Goal: Transaction & Acquisition: Purchase product/service

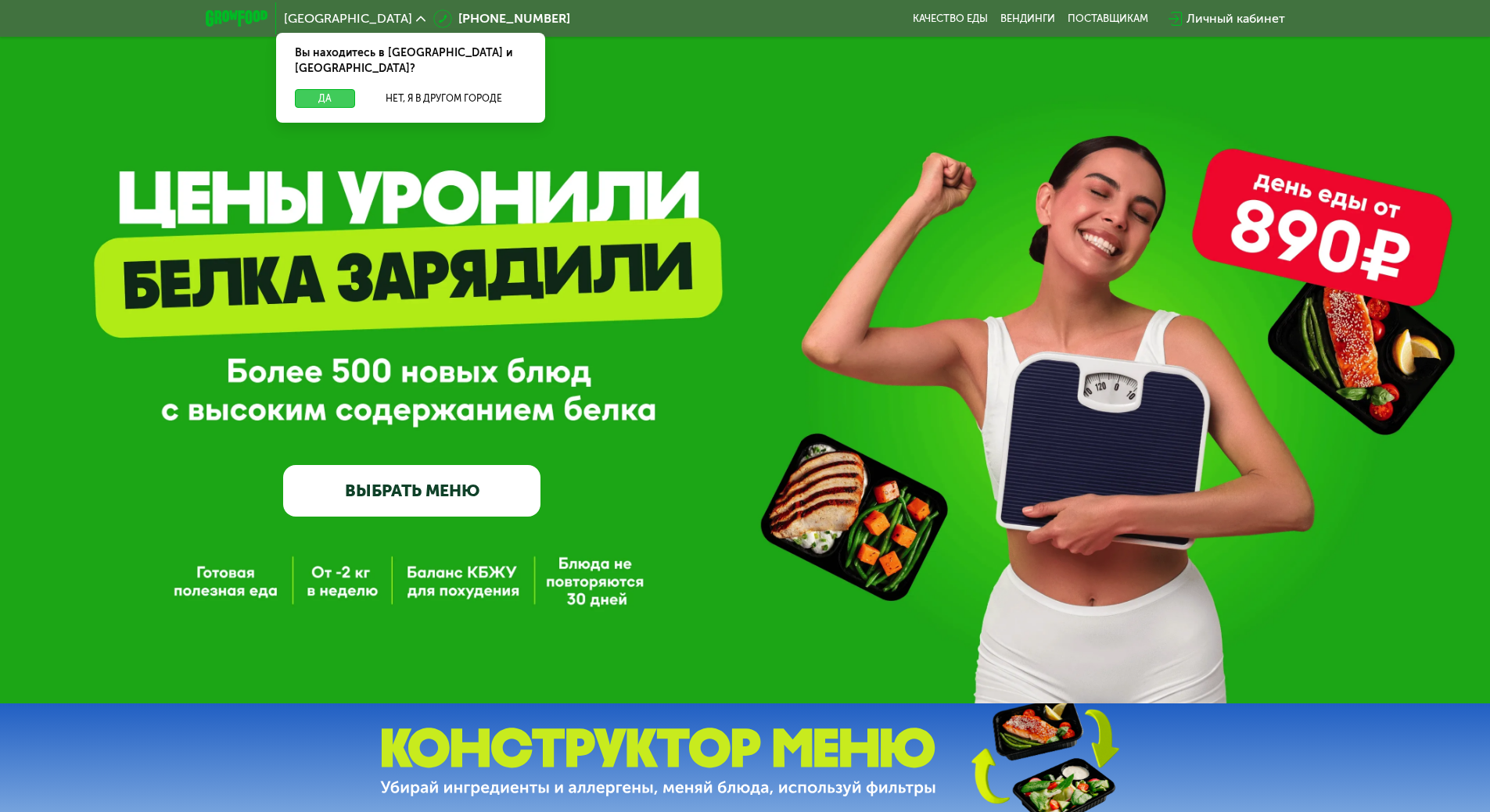
click at [345, 90] on button "Да" at bounding box center [324, 99] width 60 height 19
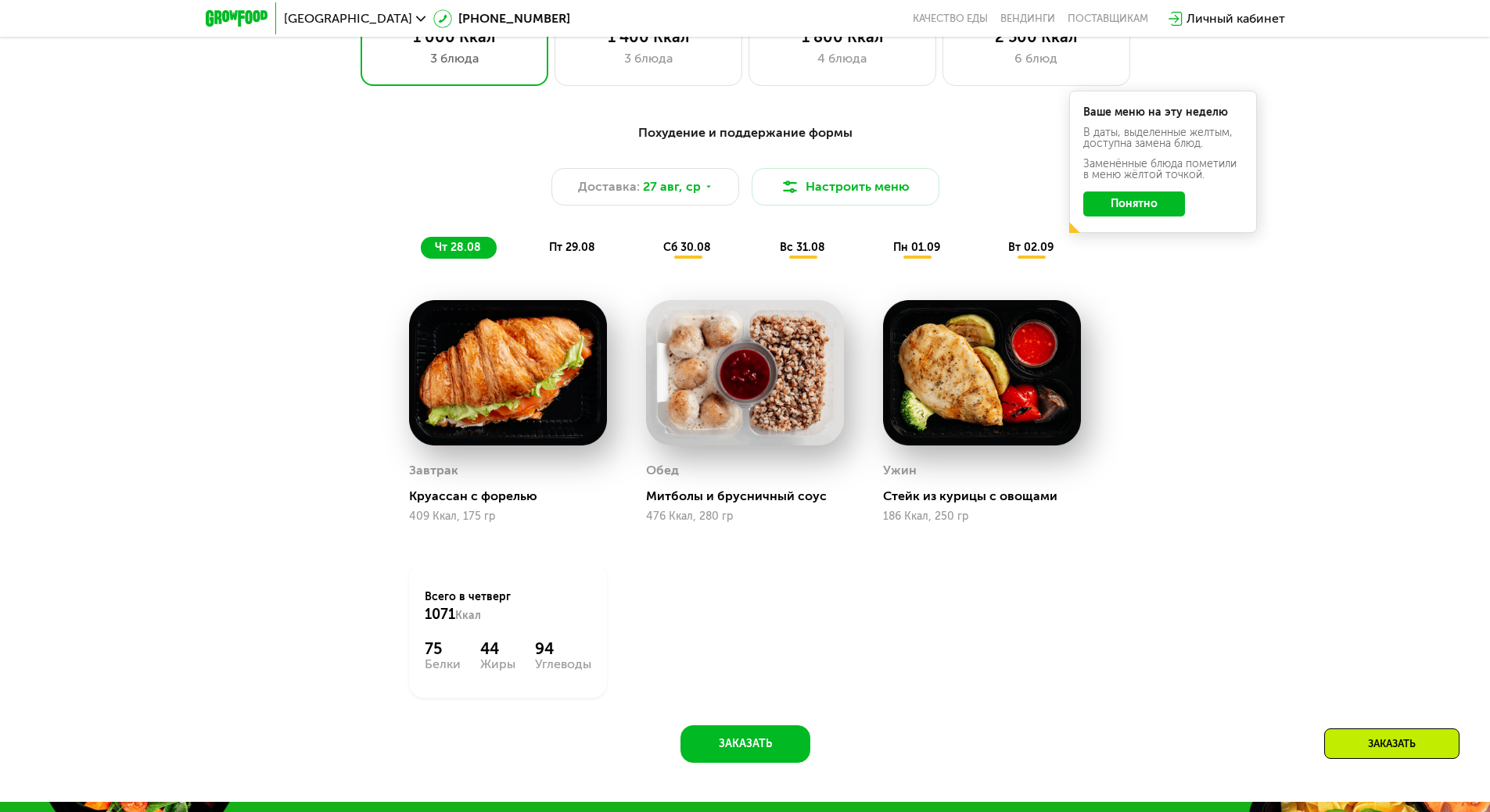
scroll to position [938, 0]
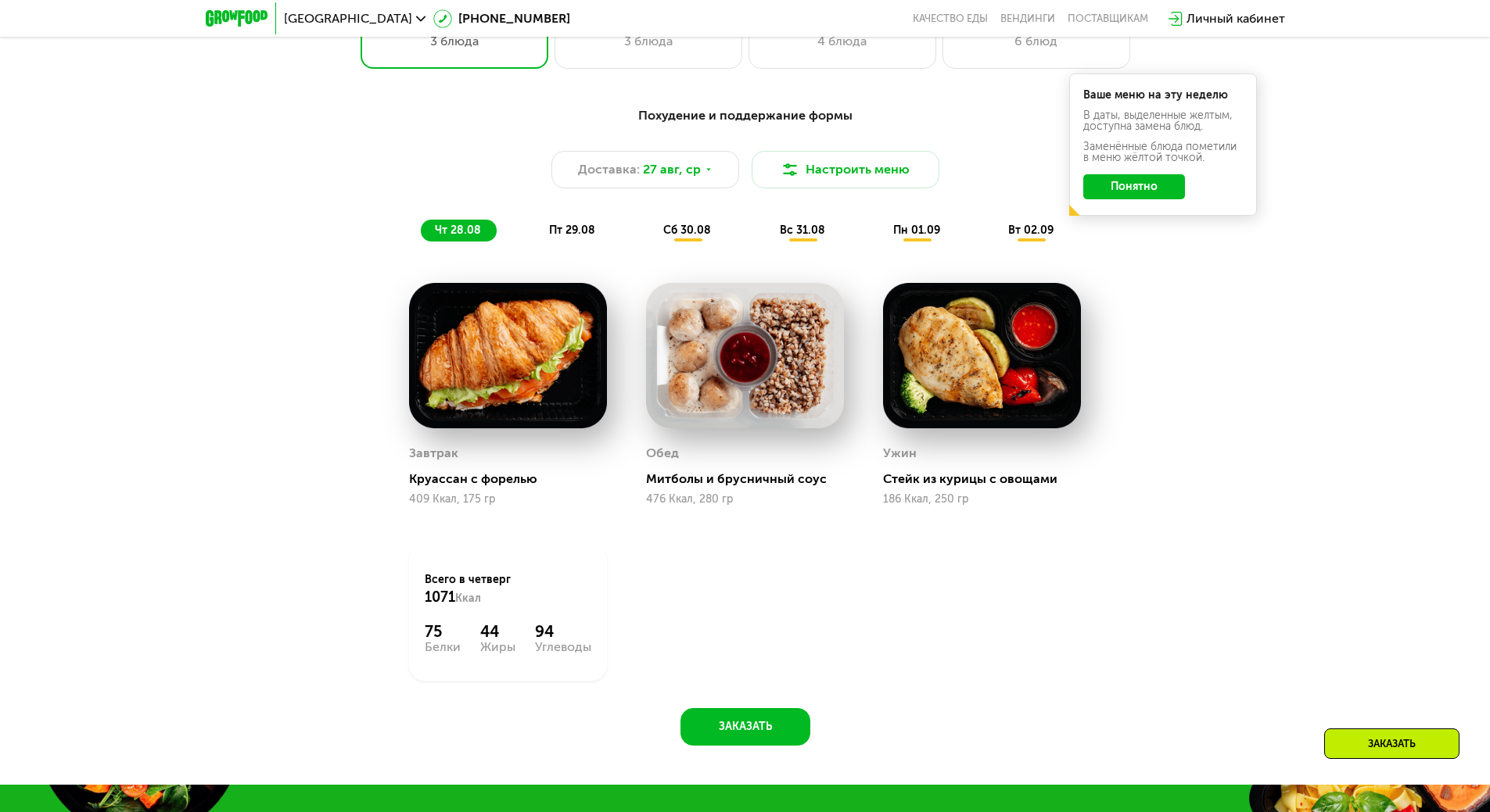
click at [567, 236] on span "пт 29.08" at bounding box center [571, 230] width 46 height 13
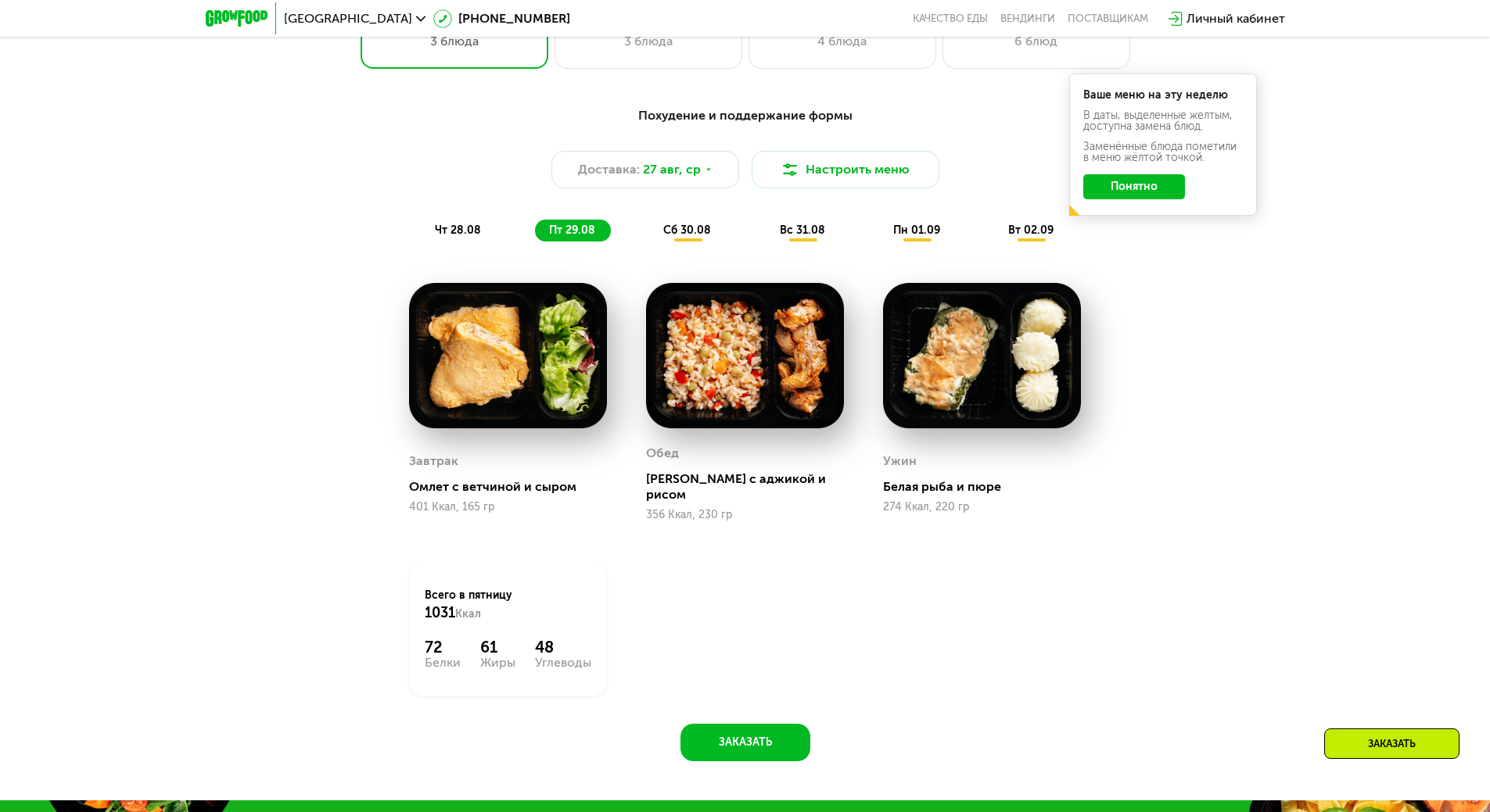
click at [473, 236] on span "чт 28.08" at bounding box center [458, 230] width 46 height 13
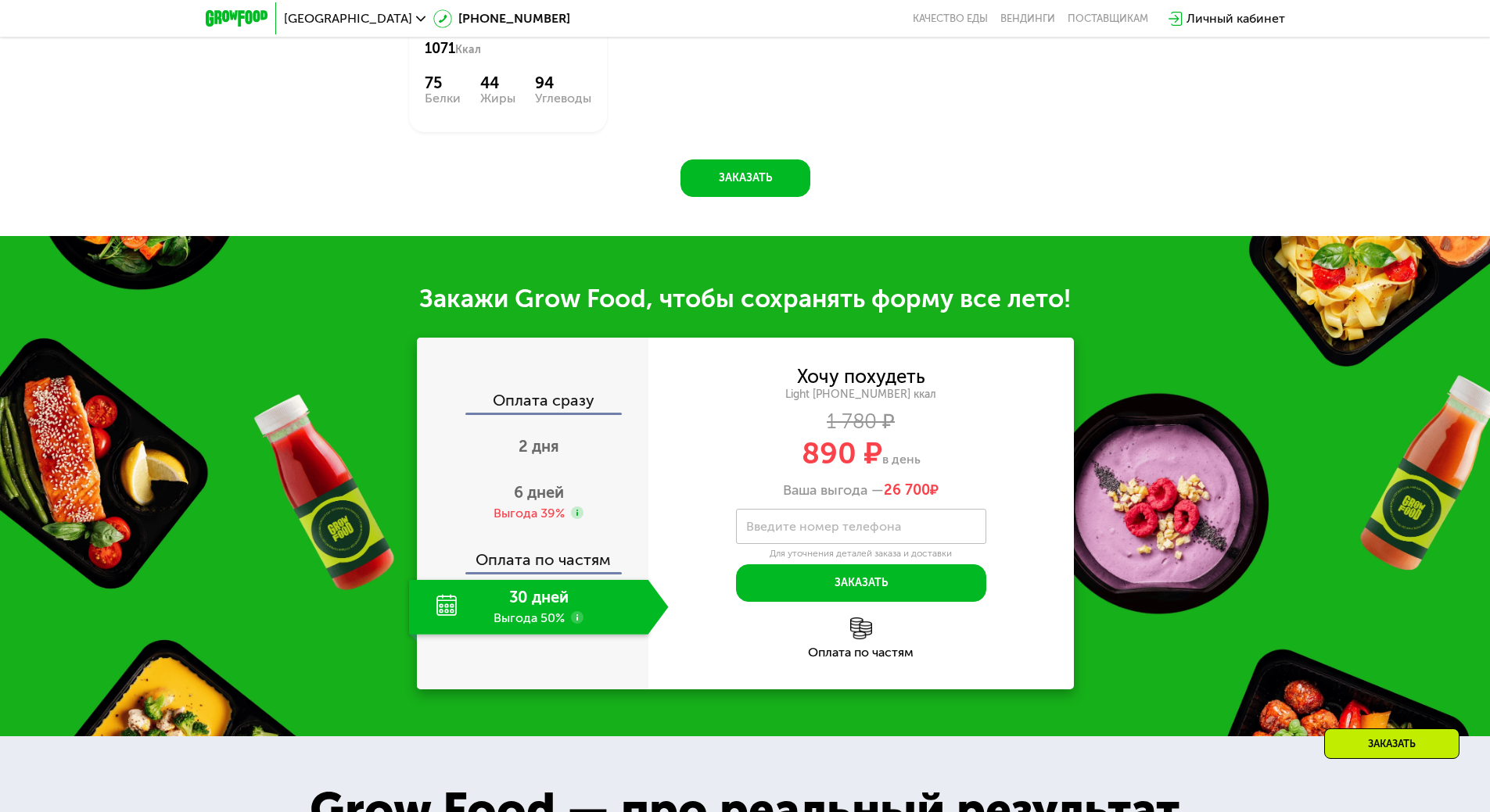
scroll to position [1486, 0]
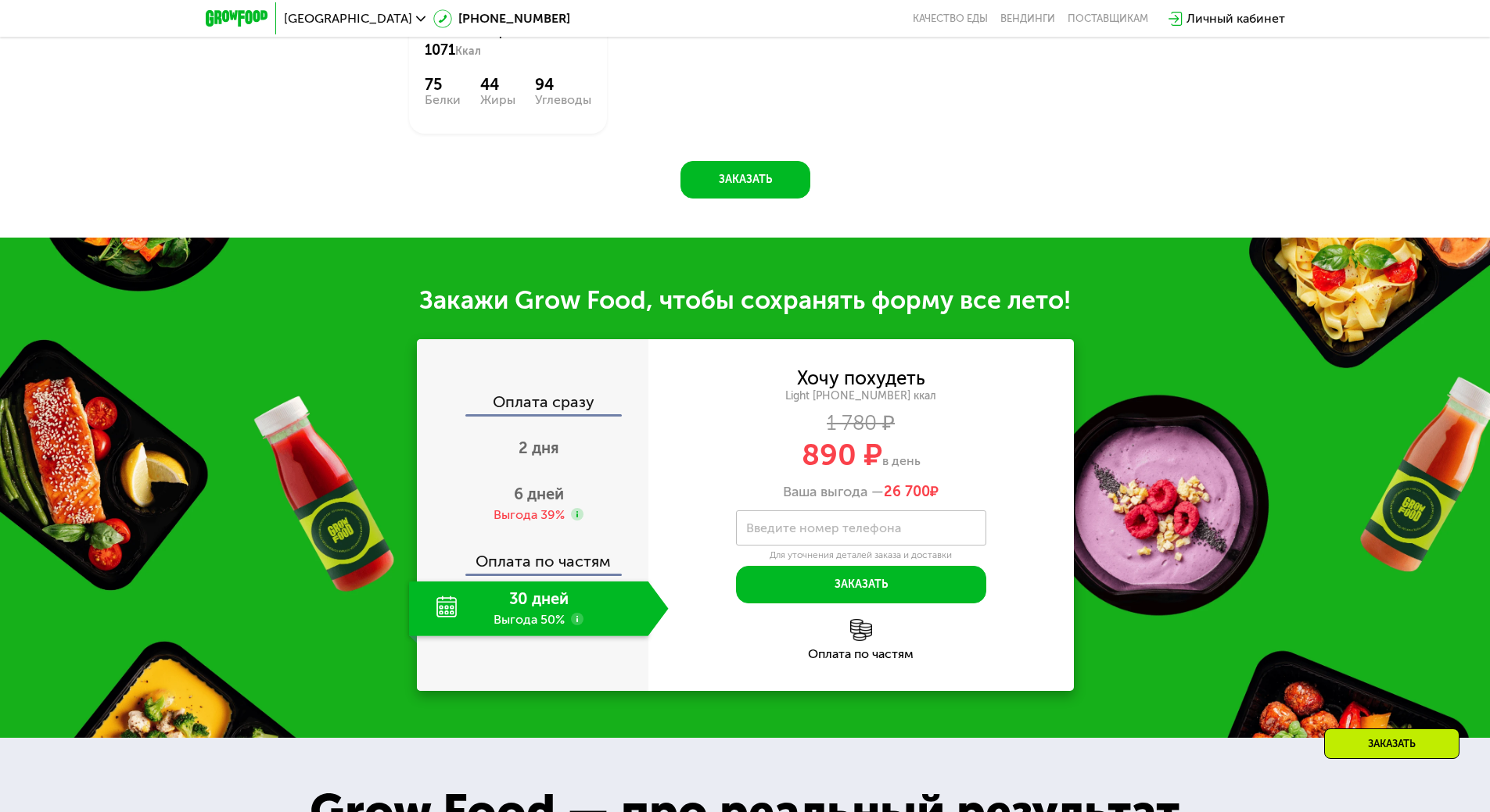
click at [578, 623] on use at bounding box center [577, 619] width 12 height 12
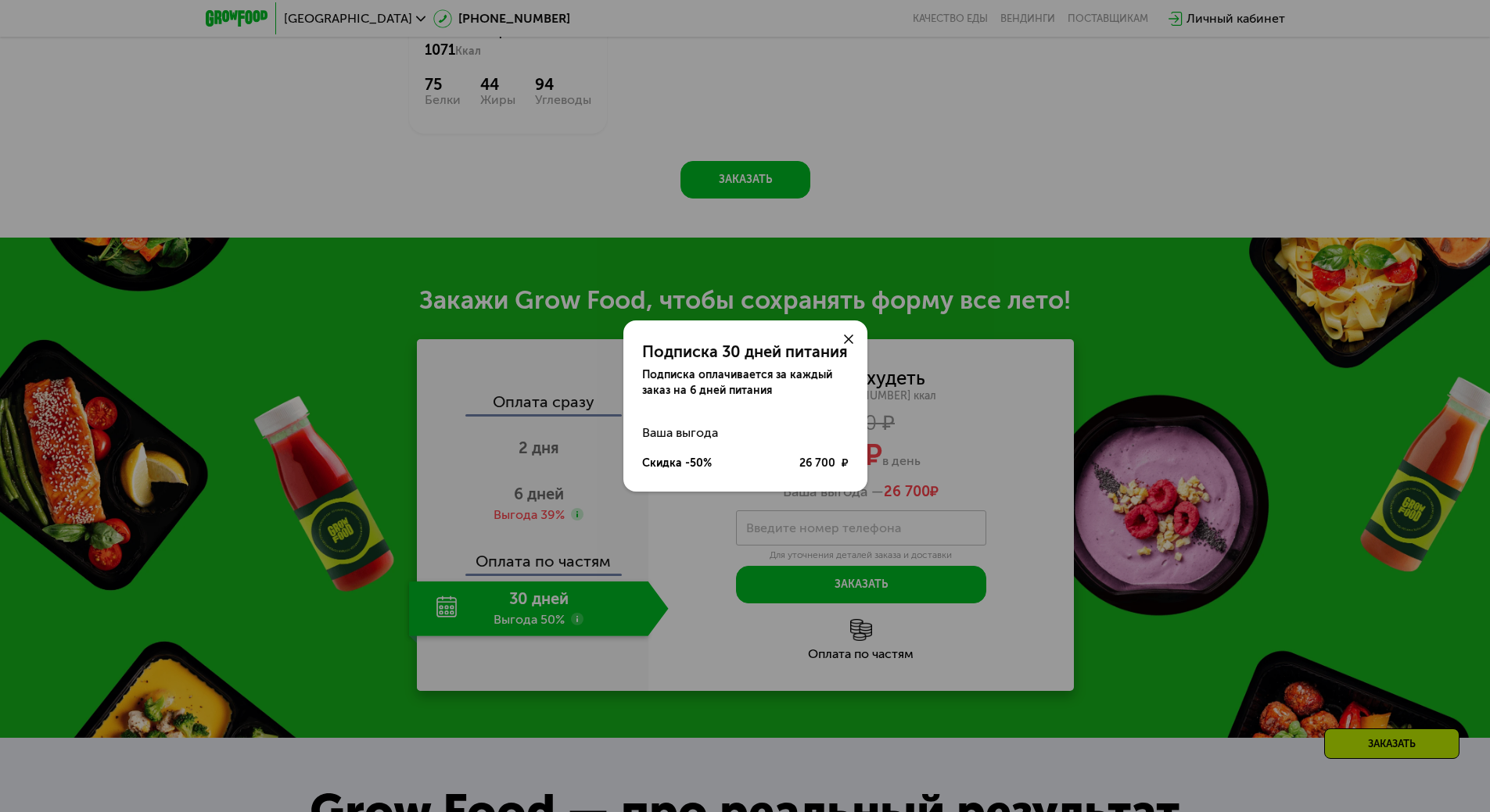
click at [845, 340] on icon at bounding box center [848, 339] width 10 height 10
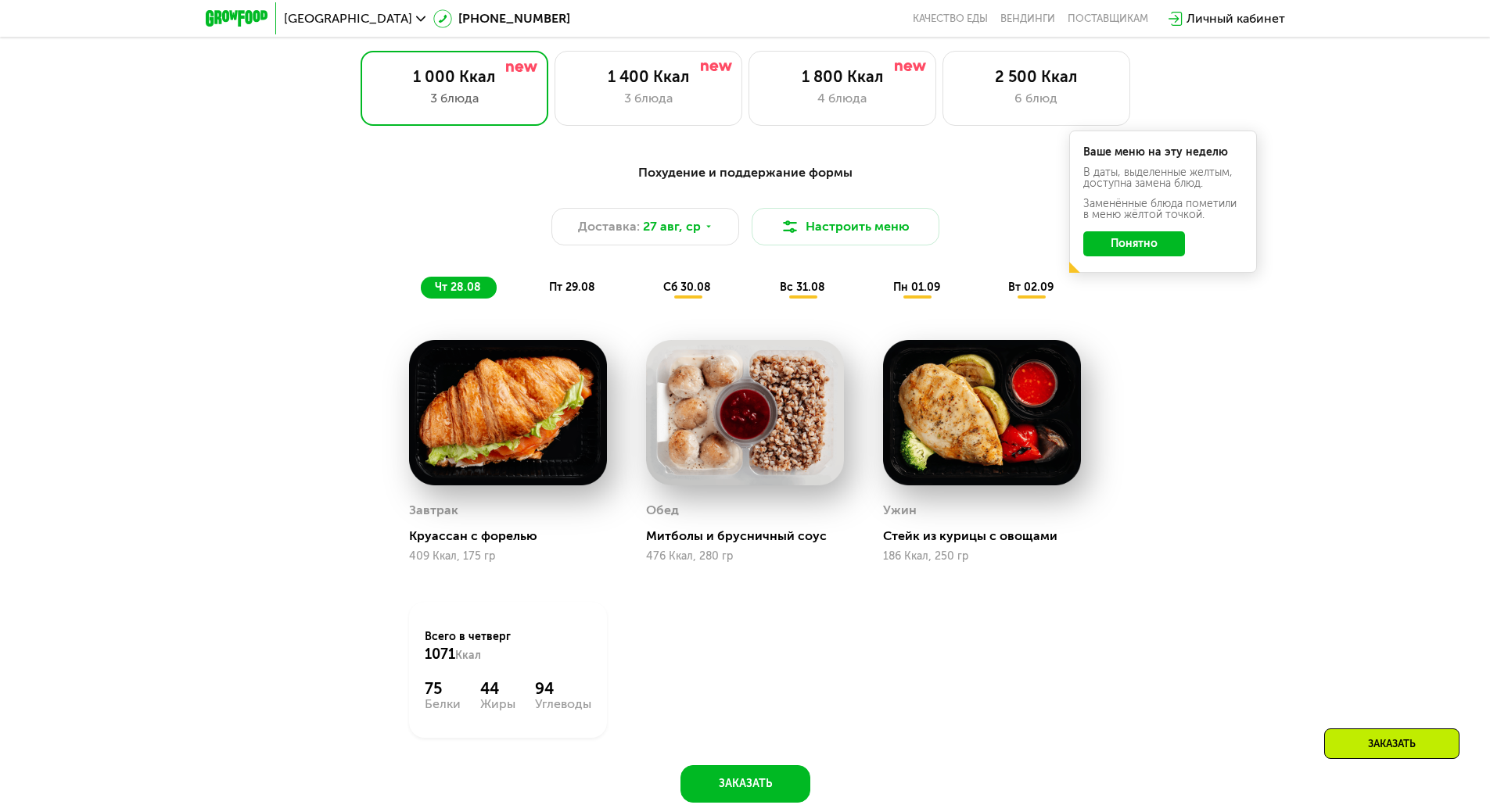
scroll to position [832, 0]
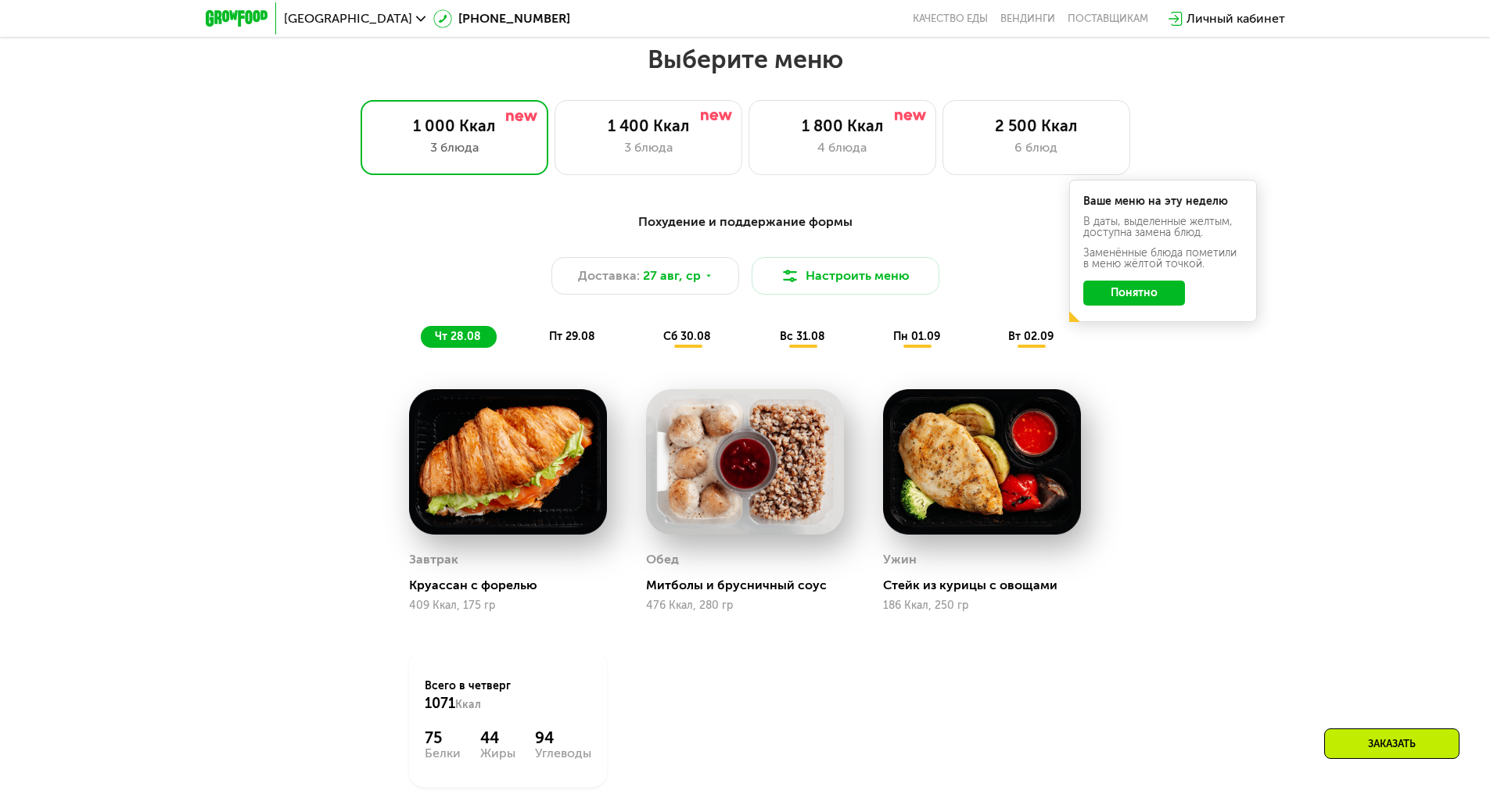
click at [1147, 303] on button "Понятно" at bounding box center [1133, 293] width 102 height 25
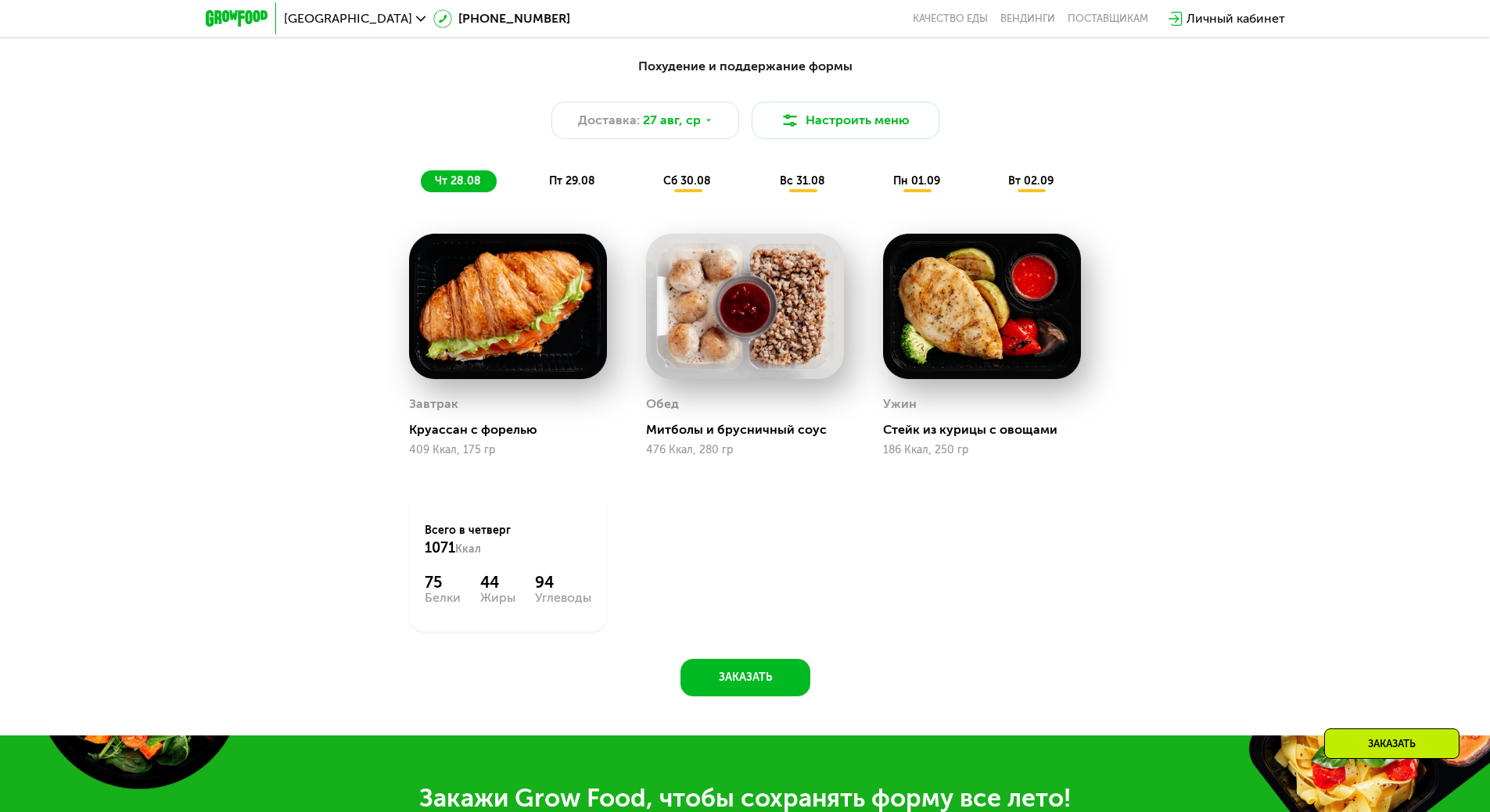
scroll to position [988, 0]
click at [576, 187] on span "пт 29.08" at bounding box center [571, 180] width 46 height 13
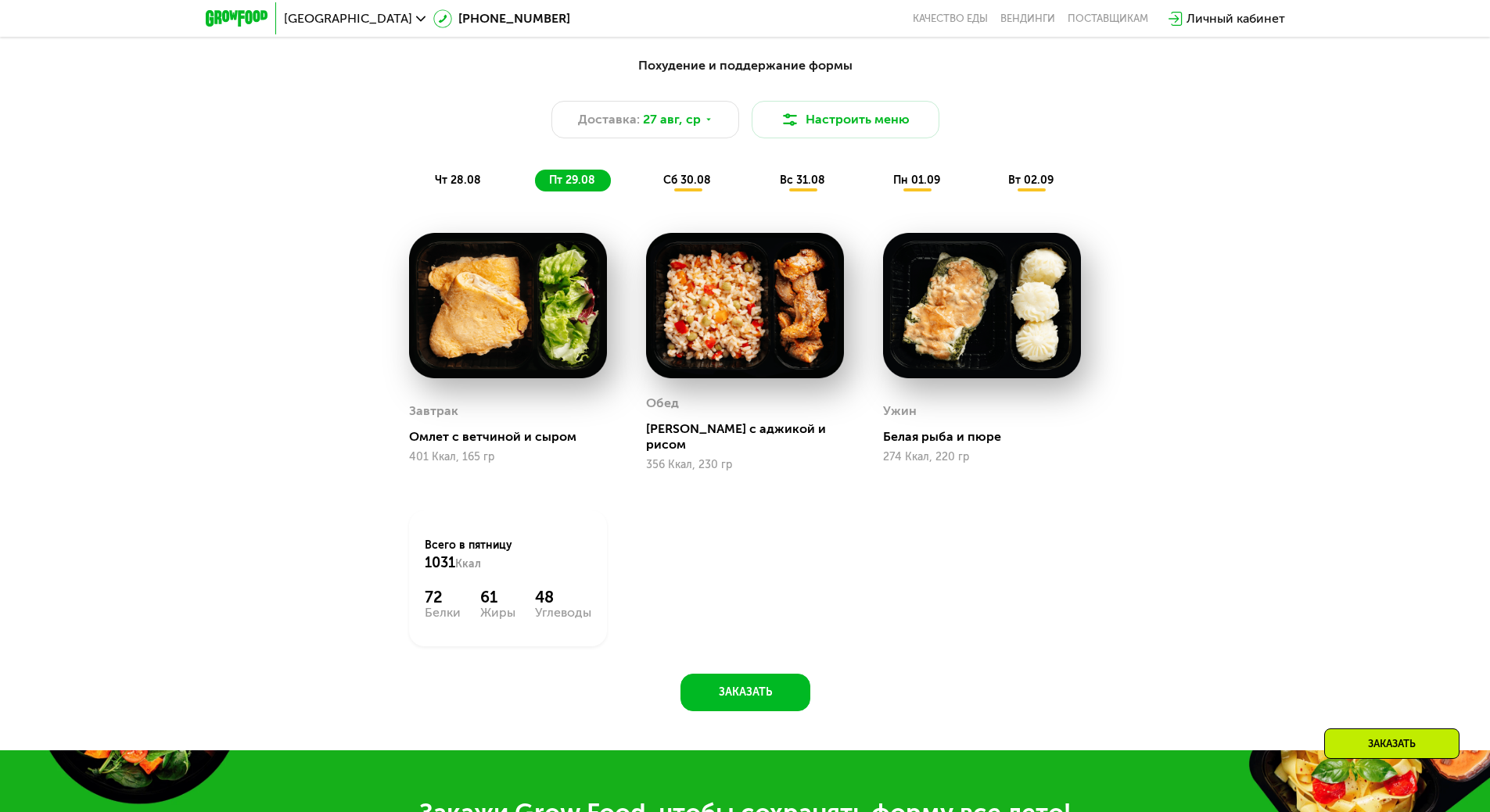
click at [684, 183] on span "сб 30.08" at bounding box center [687, 180] width 48 height 13
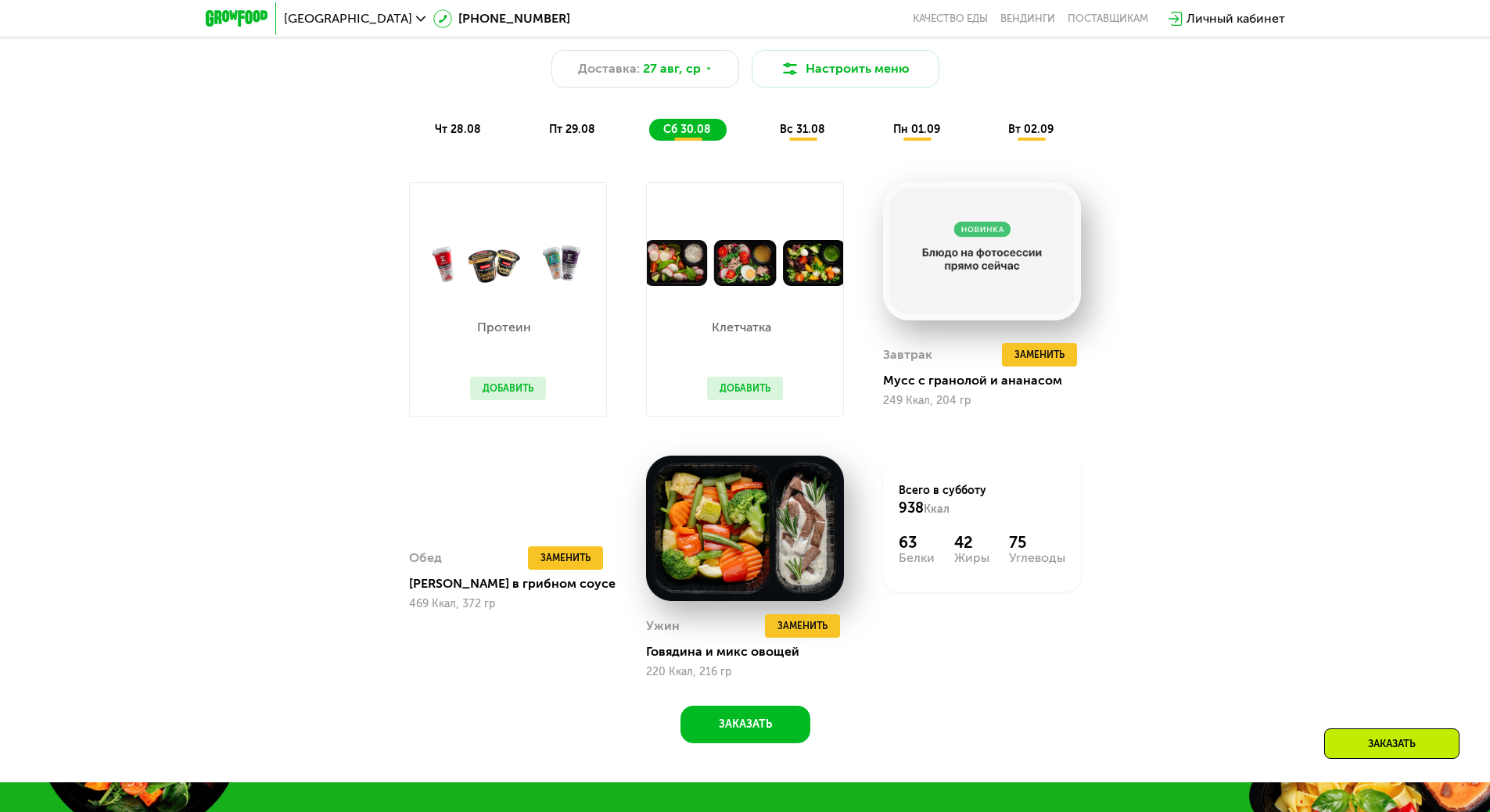
scroll to position [1067, 0]
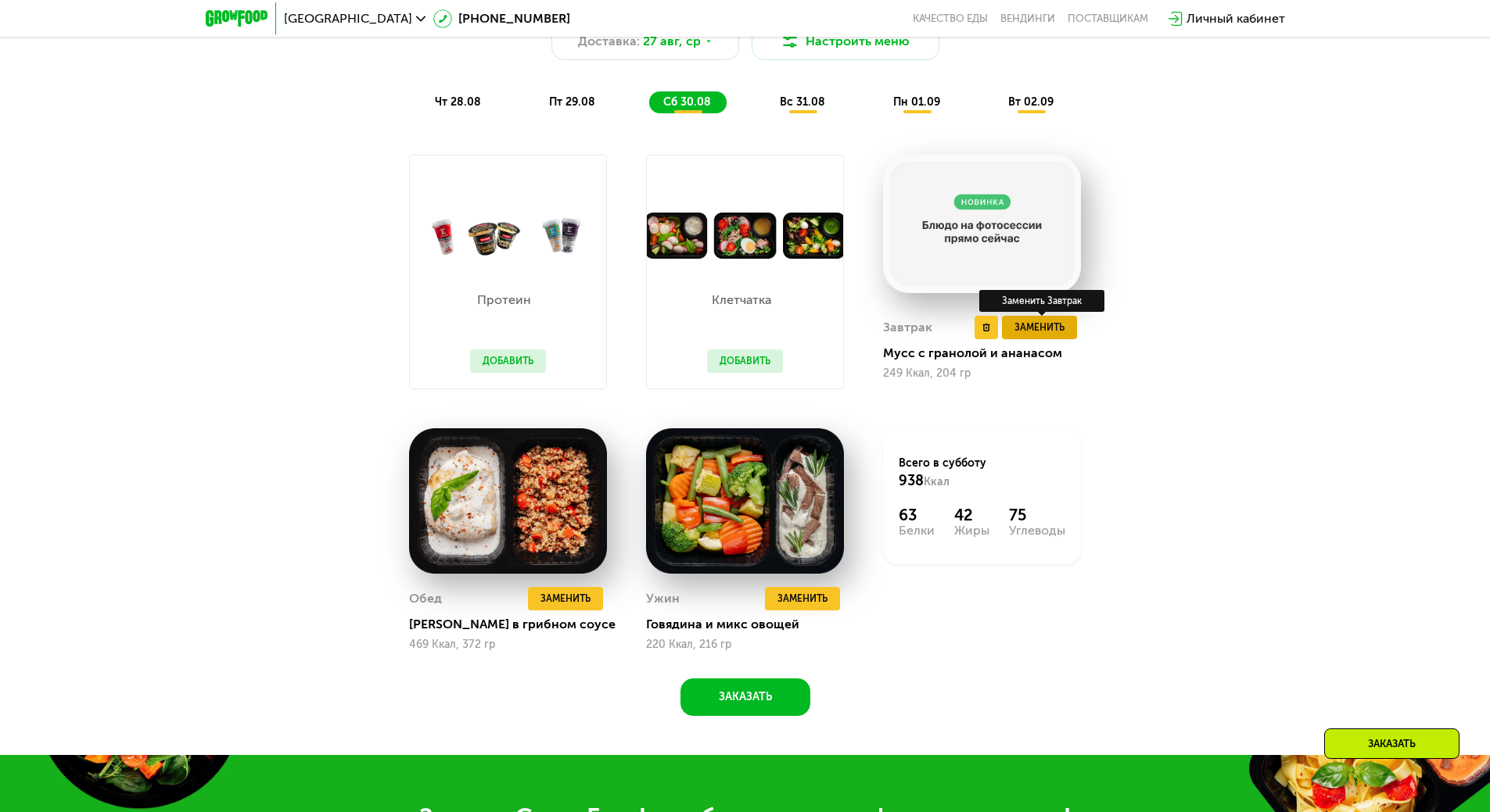
click at [1052, 329] on span "Заменить" at bounding box center [1039, 328] width 50 height 16
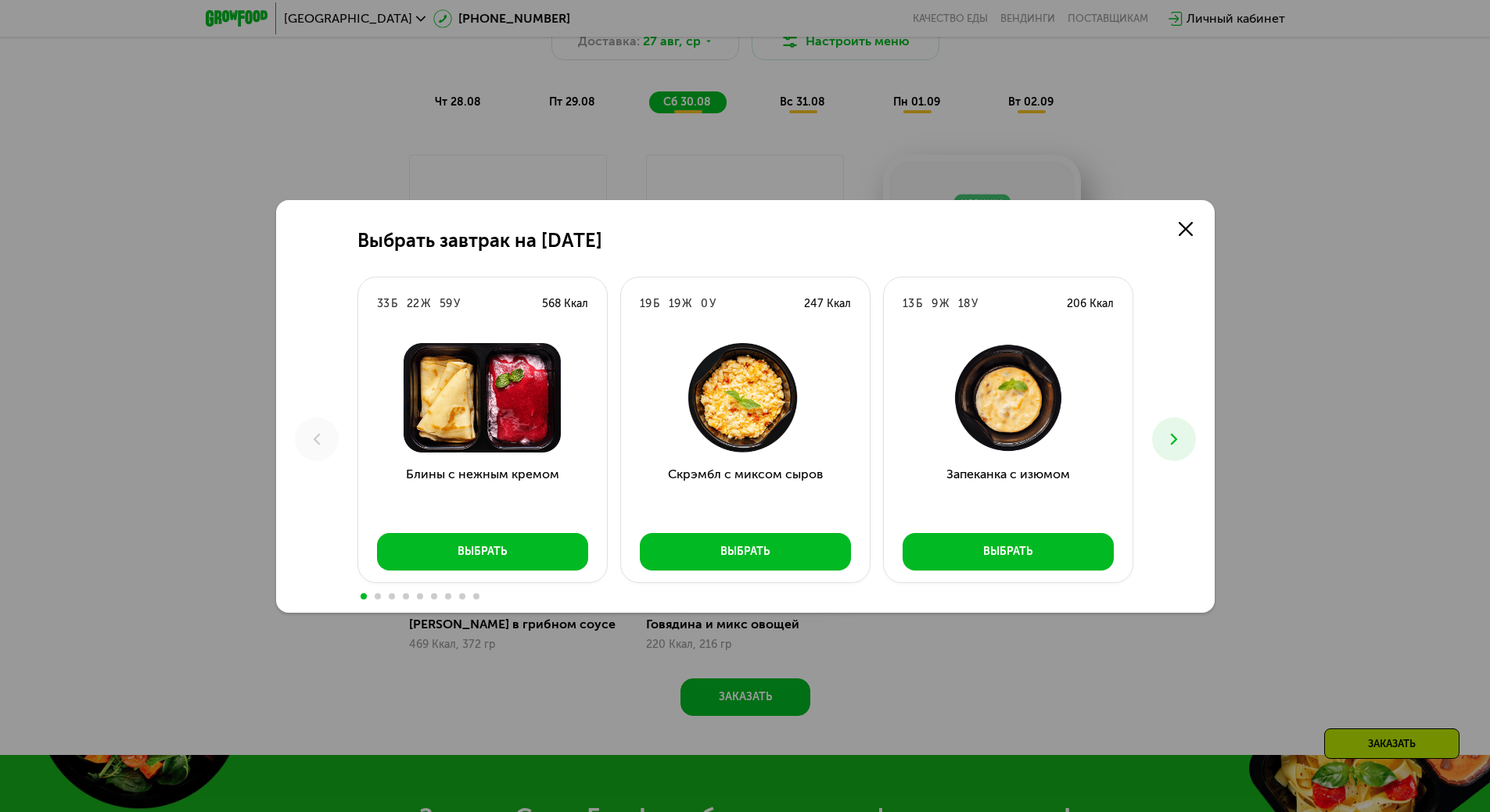
click at [1170, 436] on icon at bounding box center [1174, 440] width 19 height 19
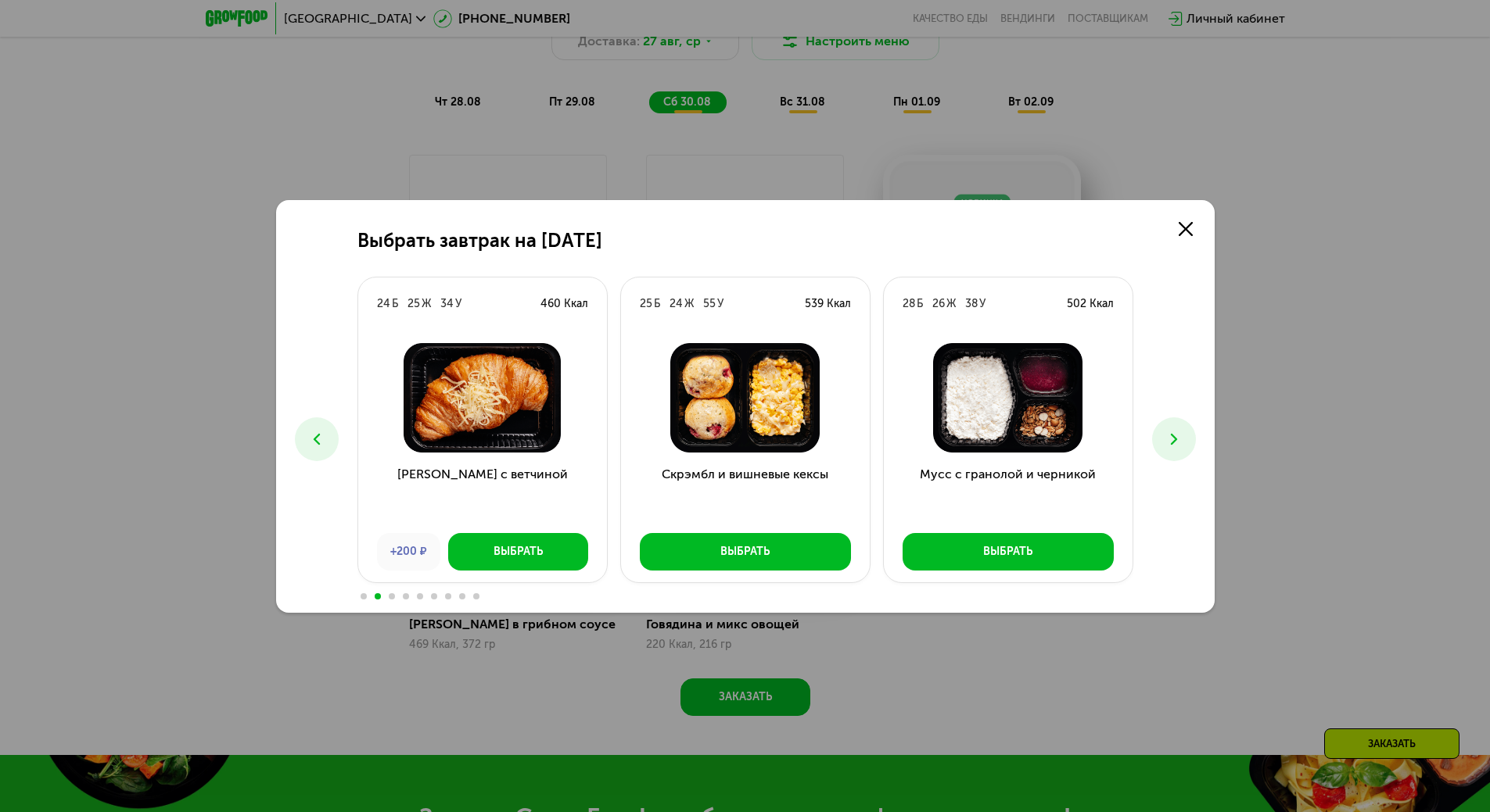
click at [1170, 436] on icon at bounding box center [1174, 440] width 19 height 19
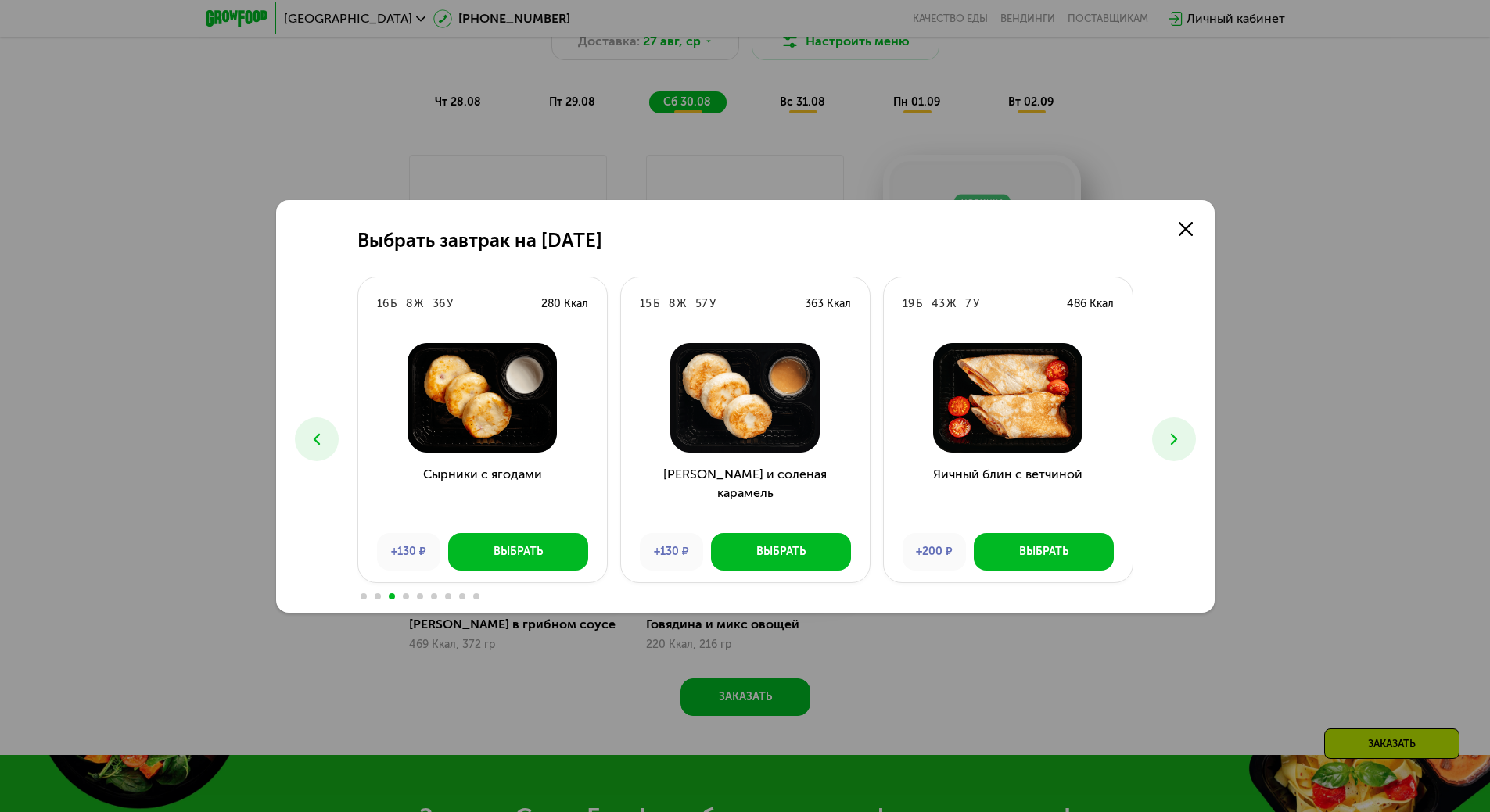
click at [1170, 436] on icon at bounding box center [1174, 440] width 19 height 19
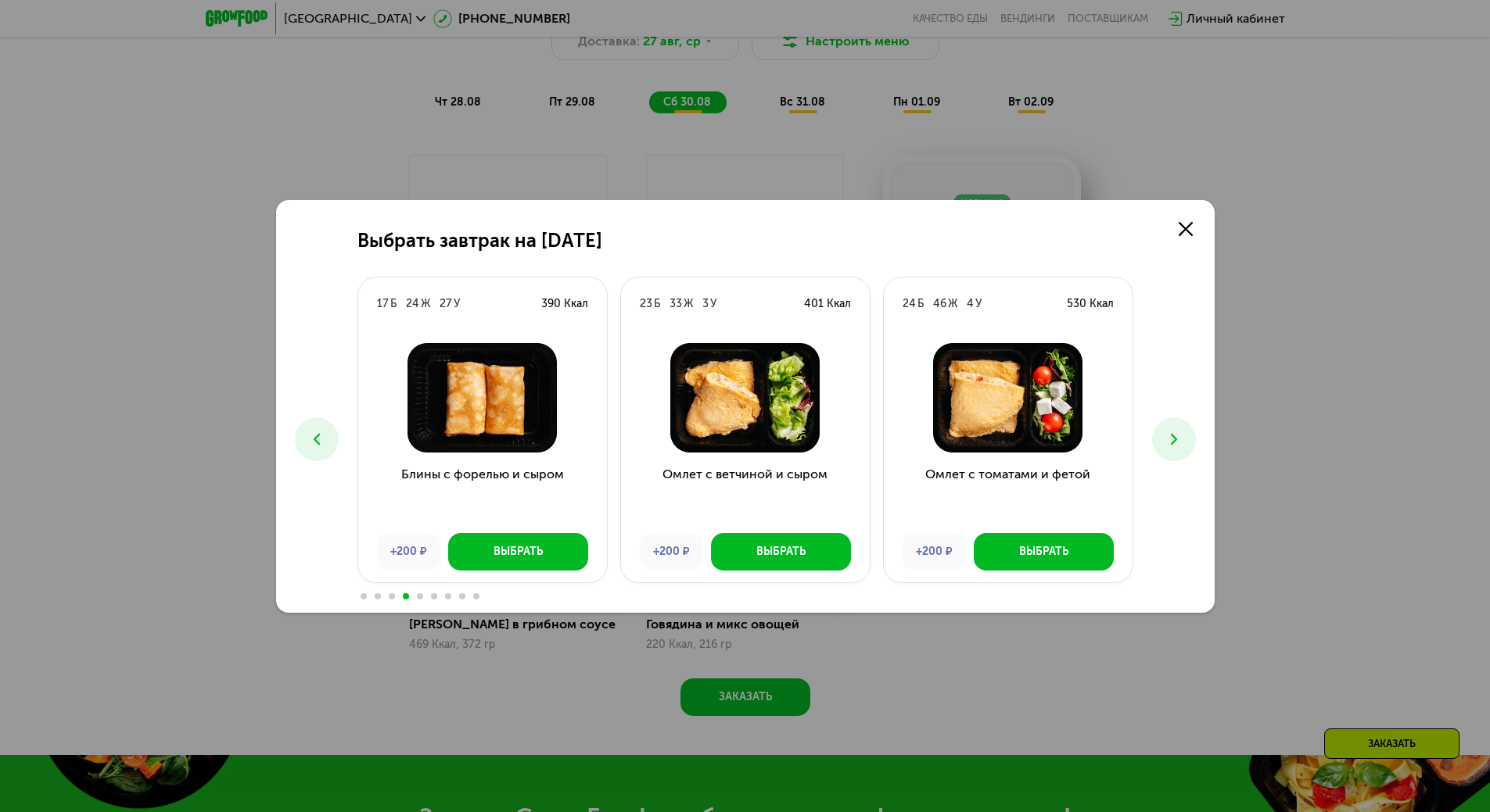
click at [1170, 436] on icon at bounding box center [1174, 440] width 19 height 19
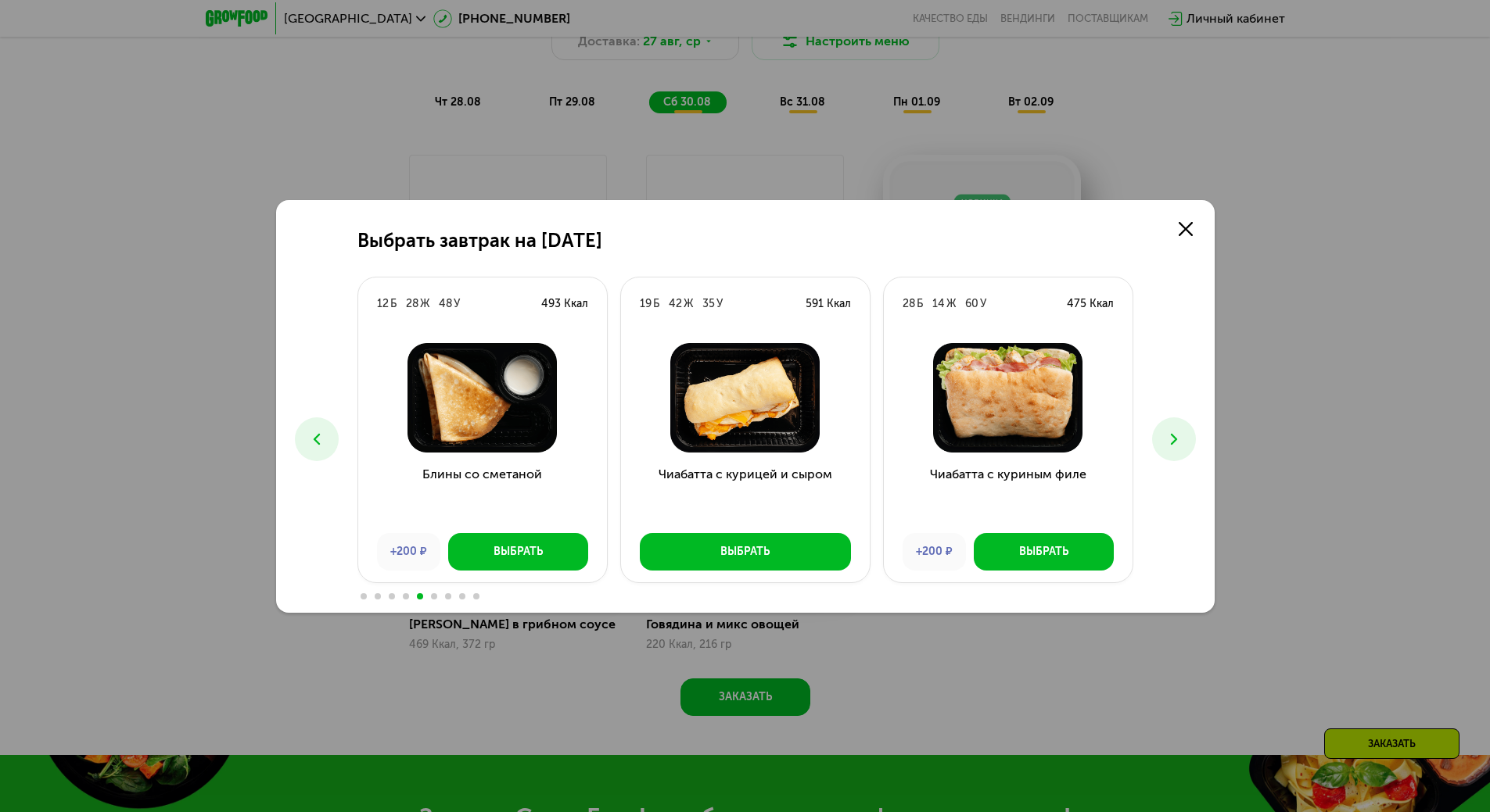
click at [1170, 436] on icon at bounding box center [1174, 440] width 19 height 19
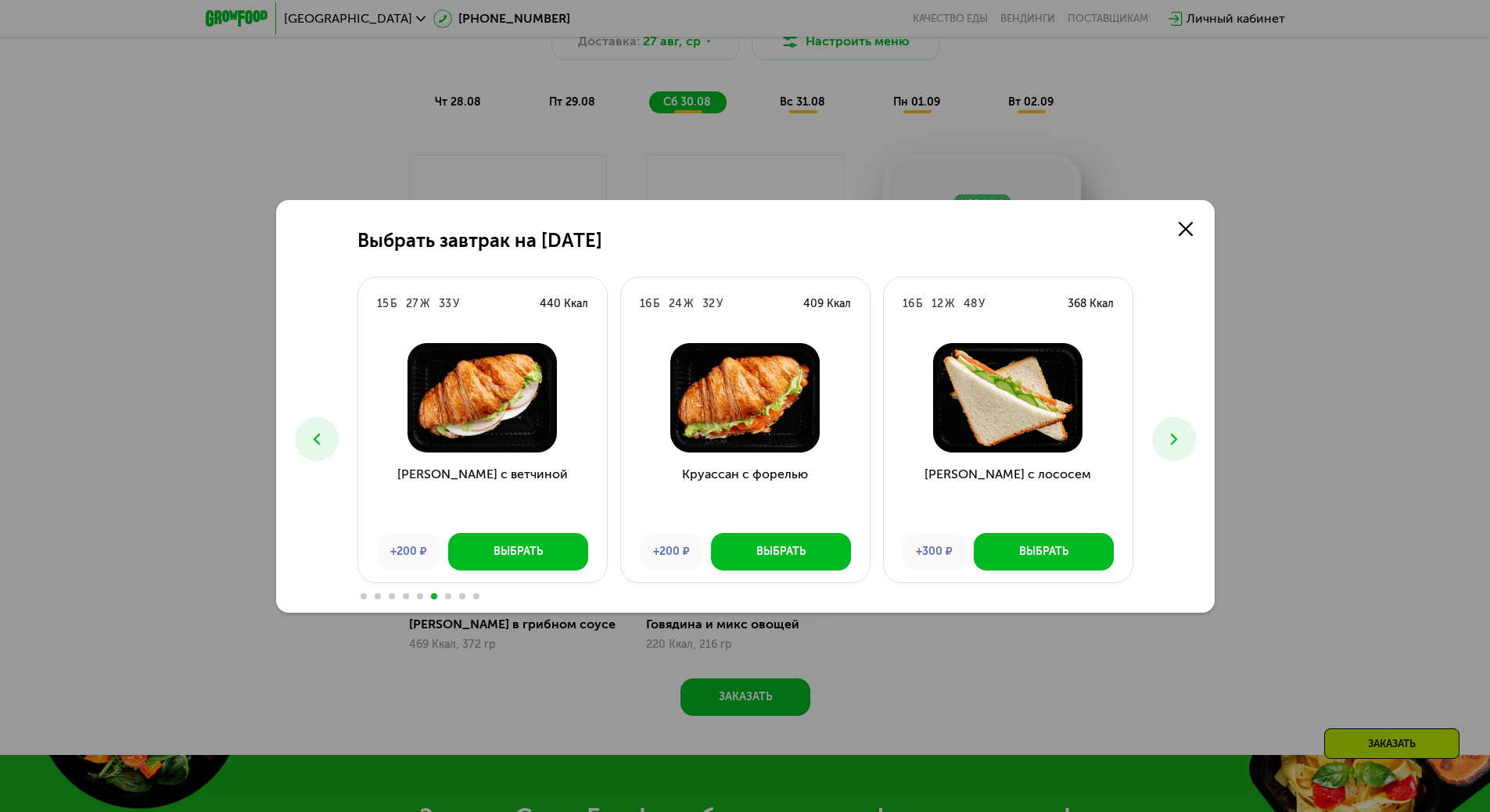
click at [1170, 436] on icon at bounding box center [1174, 440] width 19 height 19
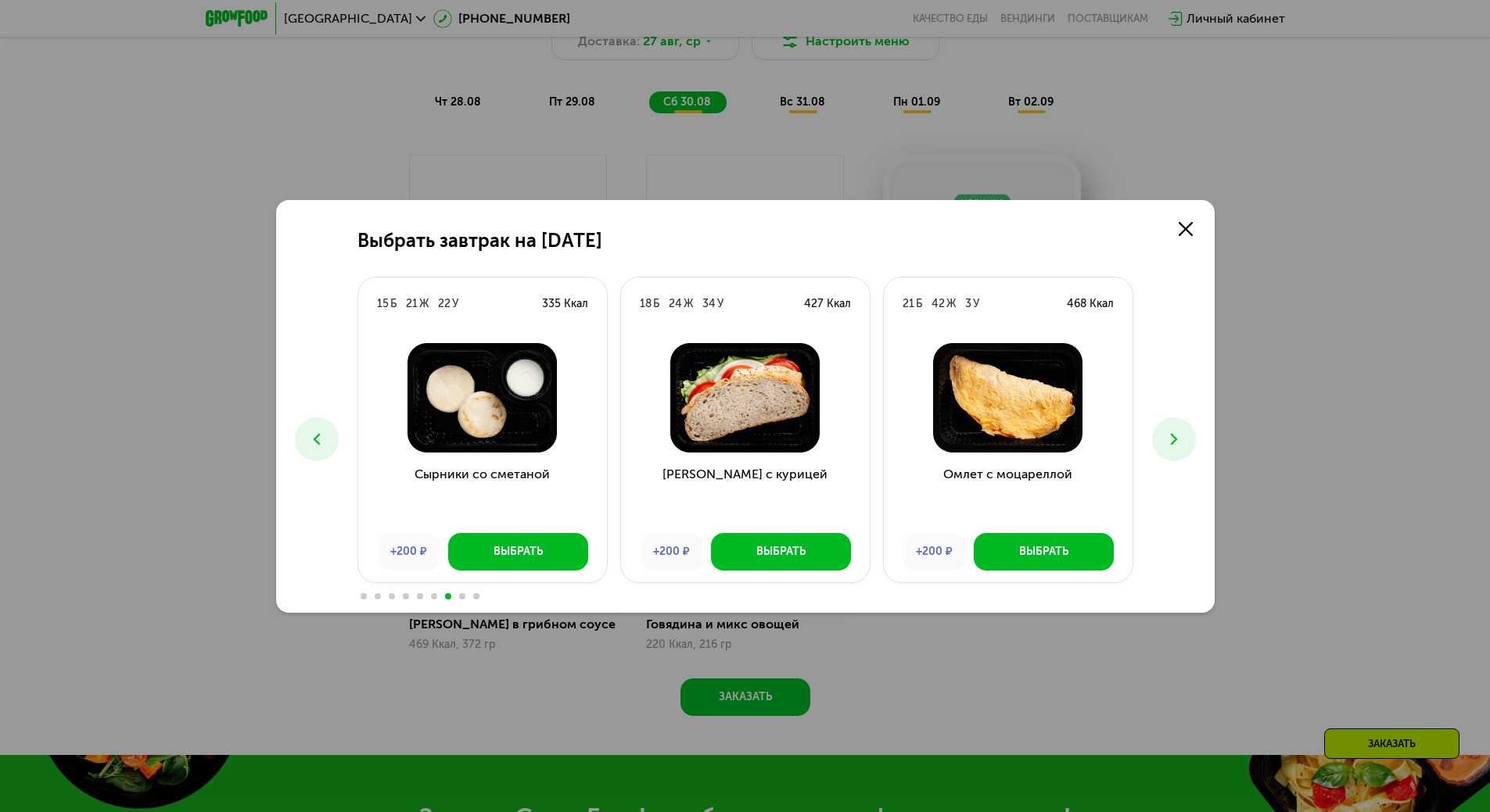
click at [1170, 436] on icon at bounding box center [1174, 440] width 19 height 19
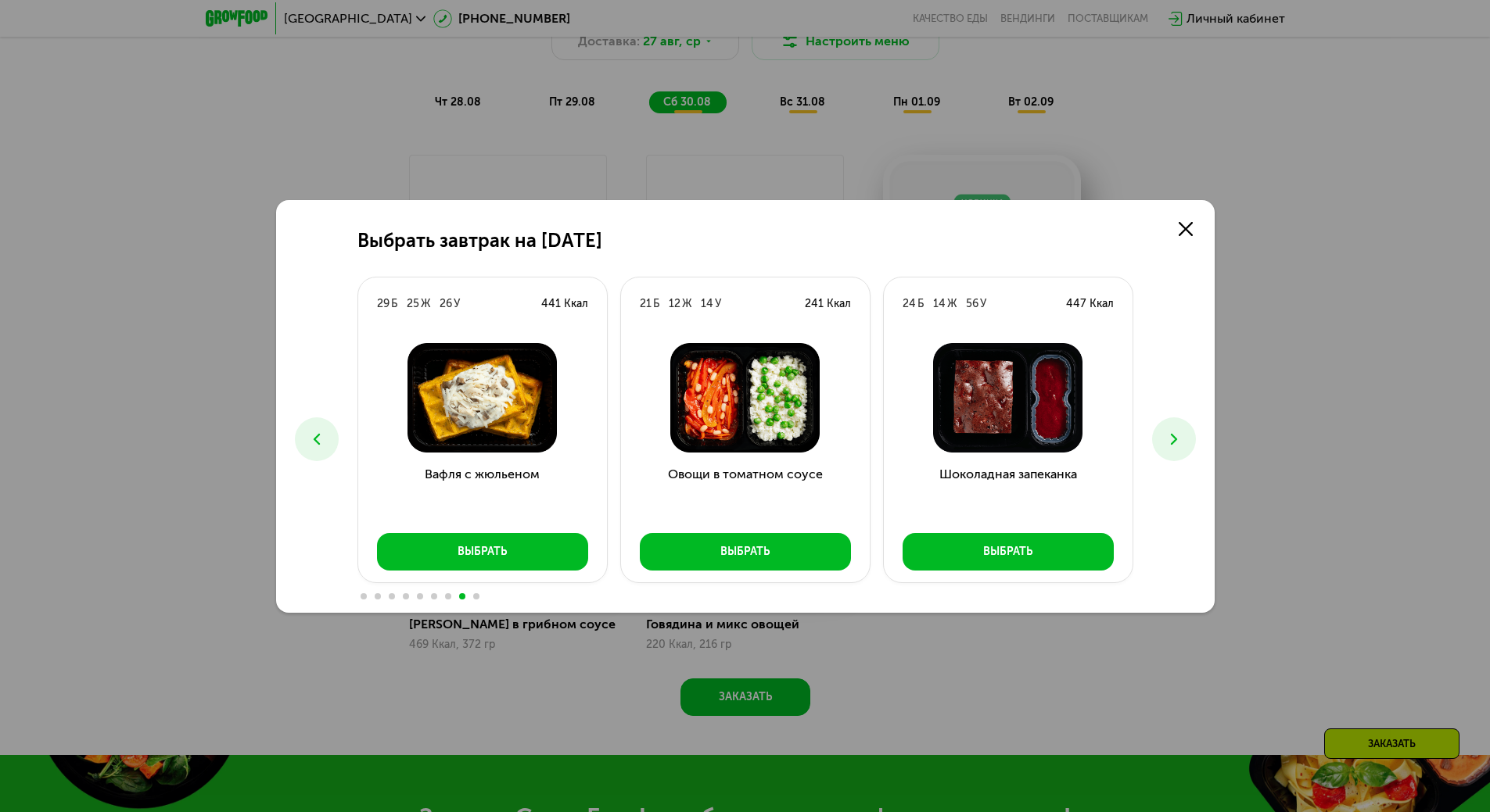
click at [1170, 436] on icon at bounding box center [1174, 440] width 19 height 19
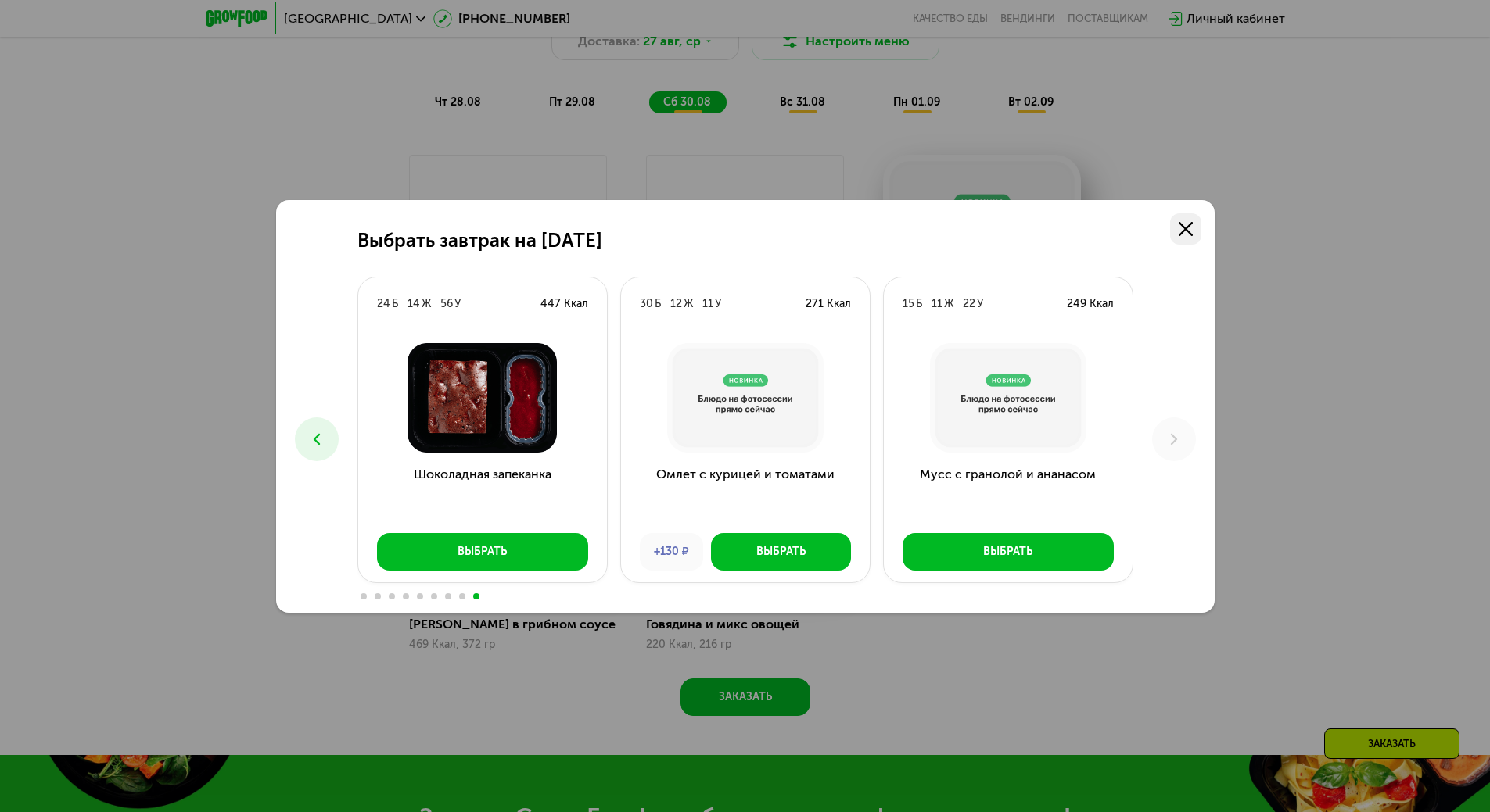
click at [1186, 228] on use at bounding box center [1186, 229] width 14 height 14
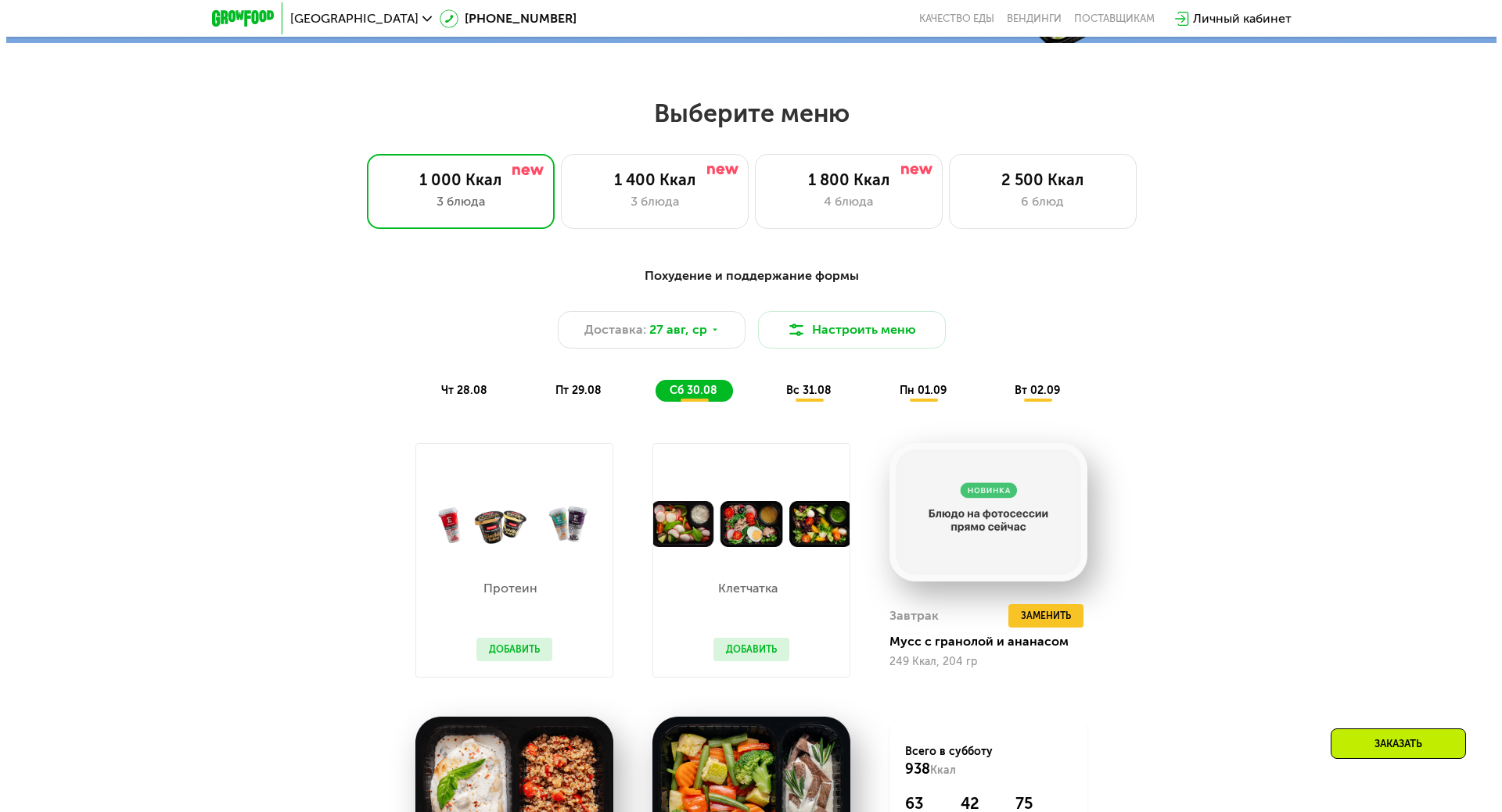
scroll to position [754, 0]
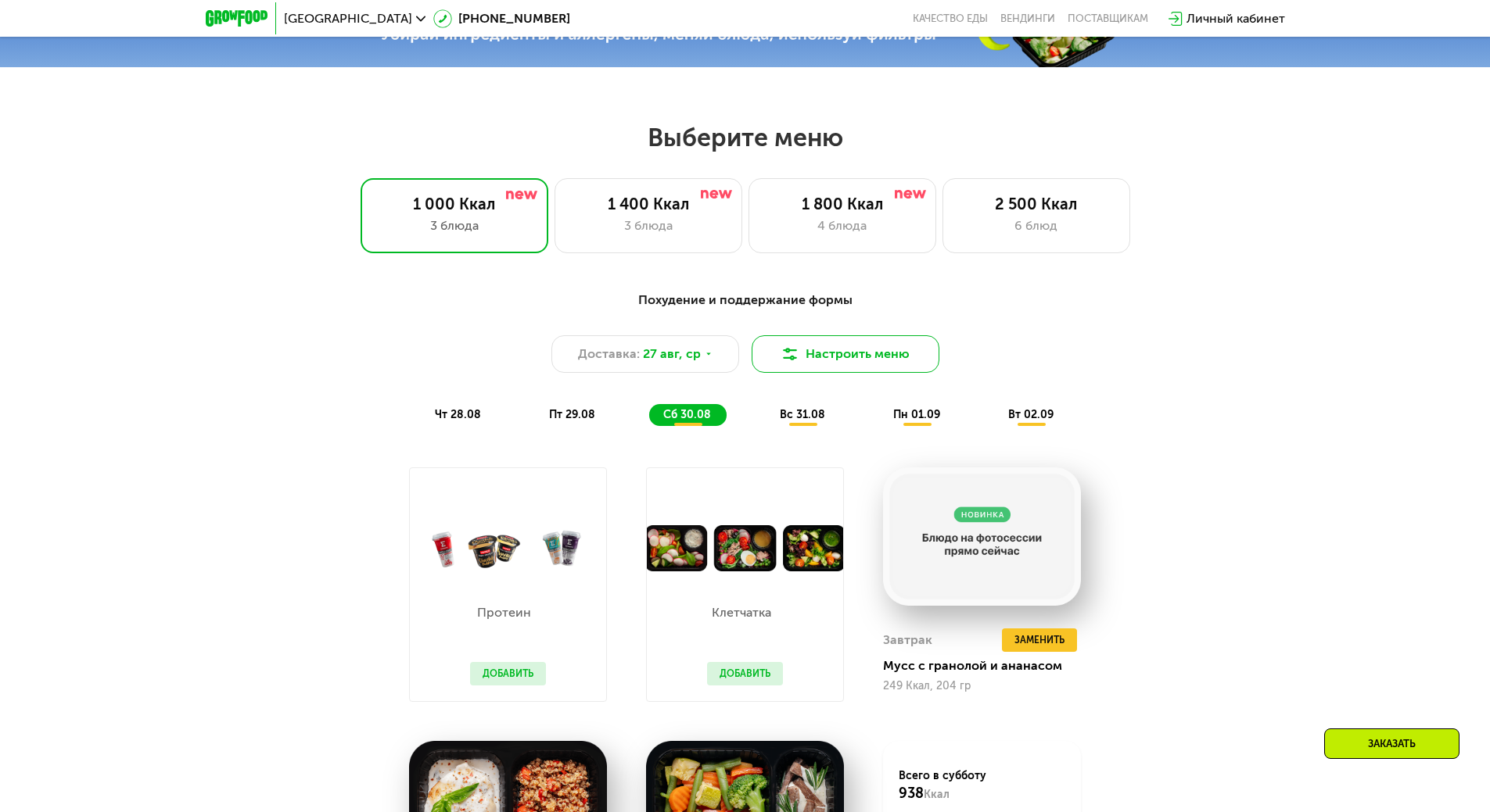
click at [871, 357] on button "Настроить меню" at bounding box center [845, 354] width 188 height 37
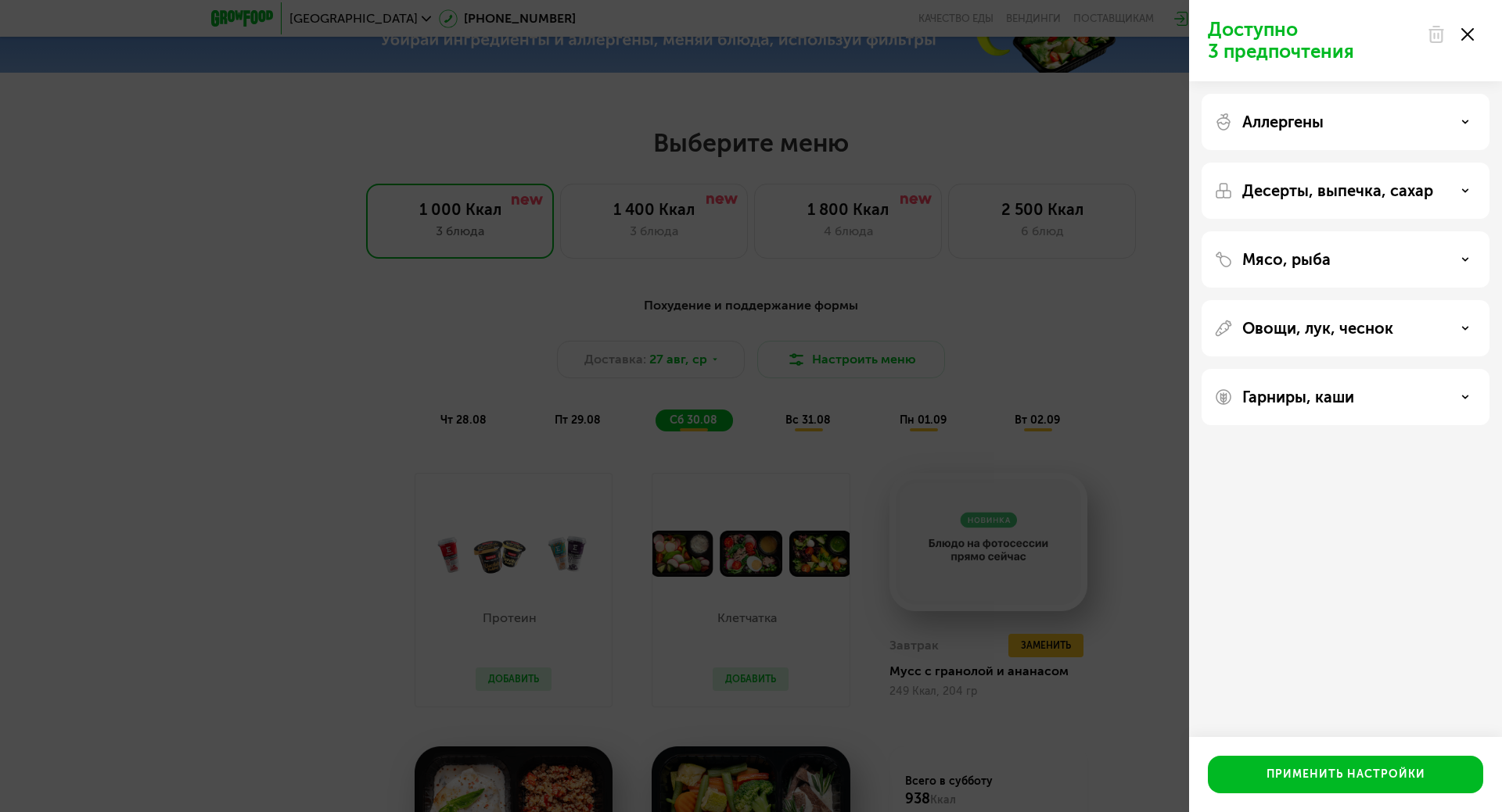
click at [1434, 190] on div "Десерты, выпечка, сахар" at bounding box center [1345, 191] width 263 height 19
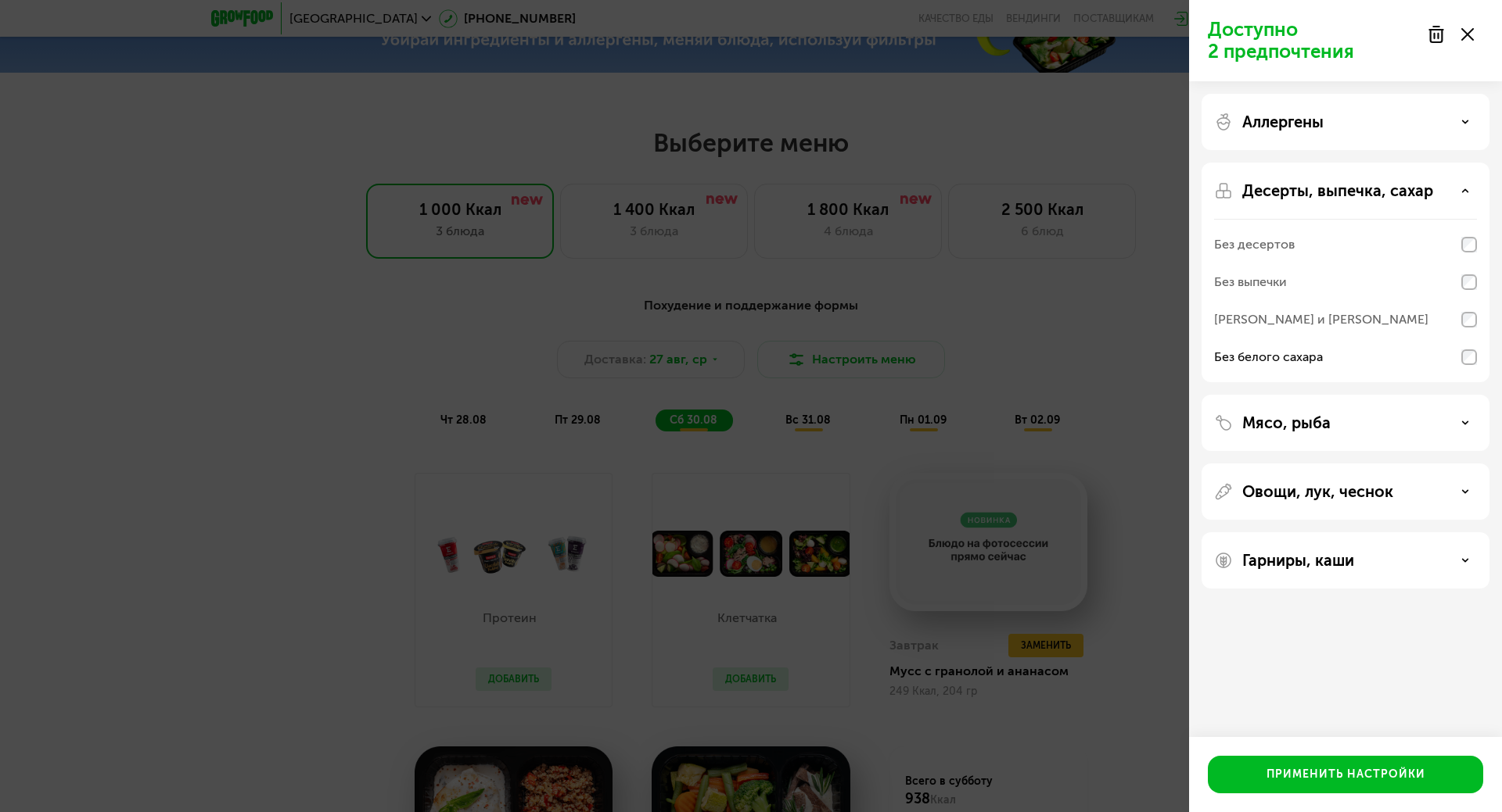
click at [1442, 417] on div "Мясо, рыба" at bounding box center [1345, 423] width 263 height 19
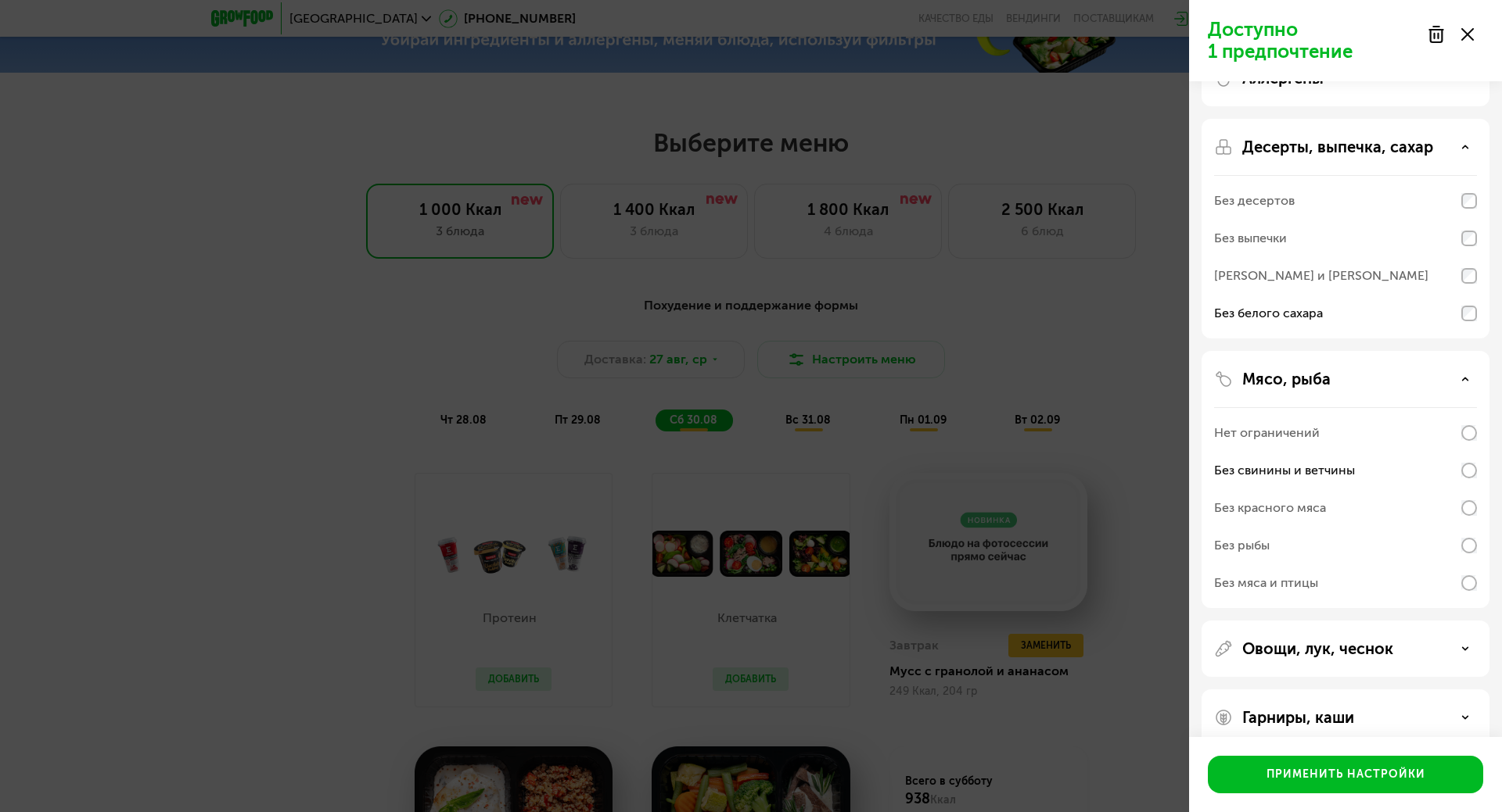
scroll to position [68, 0]
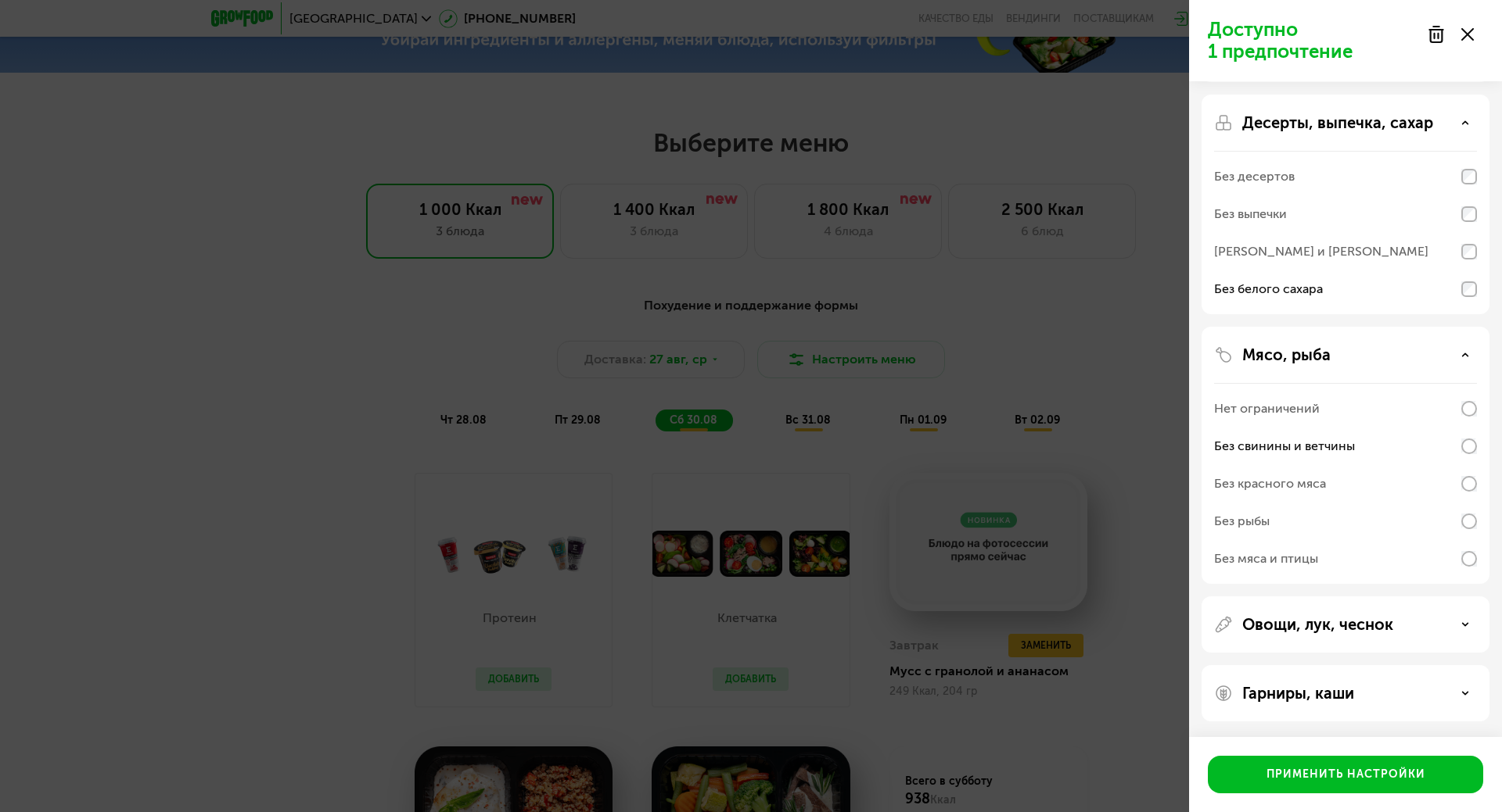
click at [1428, 623] on div "Овощи, лук, чеснок" at bounding box center [1345, 625] width 263 height 19
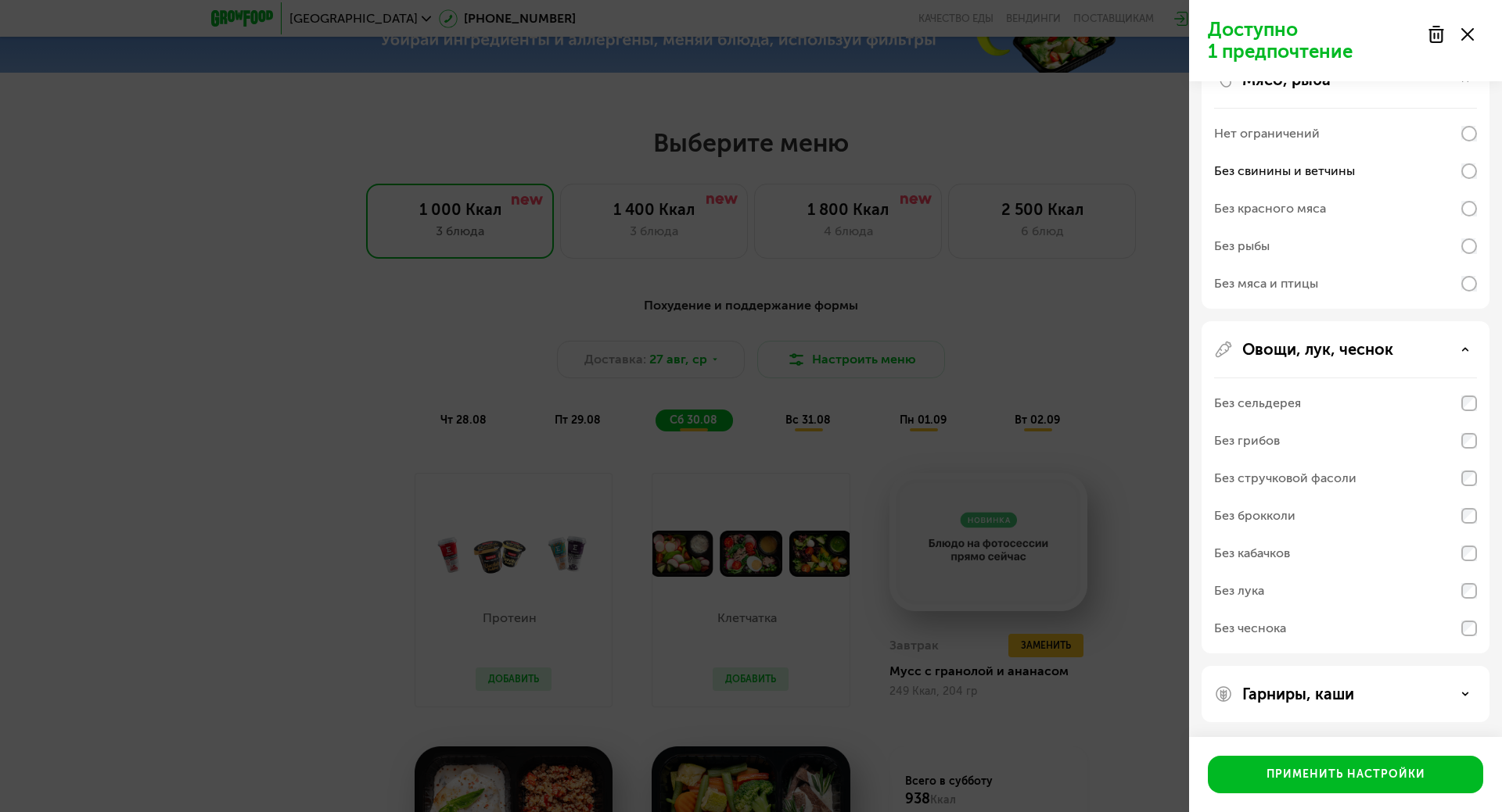
scroll to position [344, 0]
click at [1401, 693] on div "Гарниры, каши" at bounding box center [1345, 694] width 263 height 19
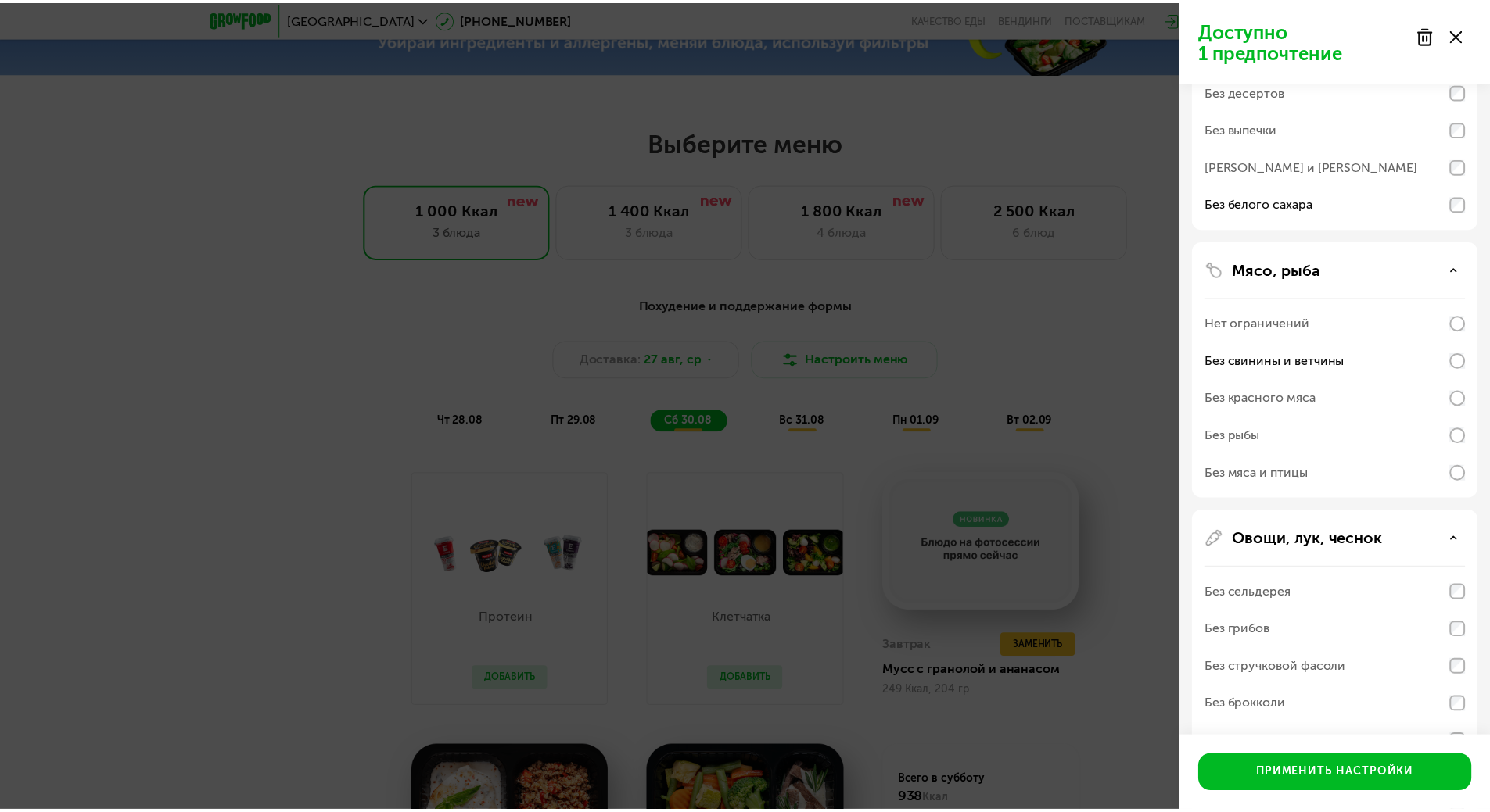
scroll to position [0, 0]
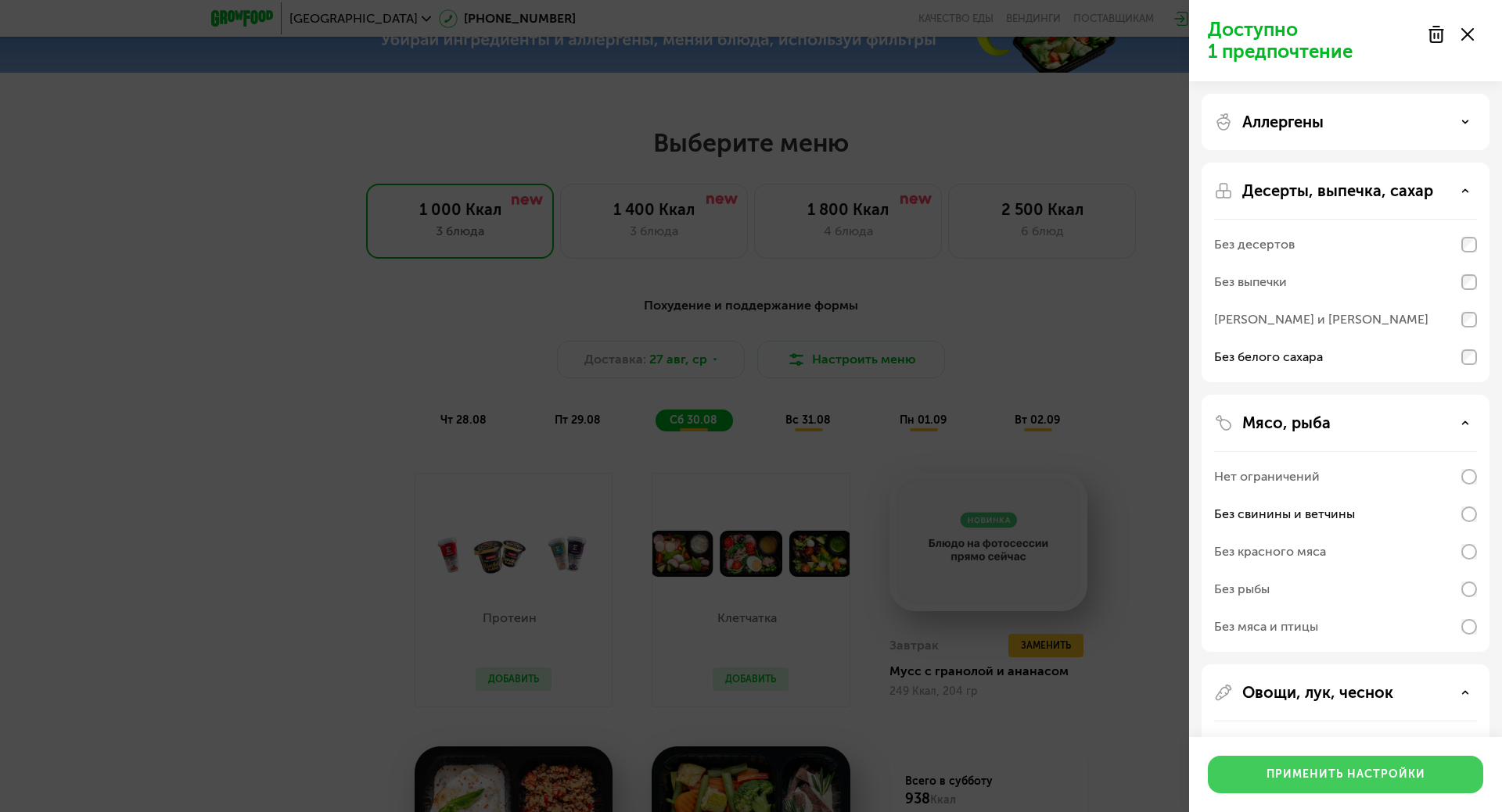
click at [1294, 771] on div "Применить настройки" at bounding box center [1345, 775] width 159 height 16
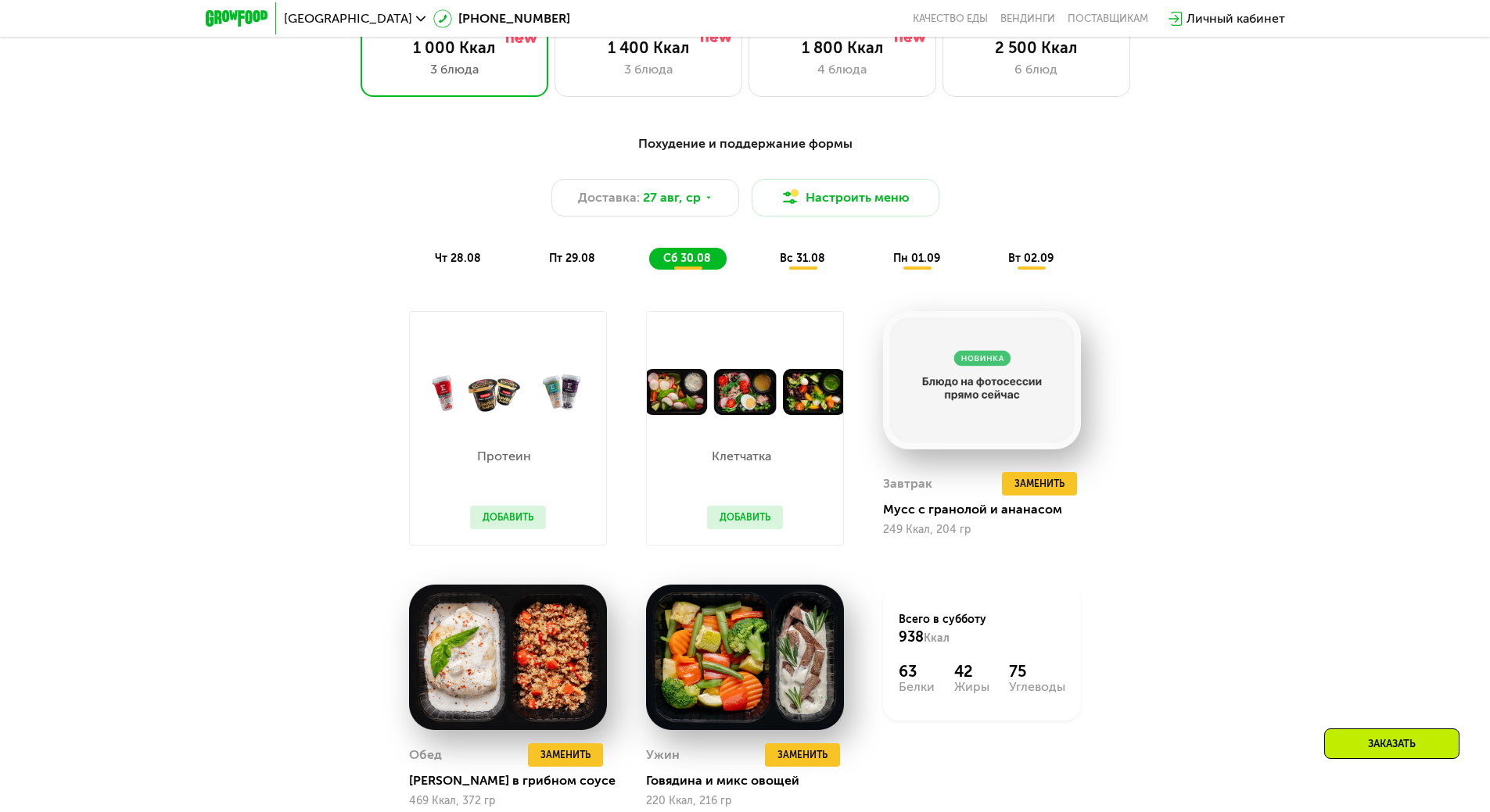
scroll to position [988, 0]
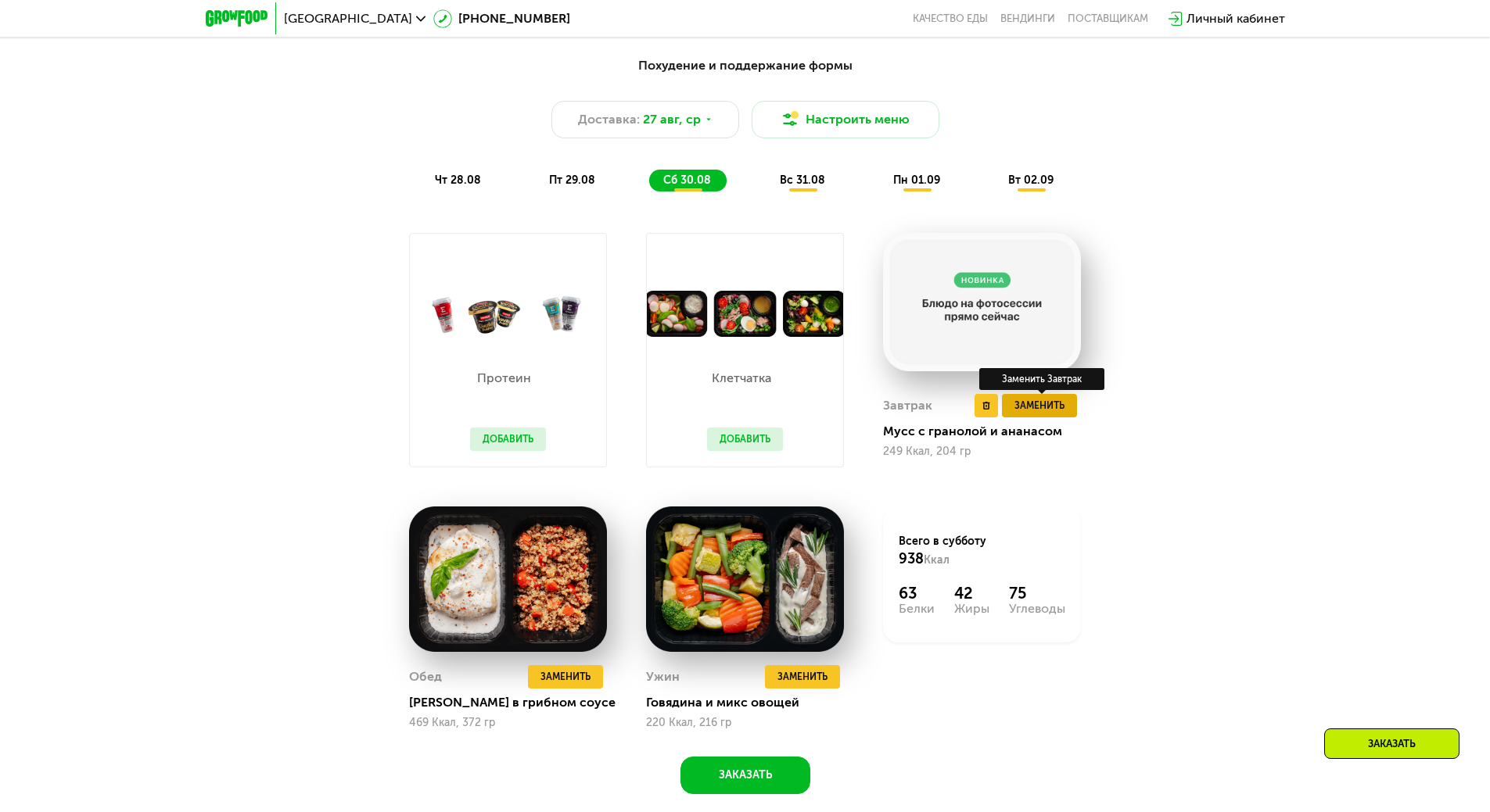
click at [1037, 412] on span "Заменить" at bounding box center [1039, 406] width 50 height 16
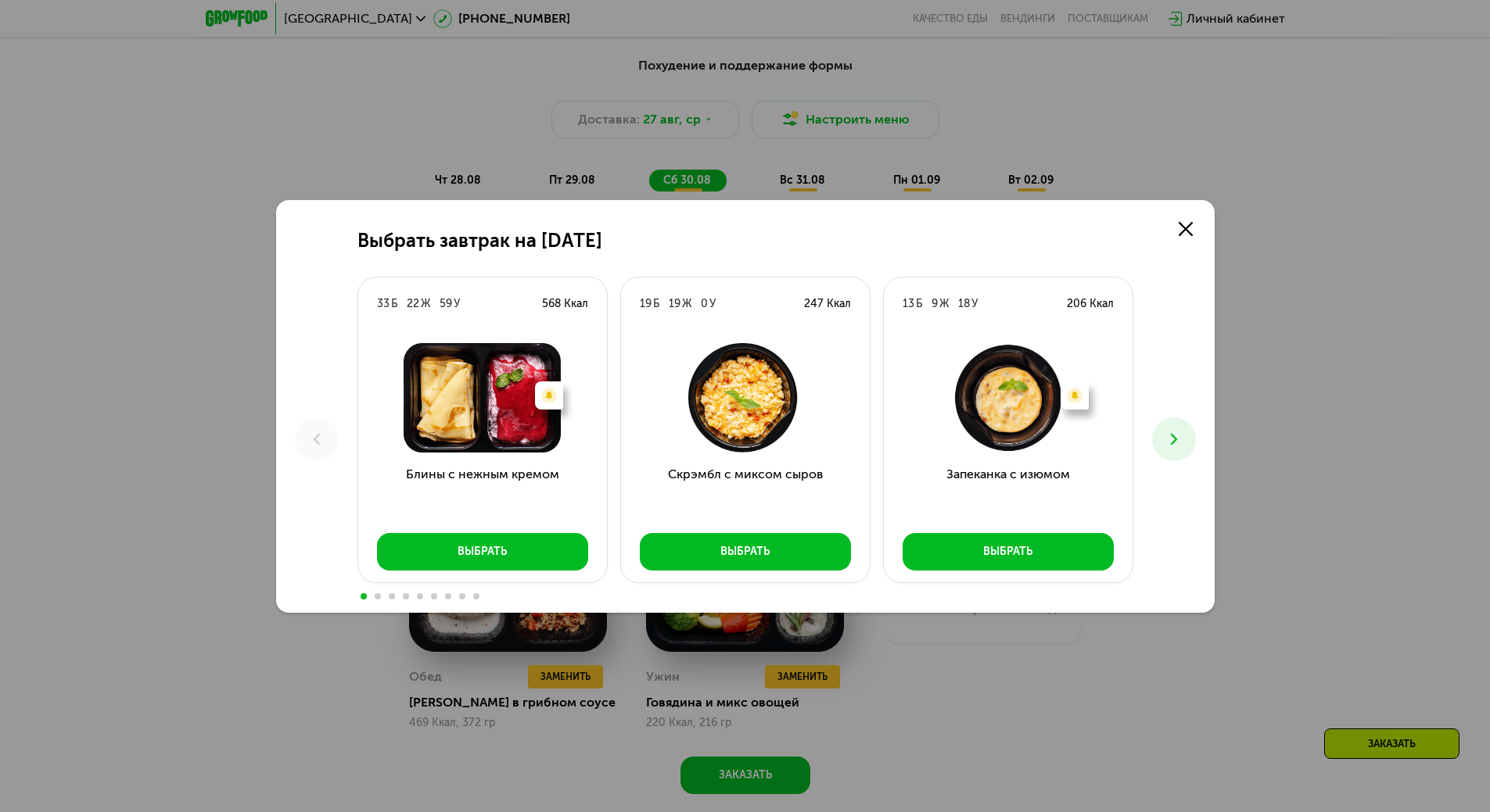
click at [1173, 444] on icon at bounding box center [1174, 440] width 19 height 19
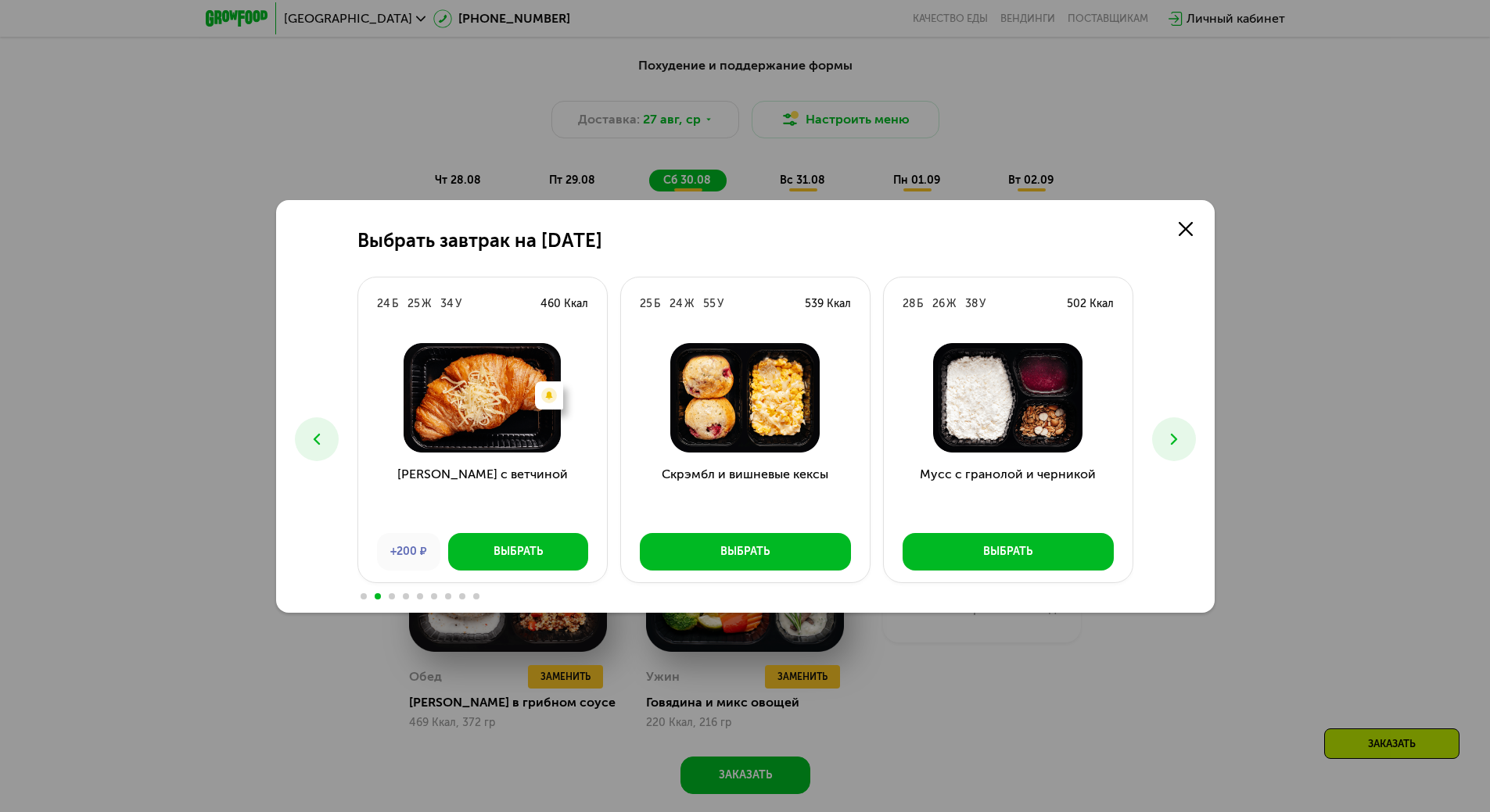
click at [1173, 444] on icon at bounding box center [1174, 440] width 19 height 19
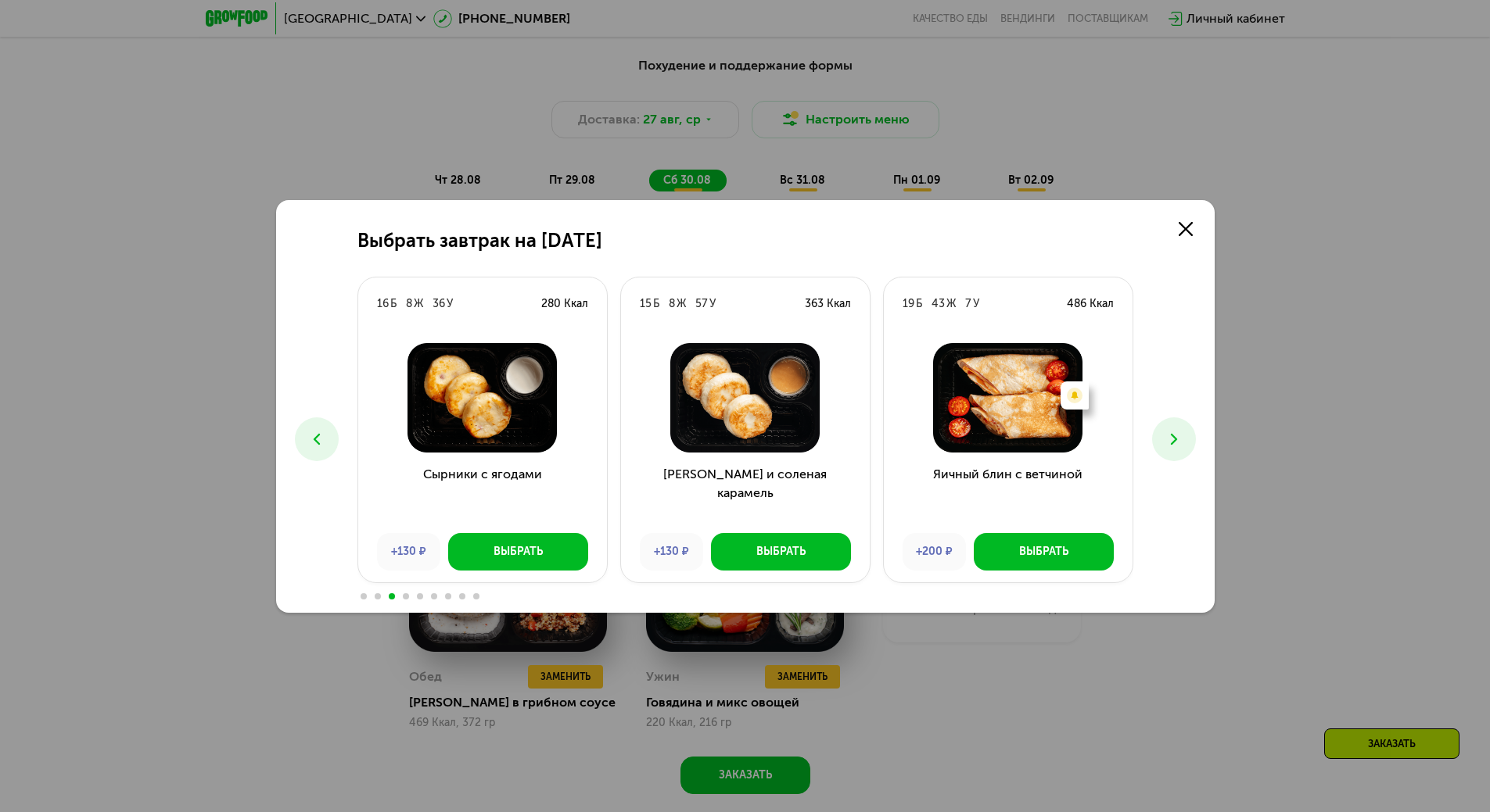
click at [1173, 444] on icon at bounding box center [1174, 440] width 19 height 19
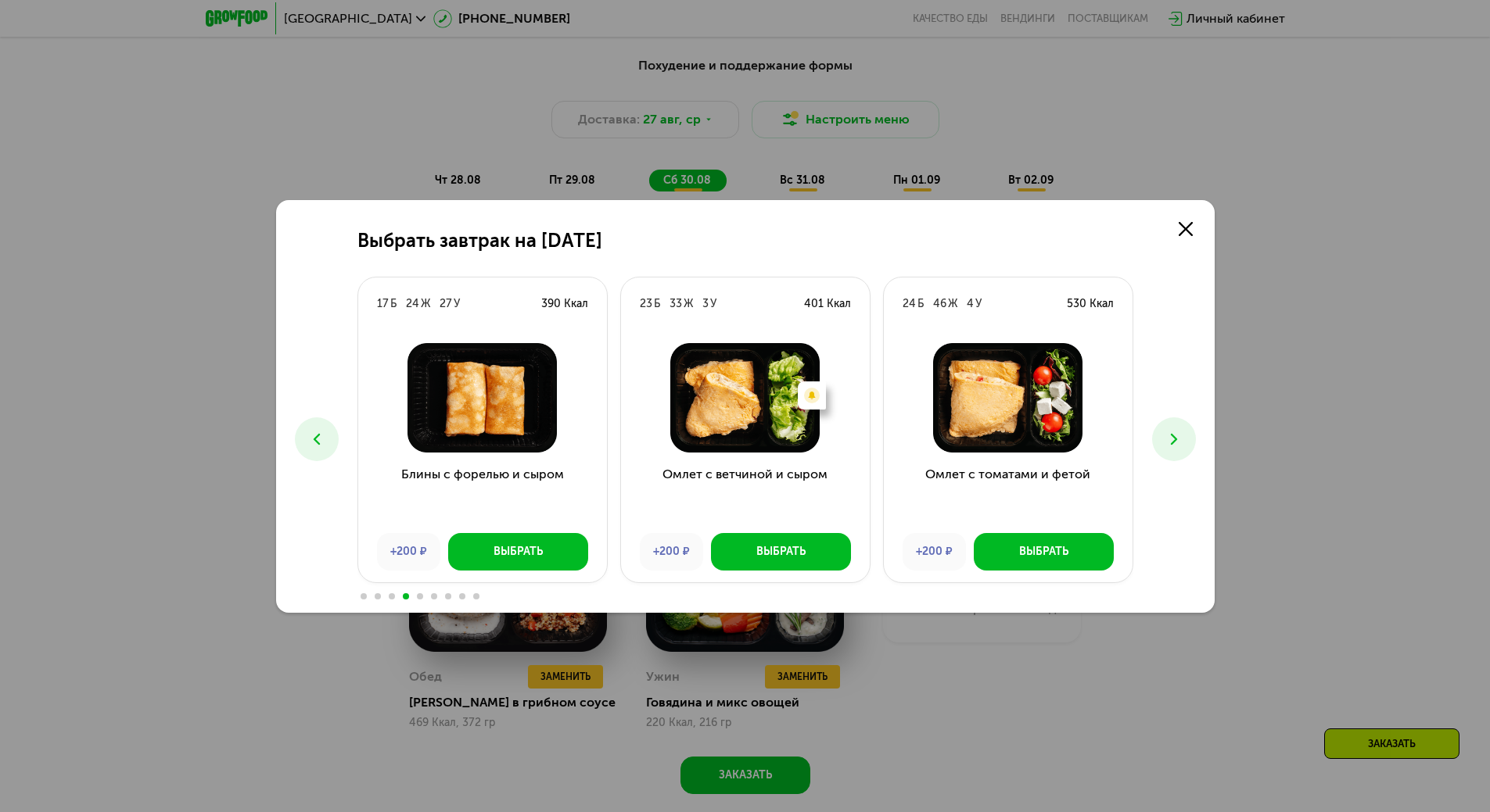
click at [1173, 444] on icon at bounding box center [1174, 440] width 19 height 19
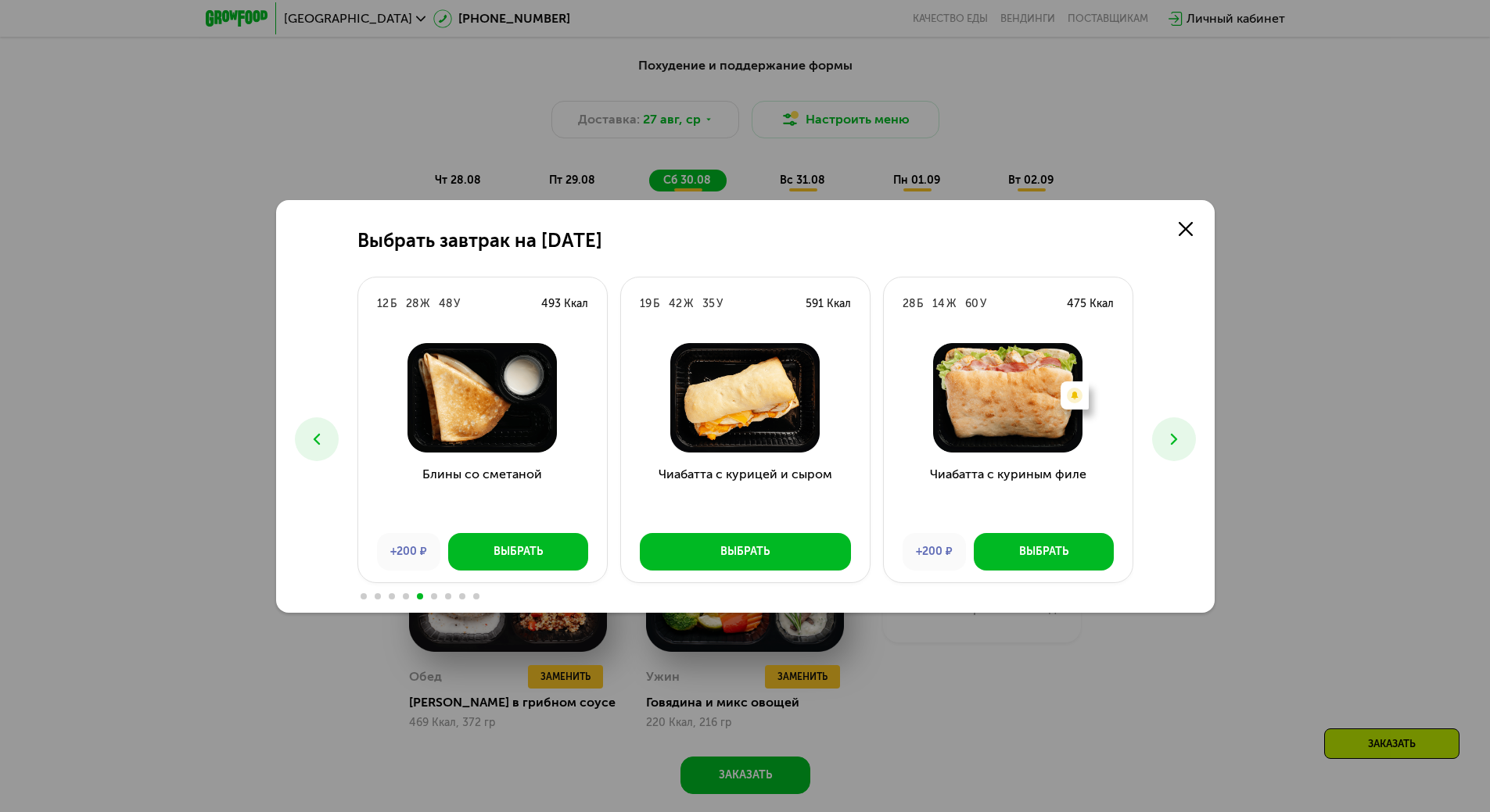
click at [1166, 434] on icon at bounding box center [1174, 440] width 19 height 19
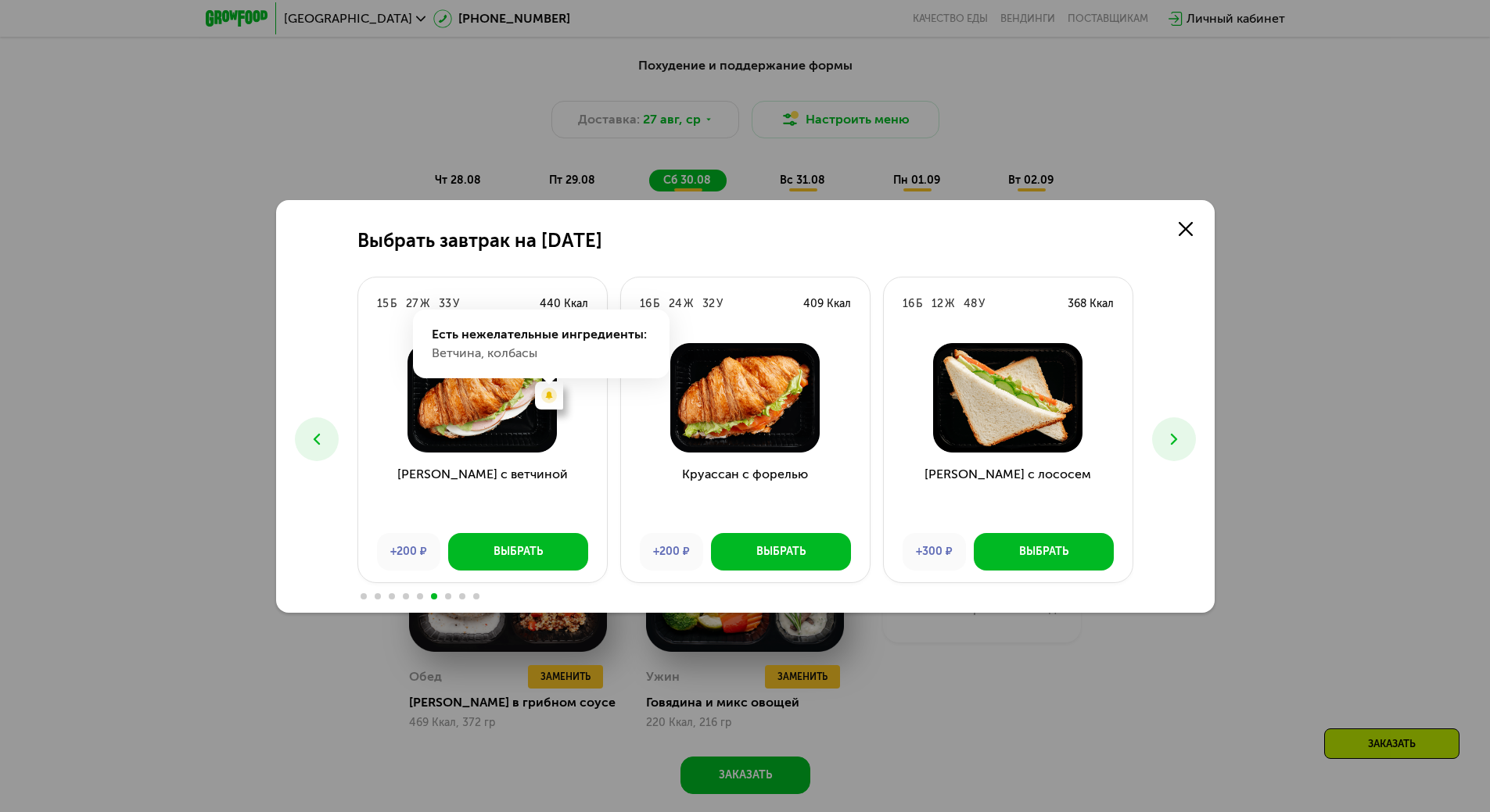
click at [545, 398] on use at bounding box center [549, 396] width 16 height 16
click at [1184, 446] on button at bounding box center [1174, 439] width 43 height 43
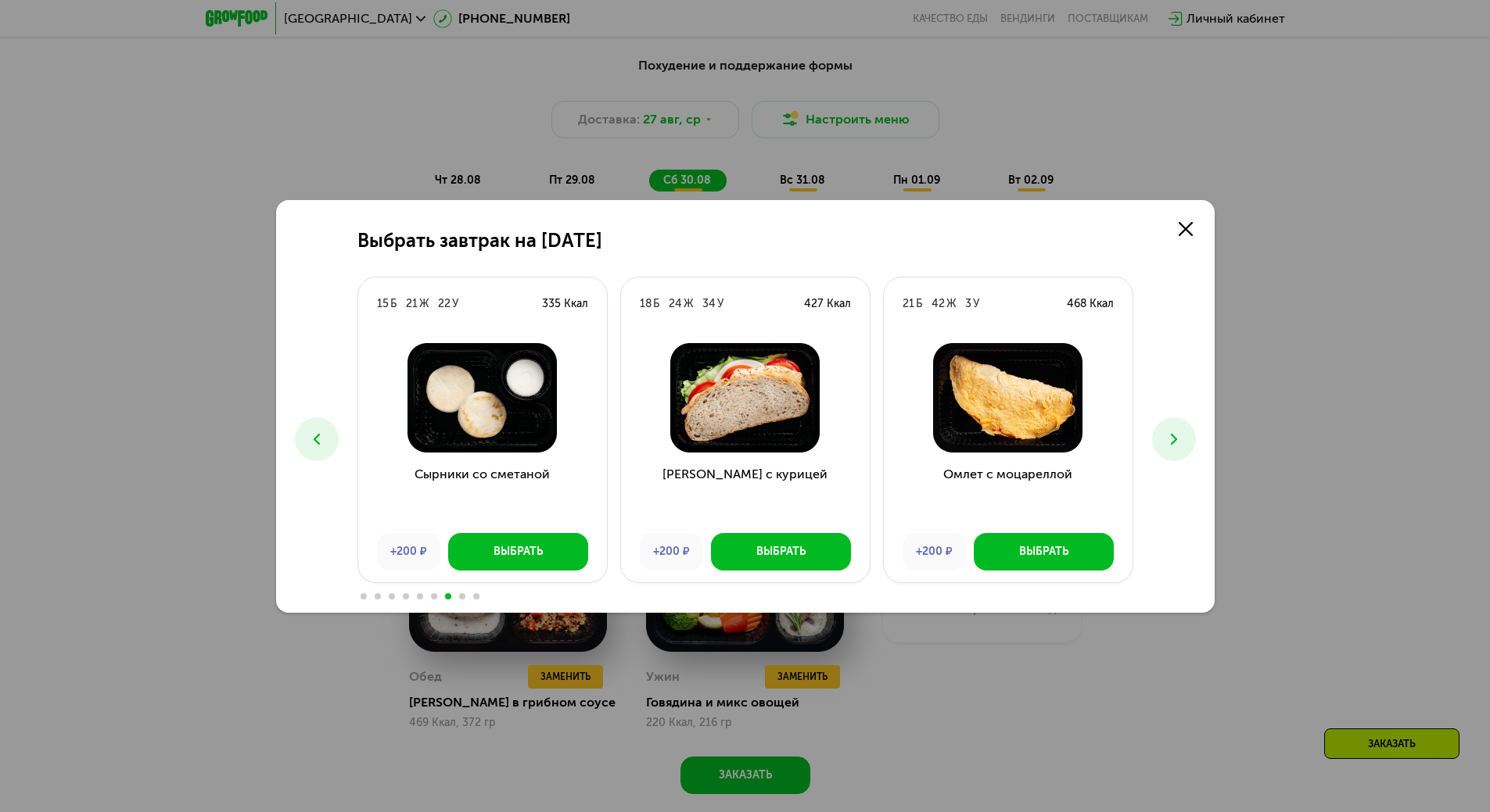
click at [1179, 435] on icon at bounding box center [1174, 440] width 19 height 19
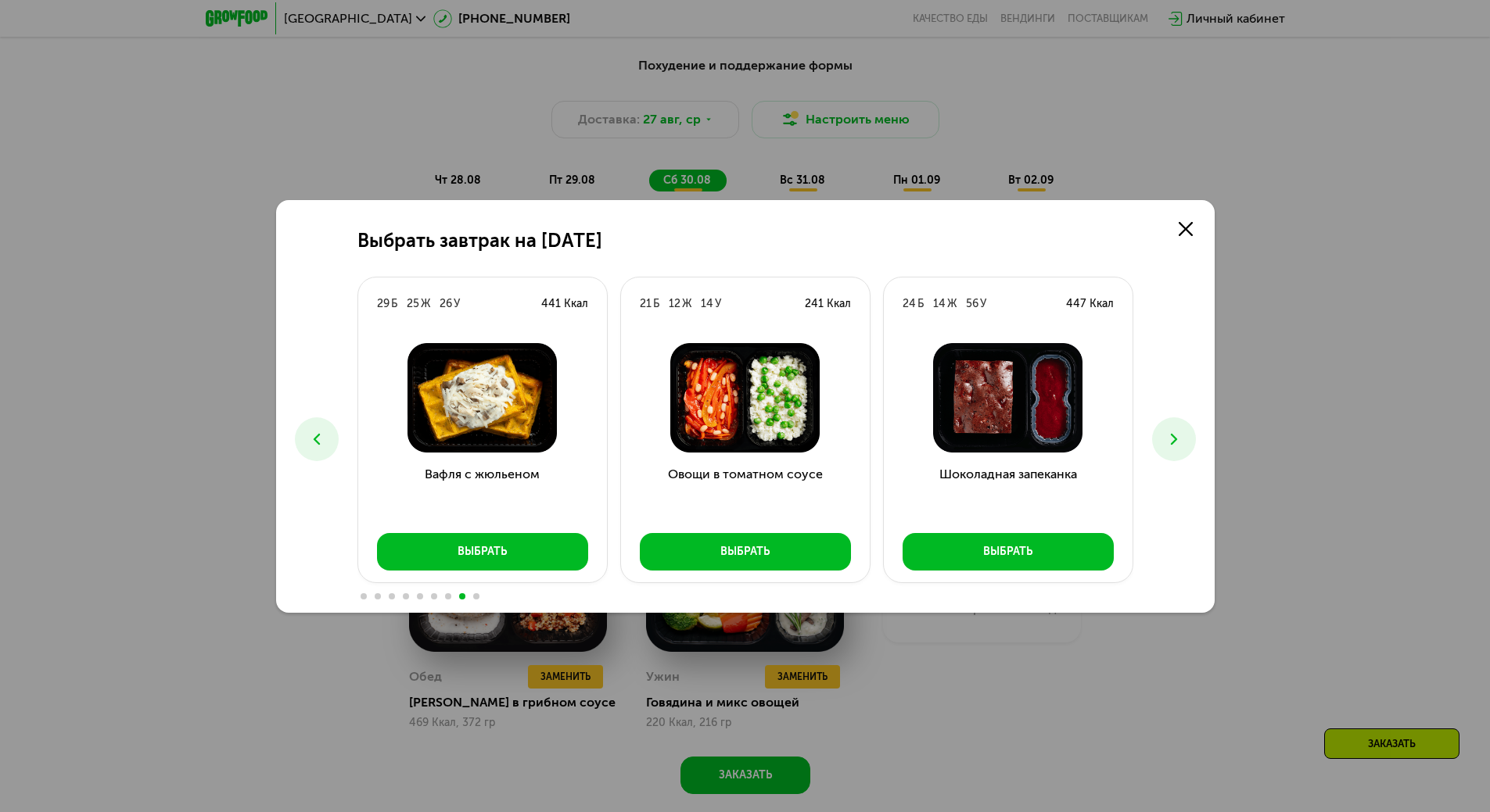
click at [1179, 433] on icon at bounding box center [1174, 440] width 19 height 19
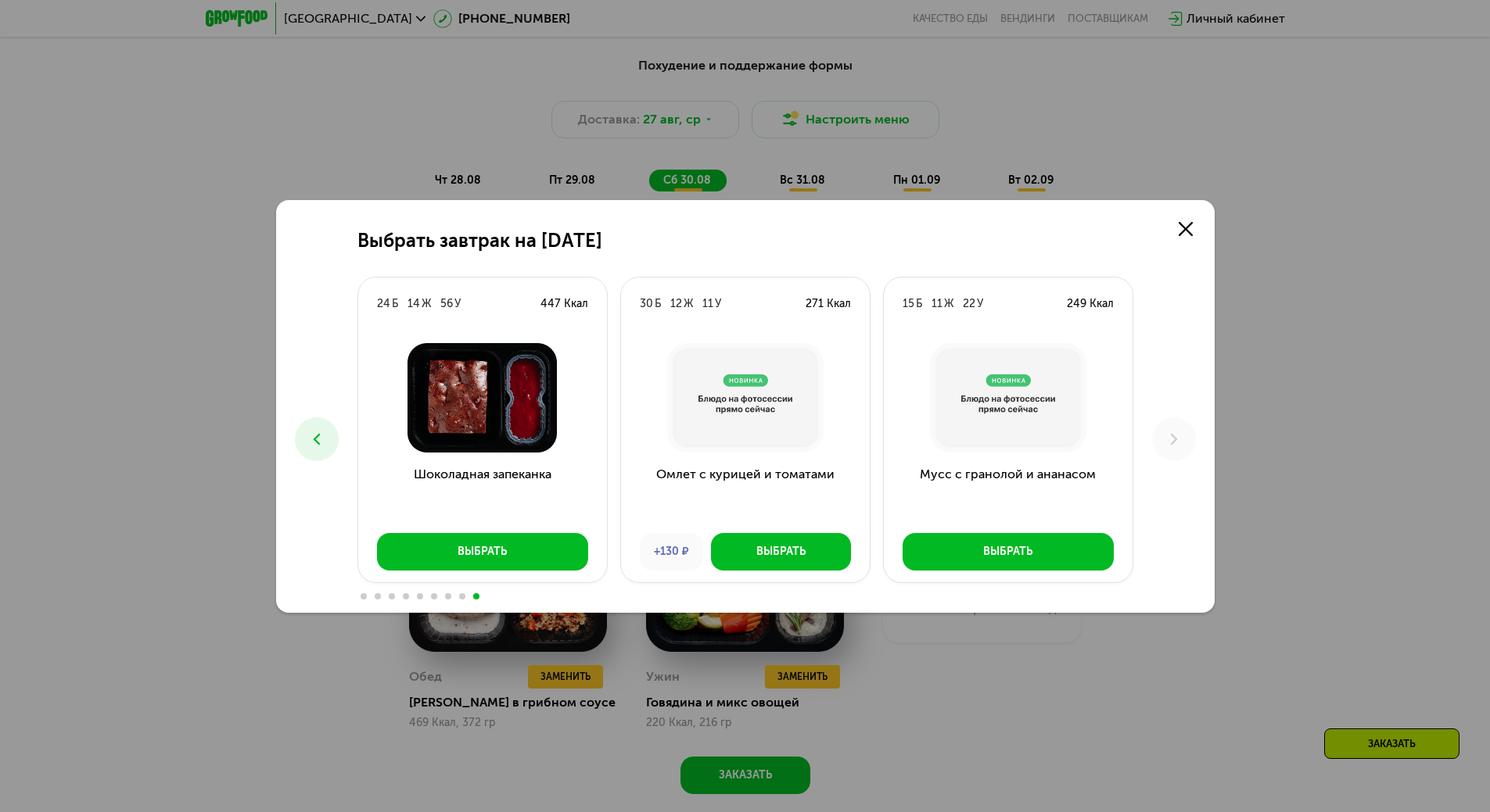
click at [331, 431] on button at bounding box center [317, 439] width 43 height 43
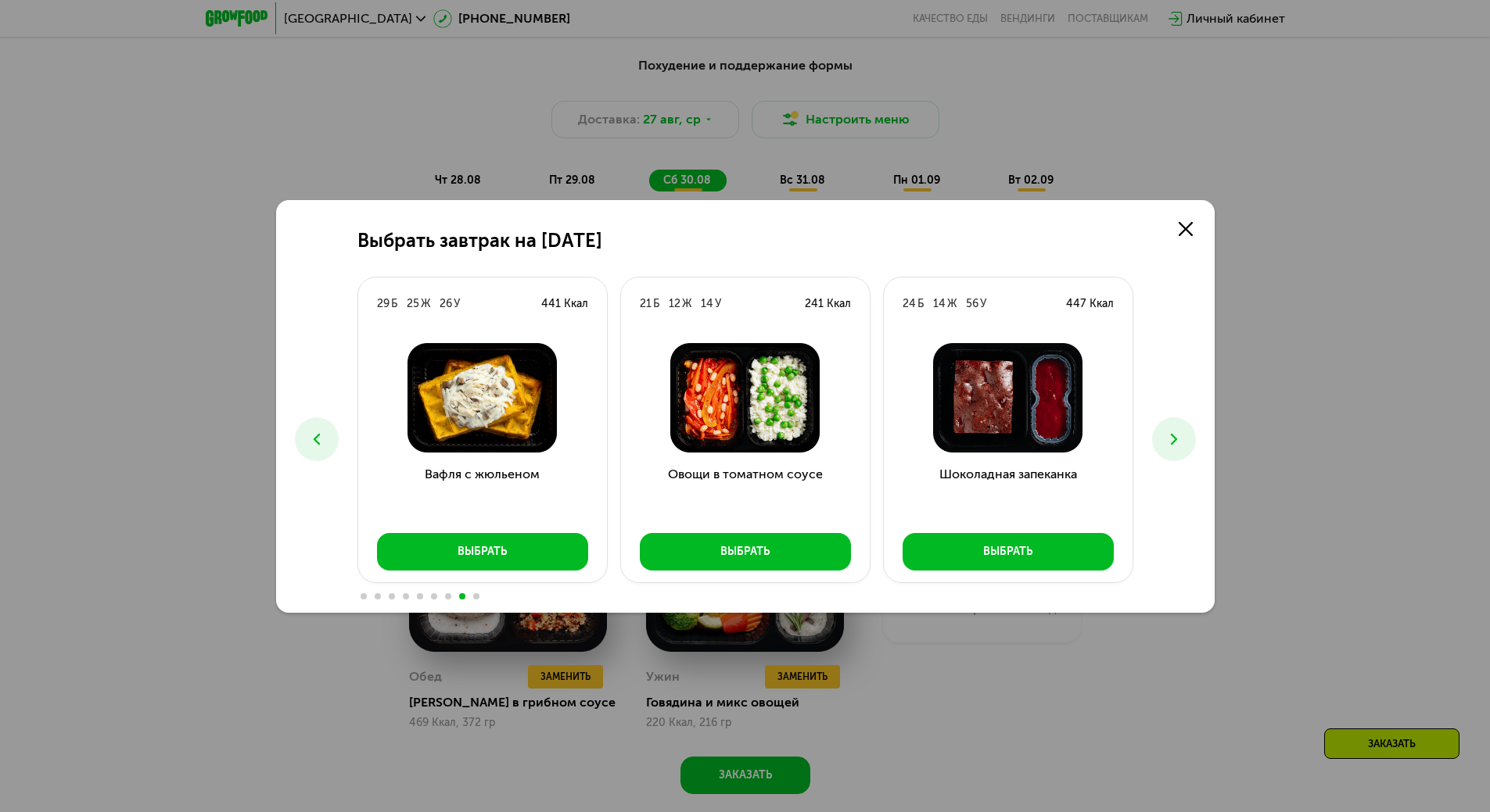
click at [324, 442] on icon at bounding box center [317, 440] width 19 height 19
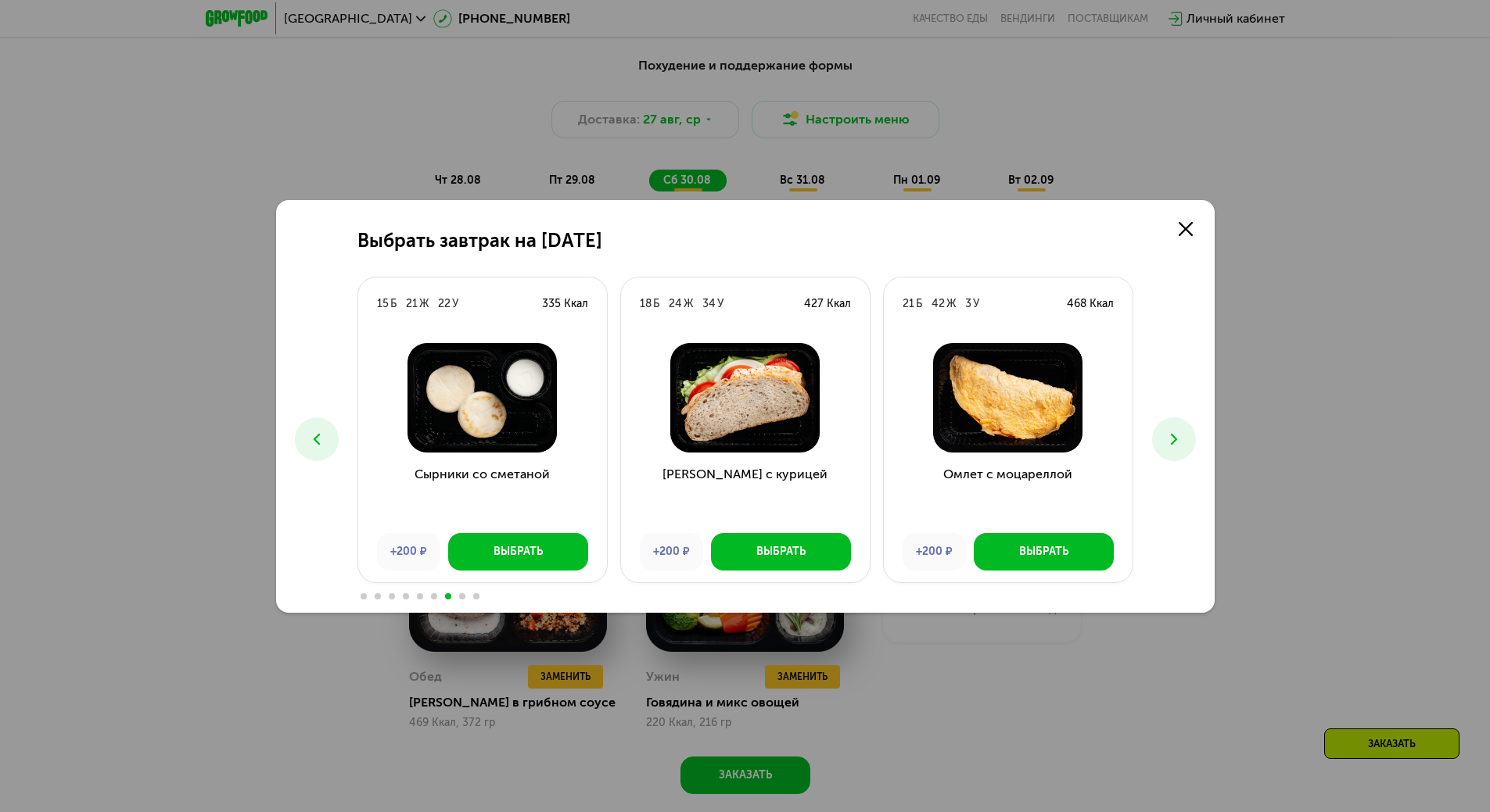
click at [326, 442] on button at bounding box center [317, 439] width 43 height 43
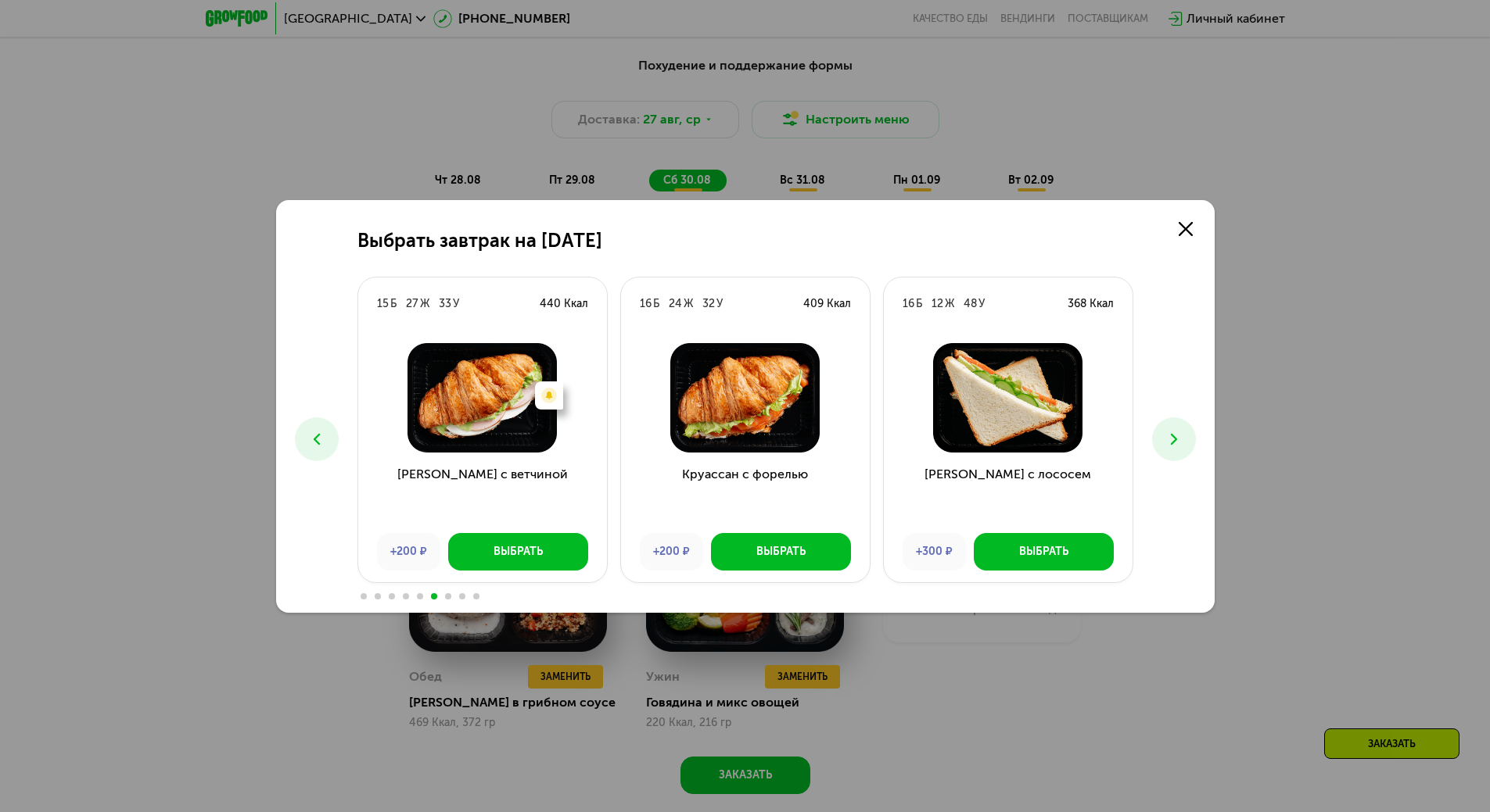
click at [326, 442] on button at bounding box center [317, 439] width 43 height 43
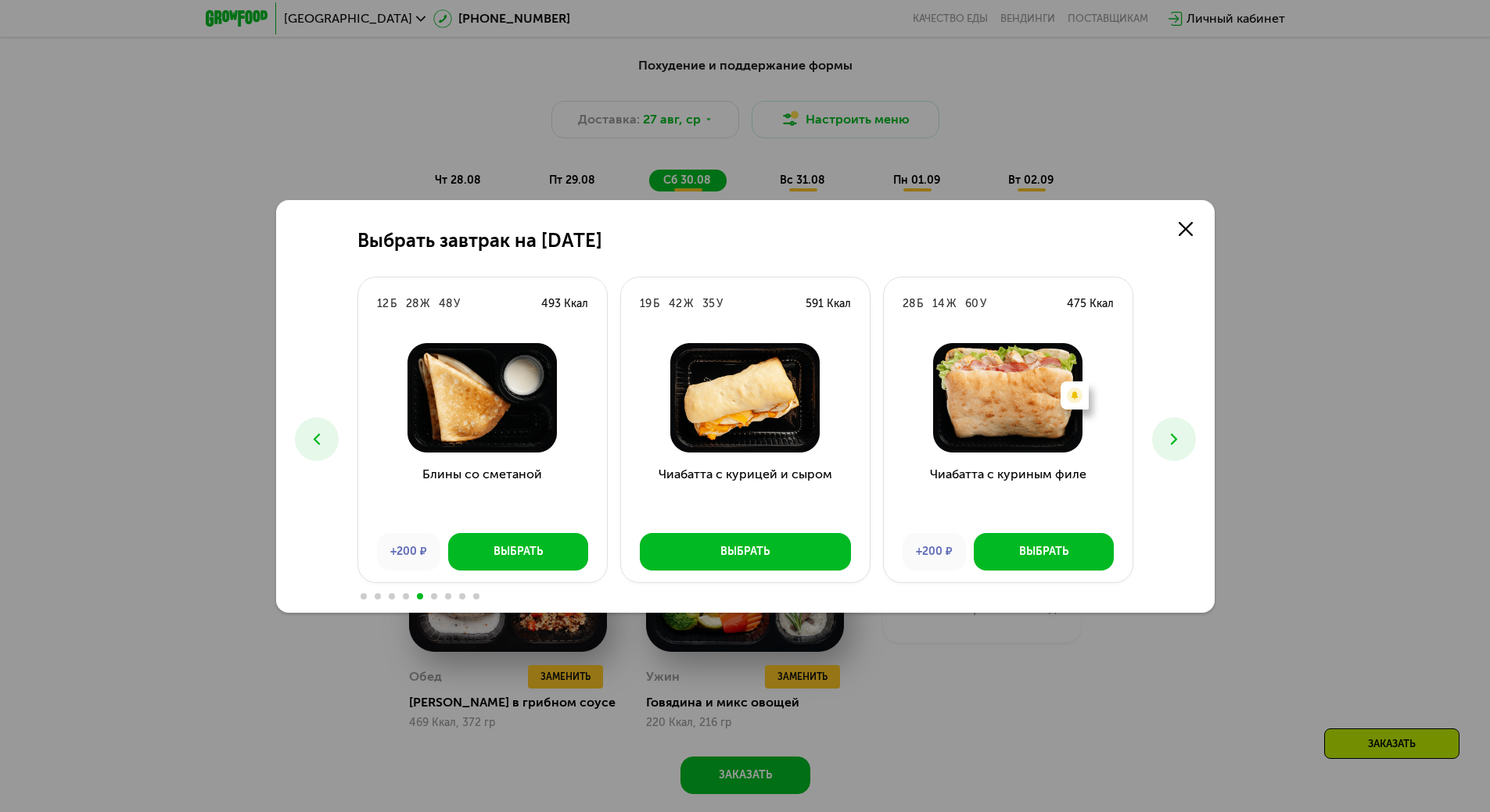
click at [326, 442] on button at bounding box center [317, 439] width 43 height 43
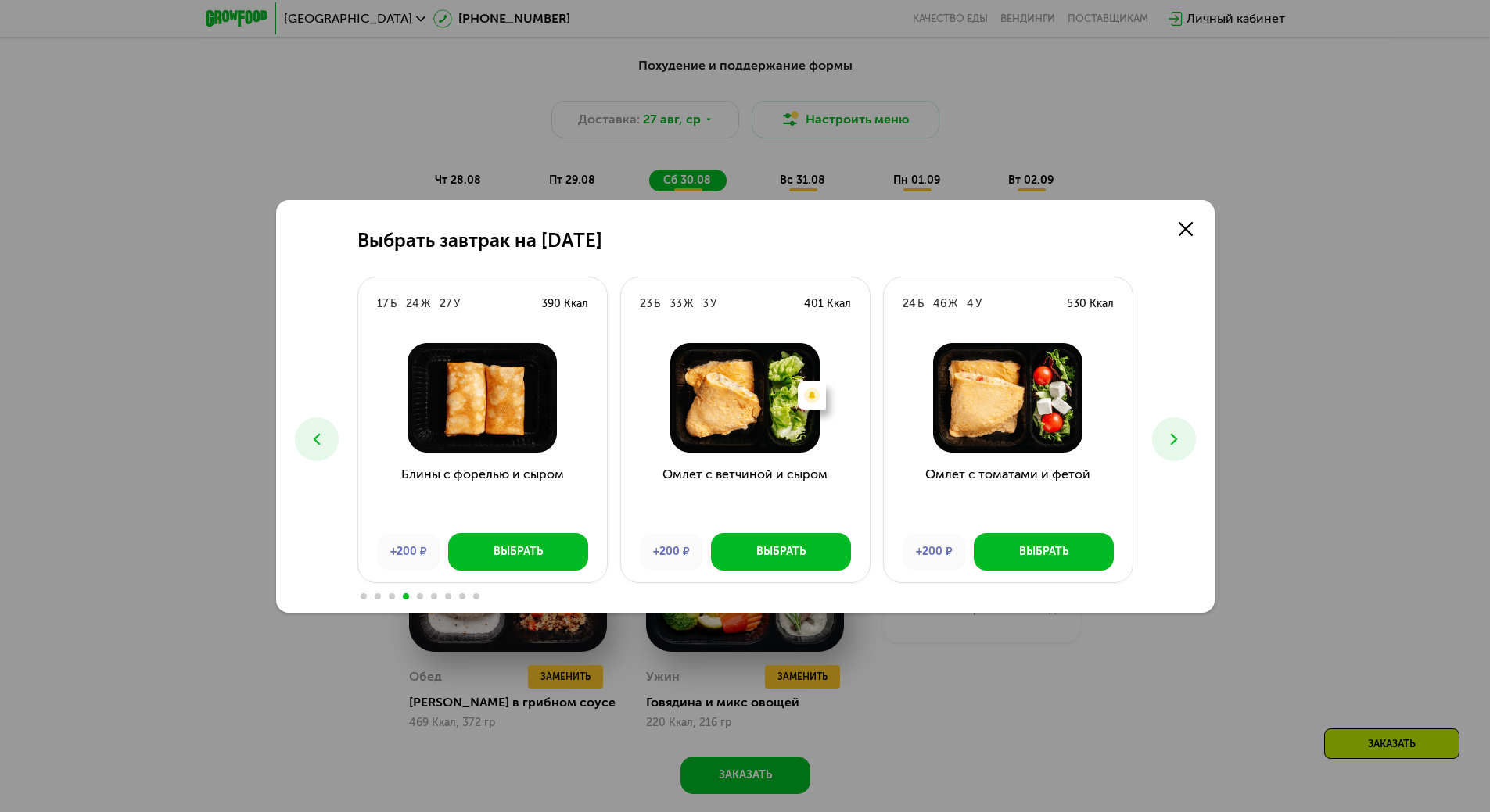
click at [326, 442] on button at bounding box center [317, 439] width 43 height 43
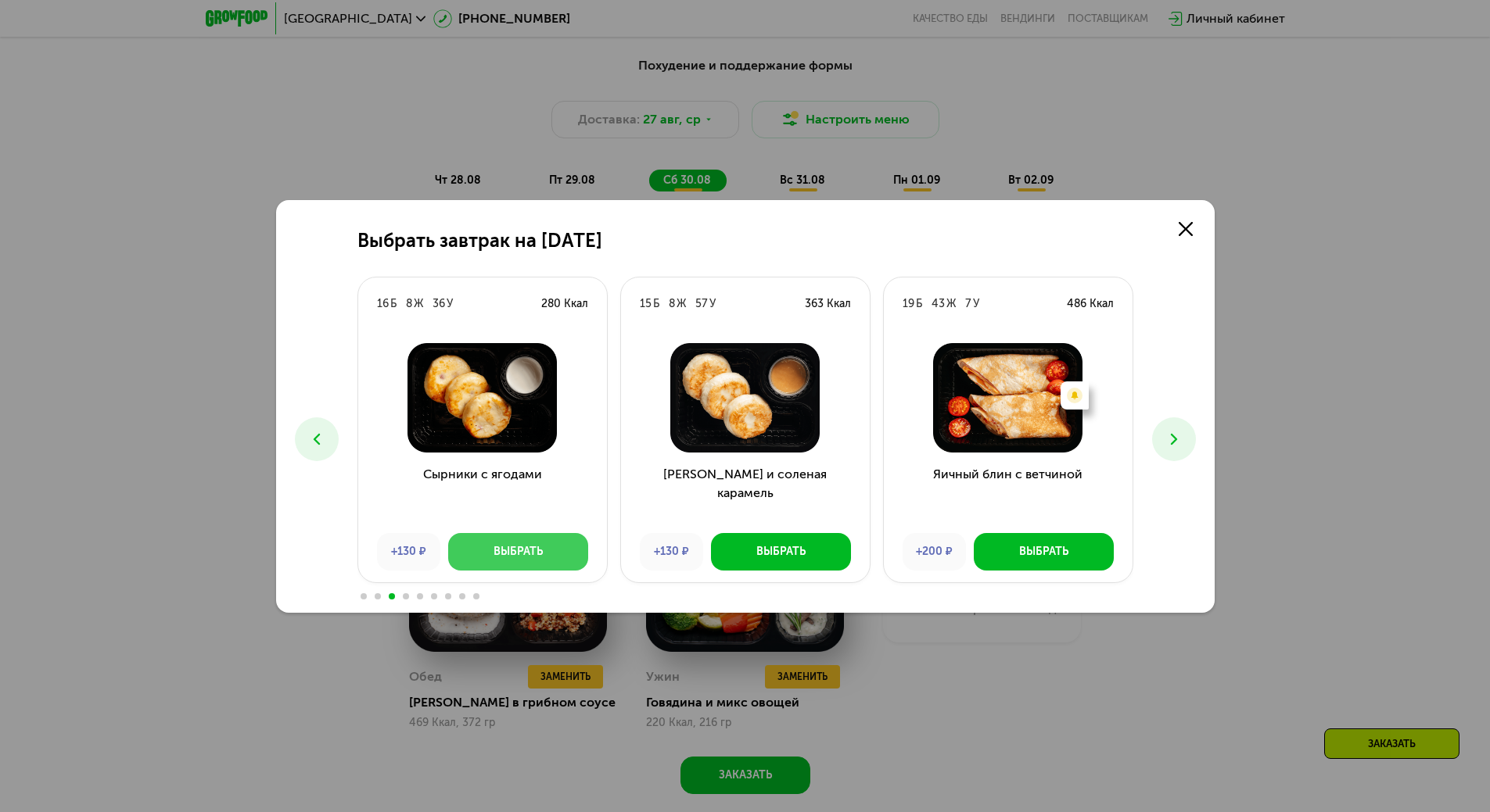
click at [507, 545] on div "Выбрать" at bounding box center [518, 552] width 50 height 16
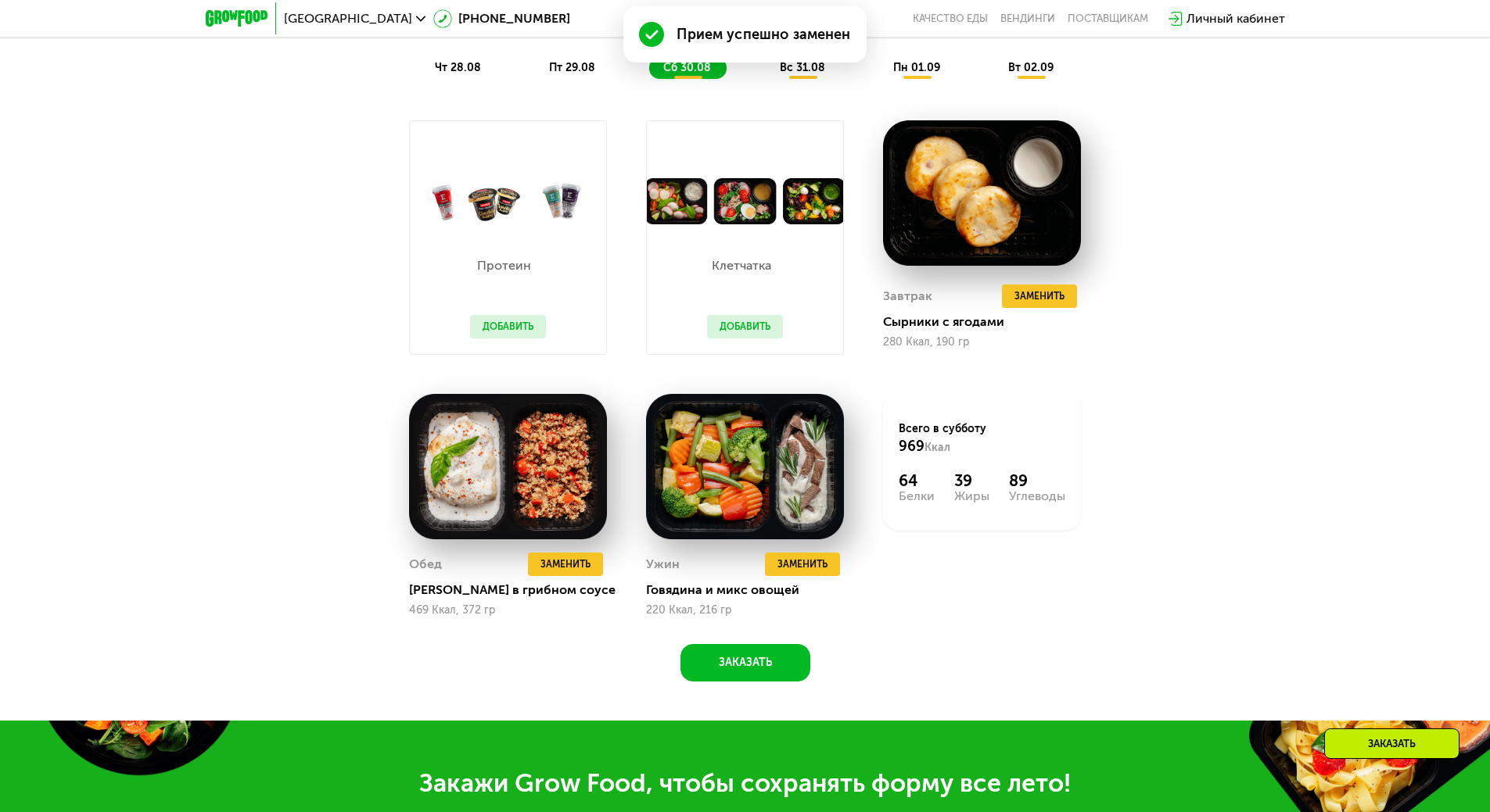
scroll to position [1144, 0]
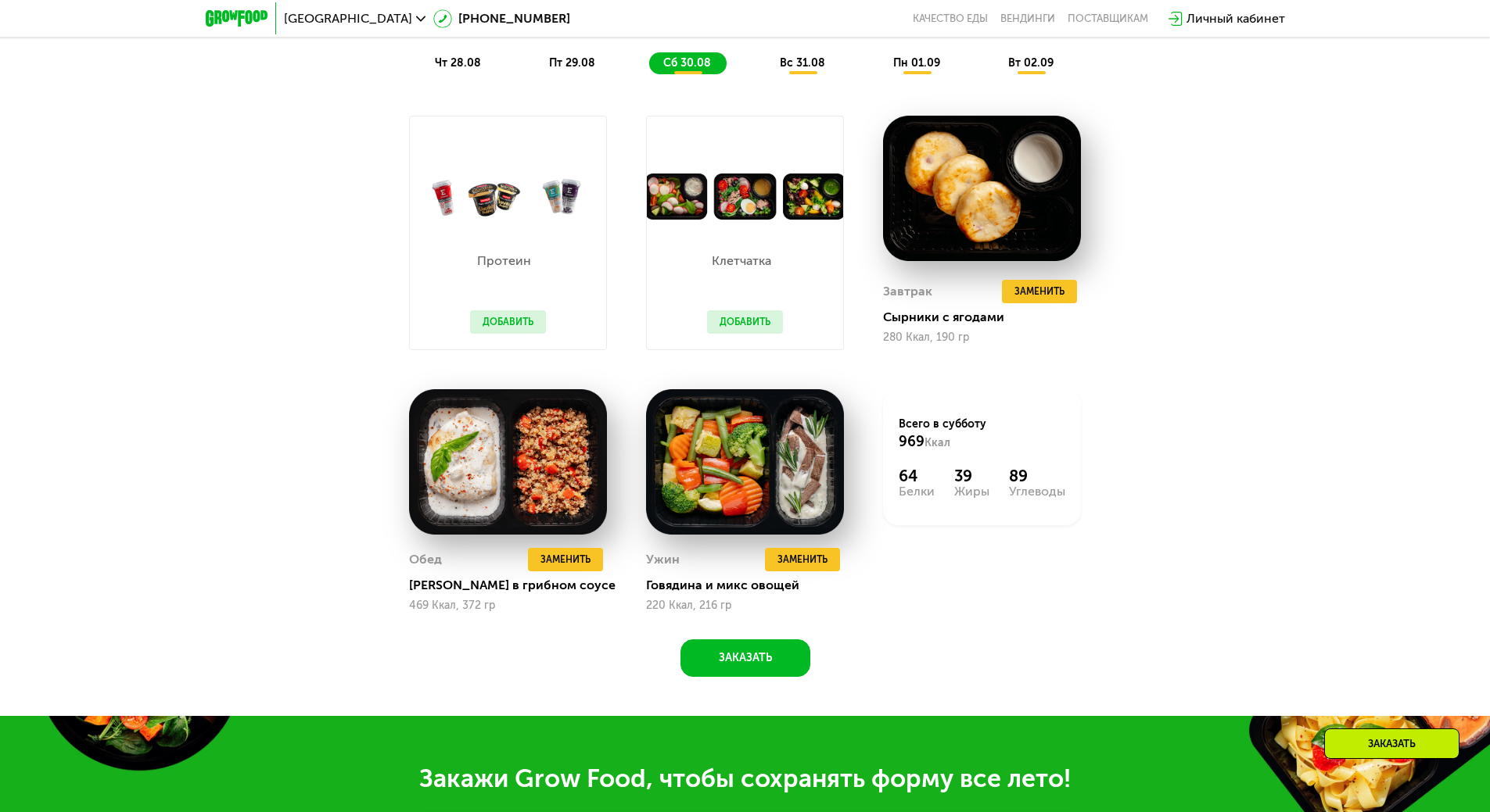
click at [649, 74] on div "пт 29.08" at bounding box center [687, 63] width 77 height 22
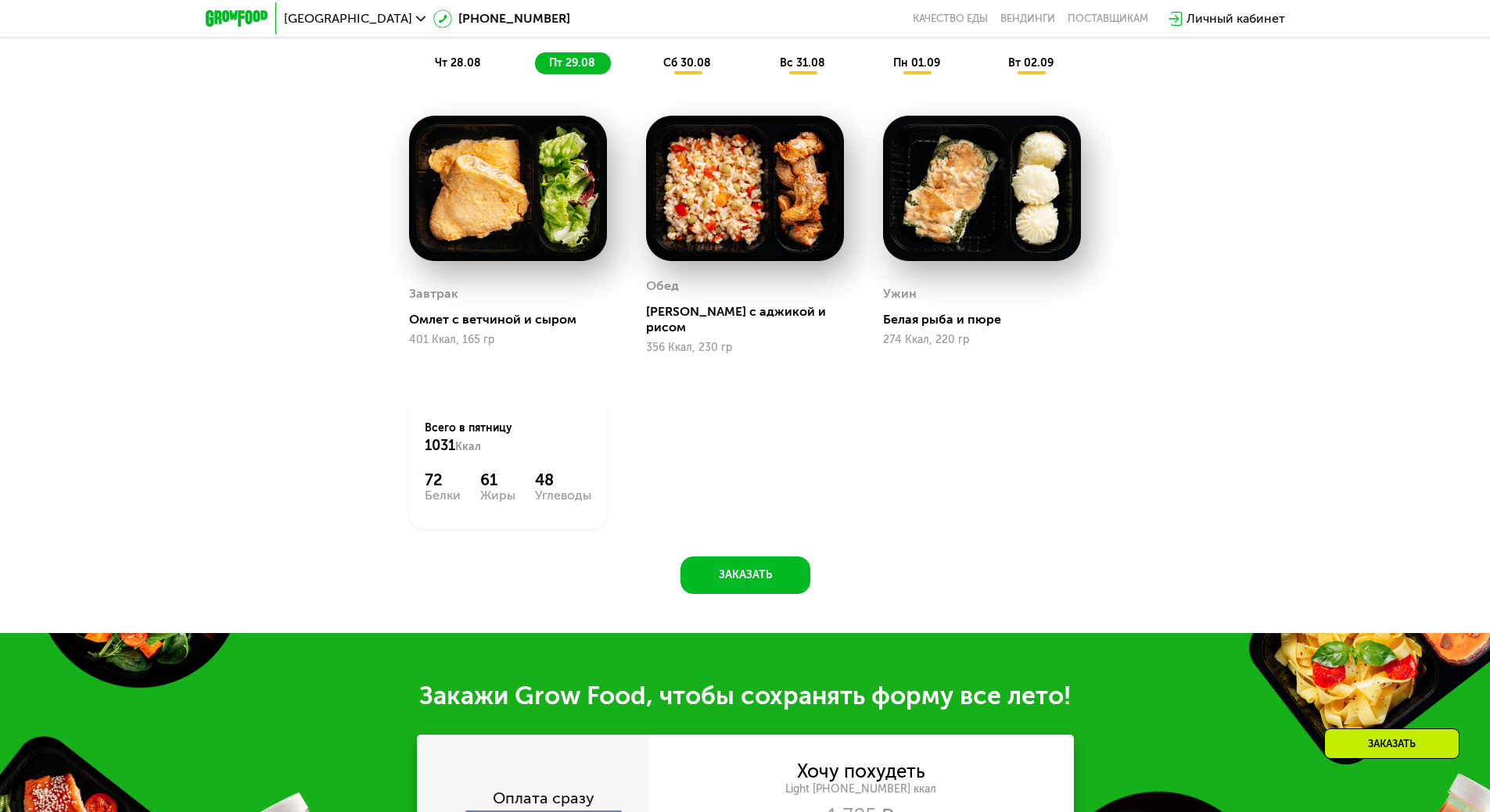
click at [469, 67] on span "чт 28.08" at bounding box center [458, 63] width 46 height 13
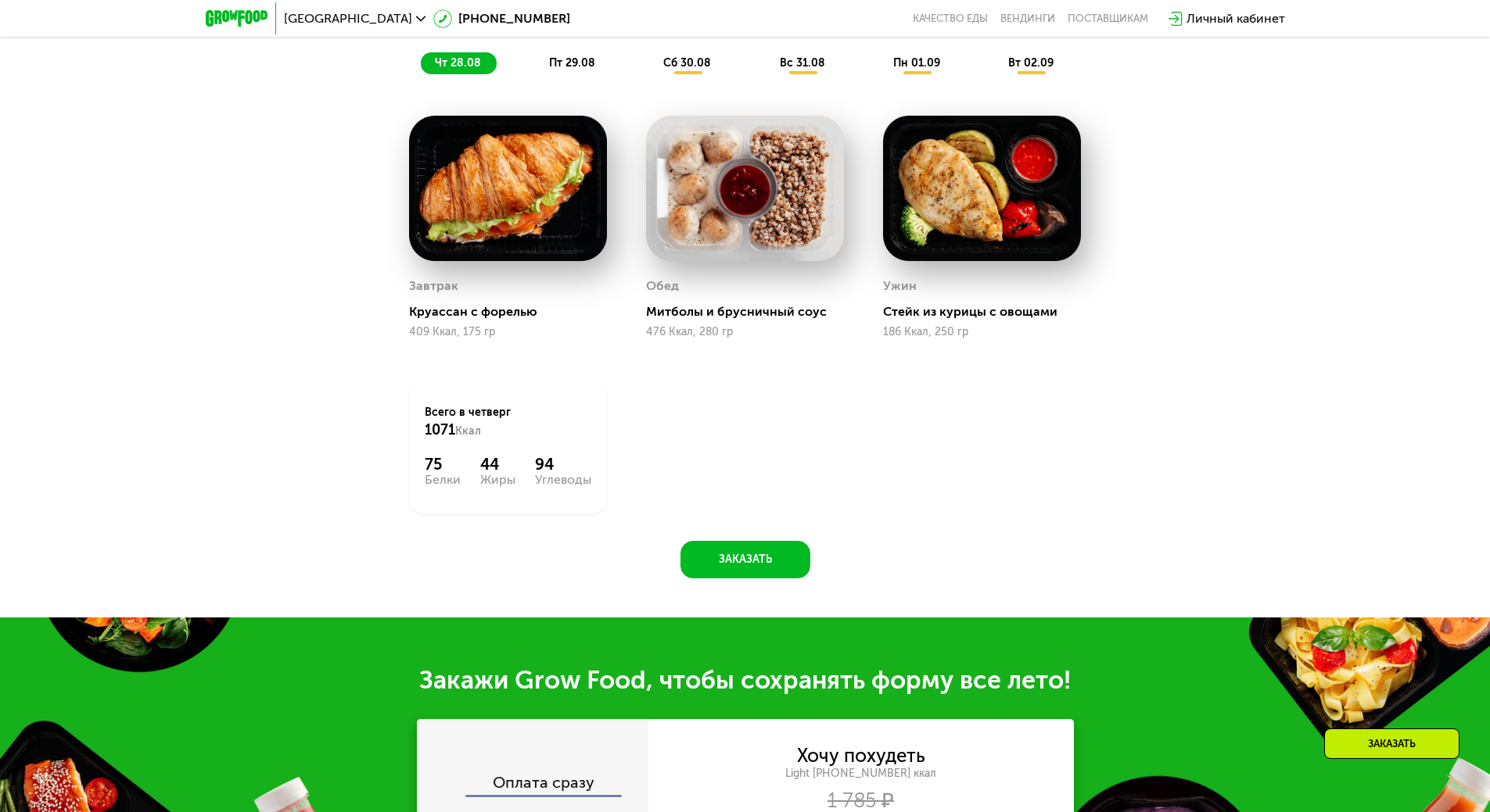
click at [577, 70] on span "пт 29.08" at bounding box center [571, 63] width 46 height 13
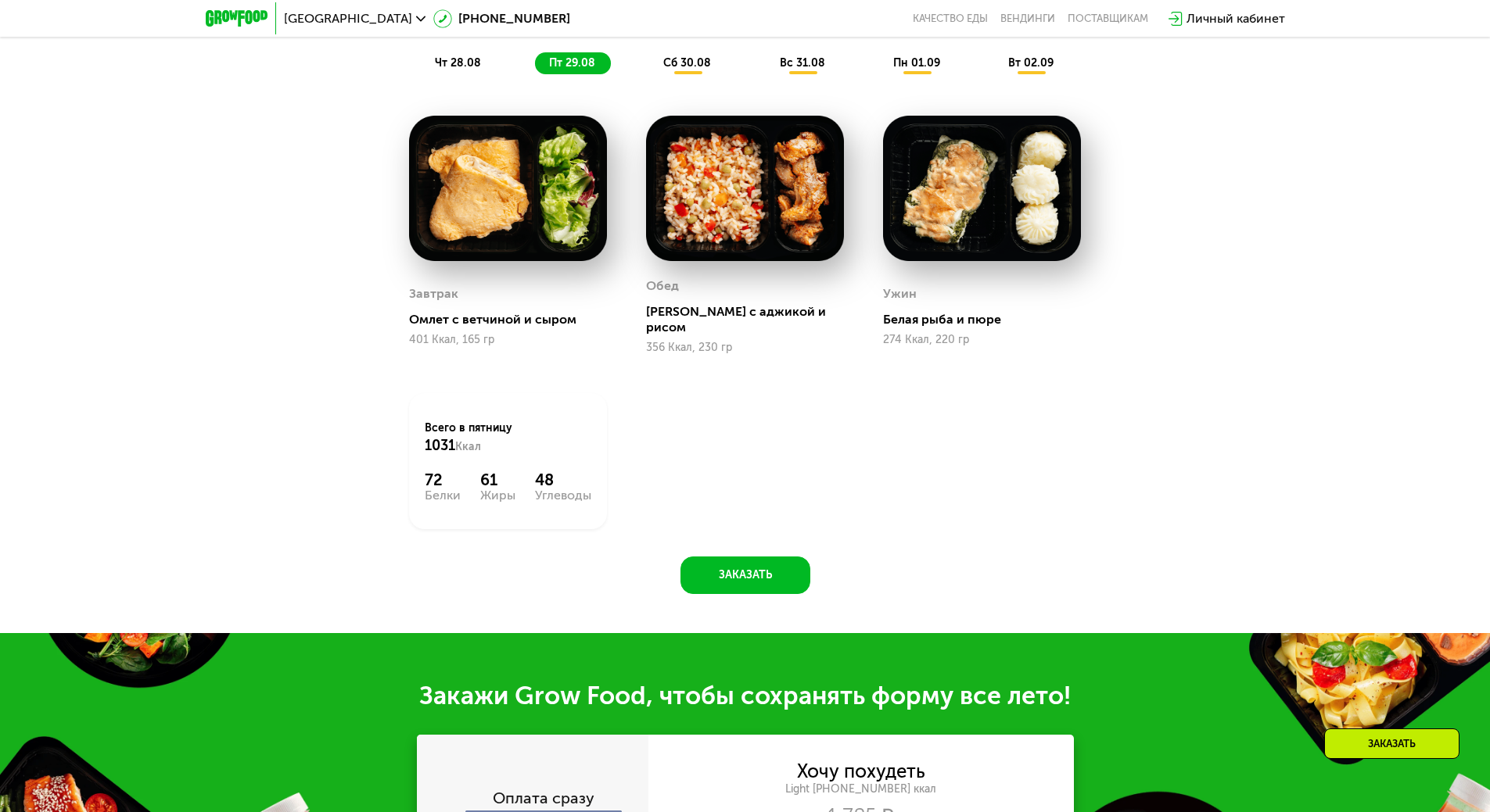
click at [681, 70] on span "сб 30.08" at bounding box center [687, 63] width 48 height 13
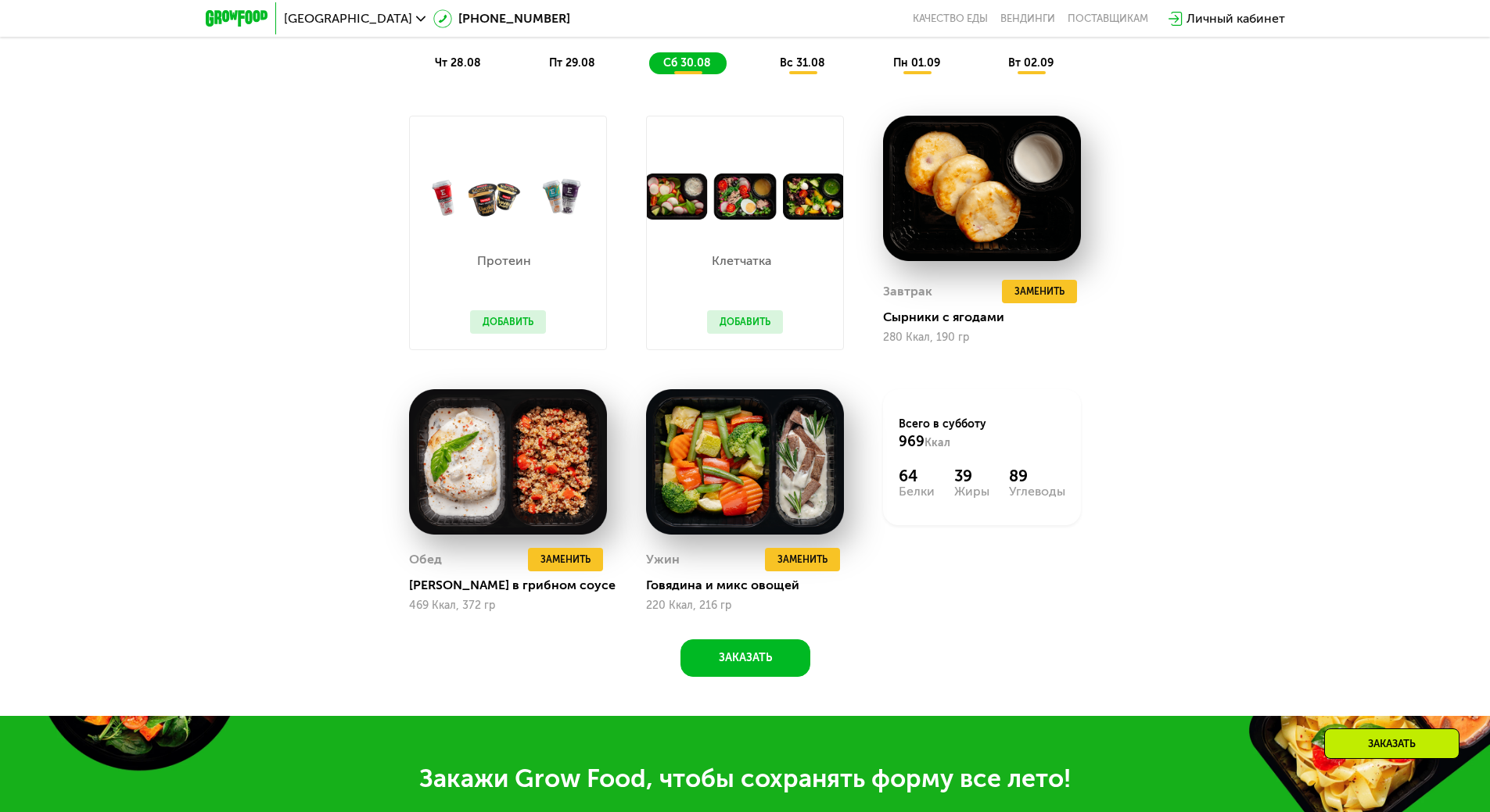
click at [799, 70] on span "вс 31.08" at bounding box center [803, 63] width 45 height 13
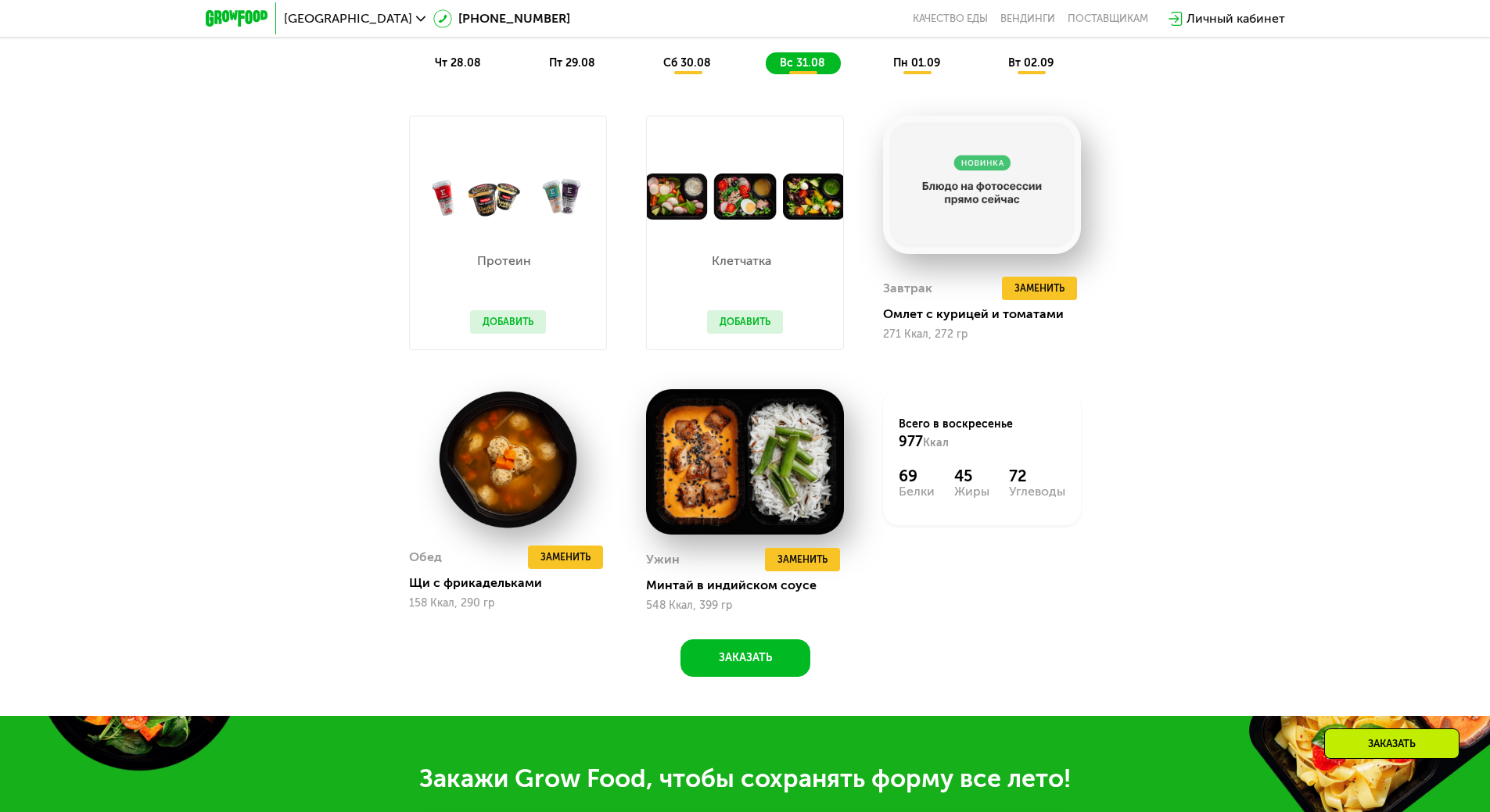
click at [922, 70] on span "пн 01.09" at bounding box center [917, 63] width 47 height 13
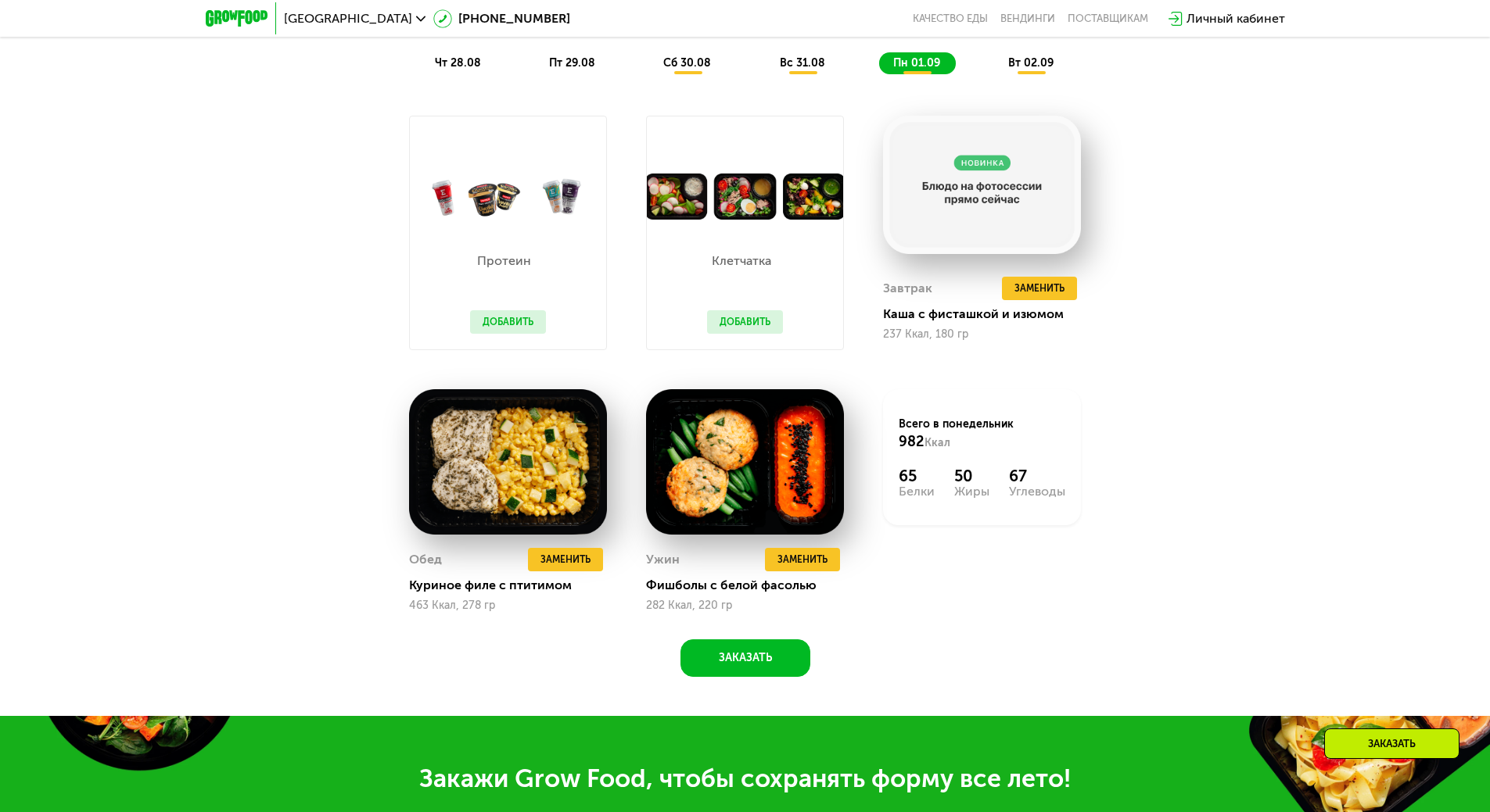
scroll to position [1067, 0]
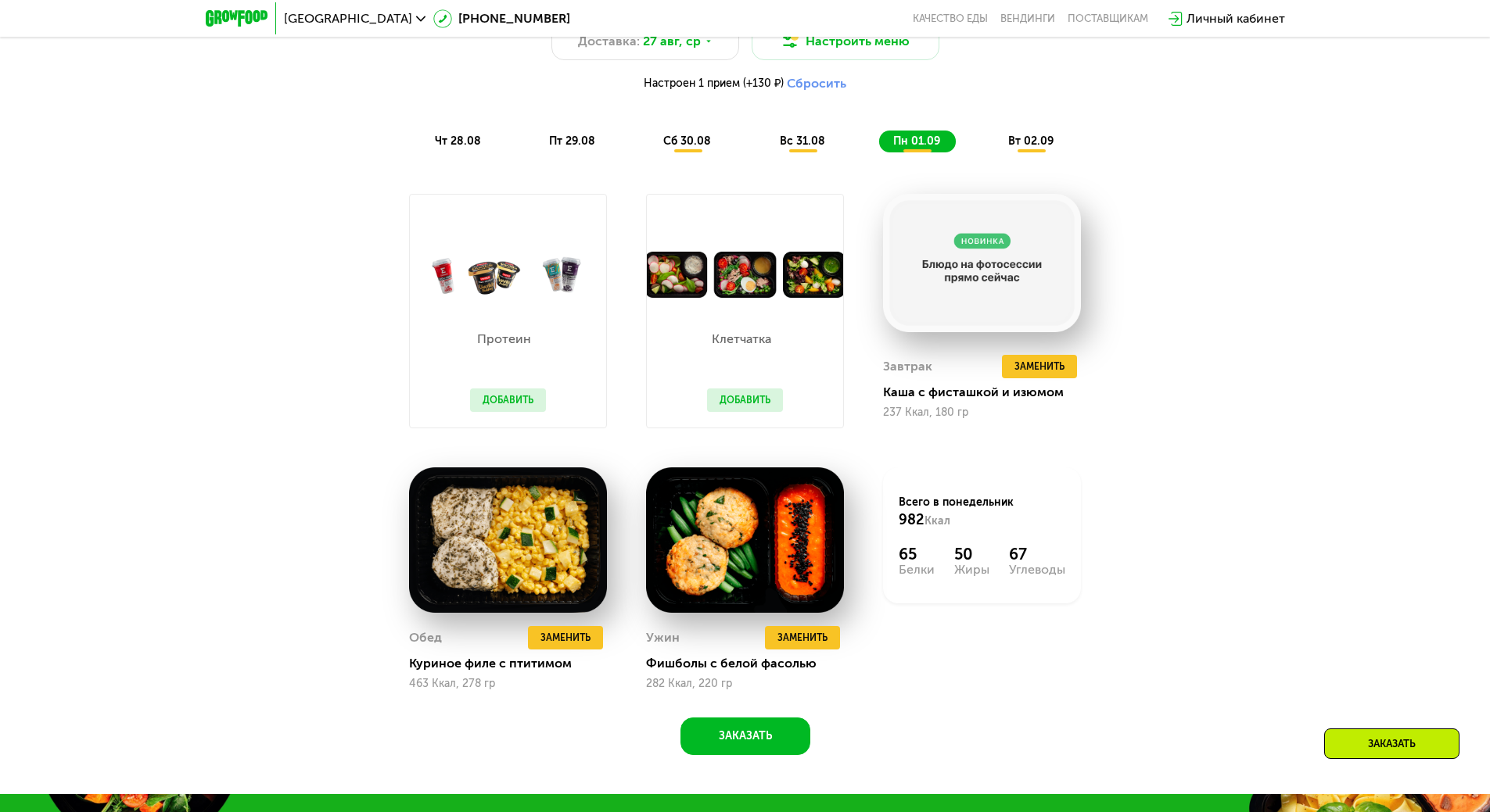
click at [1025, 143] on span "вт 02.09" at bounding box center [1031, 141] width 45 height 13
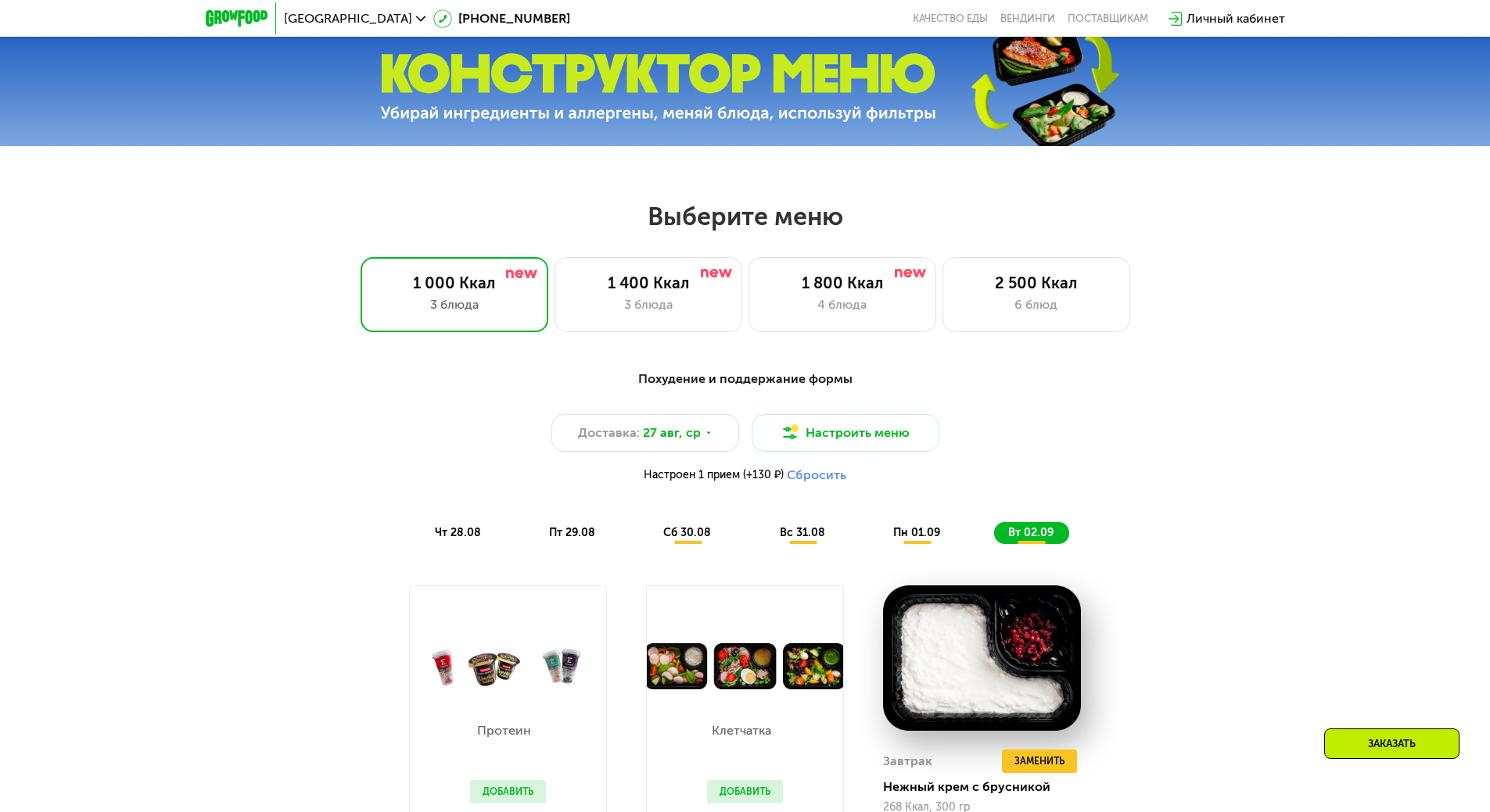
scroll to position [597, 0]
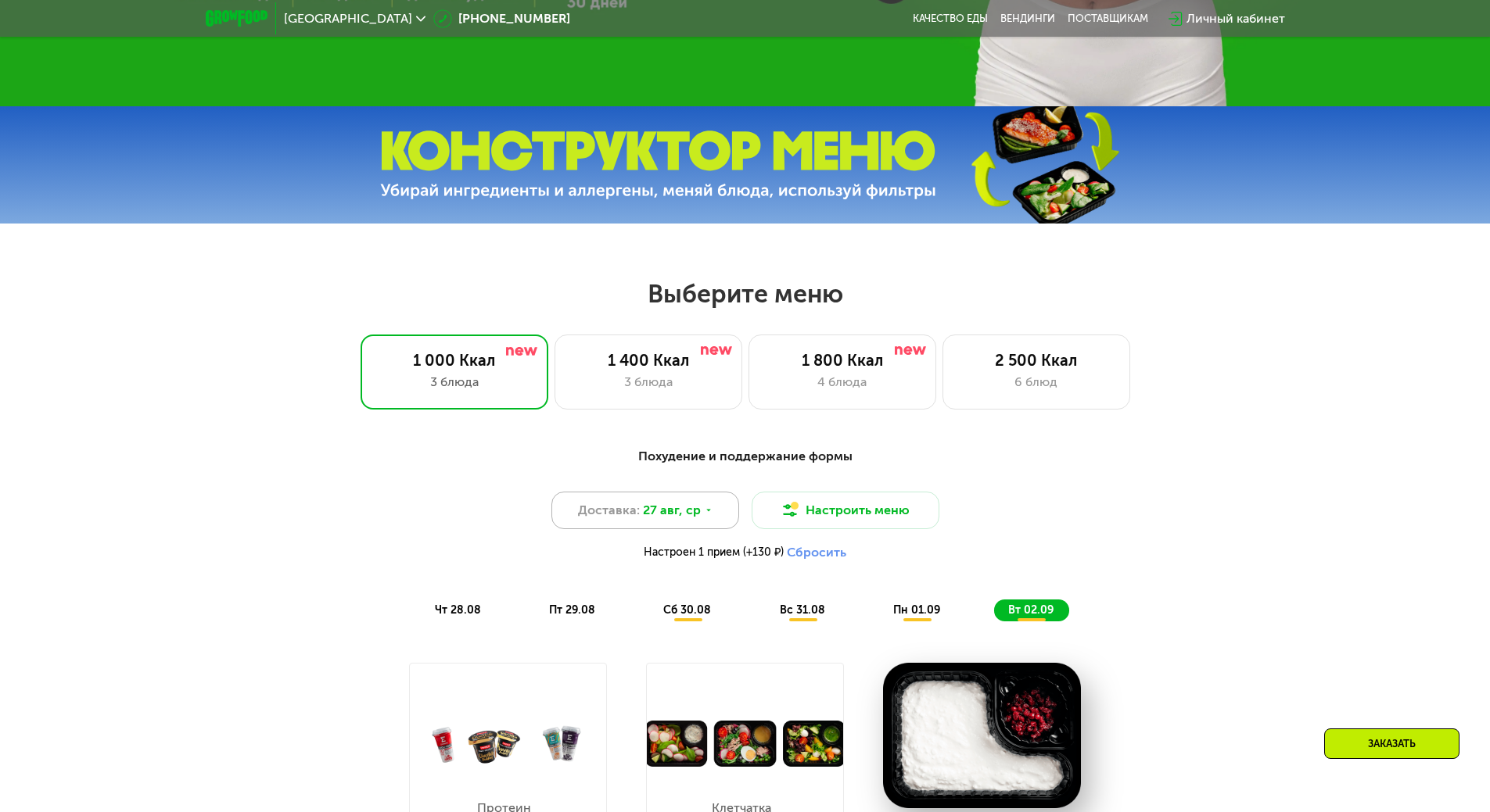
click at [705, 516] on icon at bounding box center [708, 510] width 10 height 10
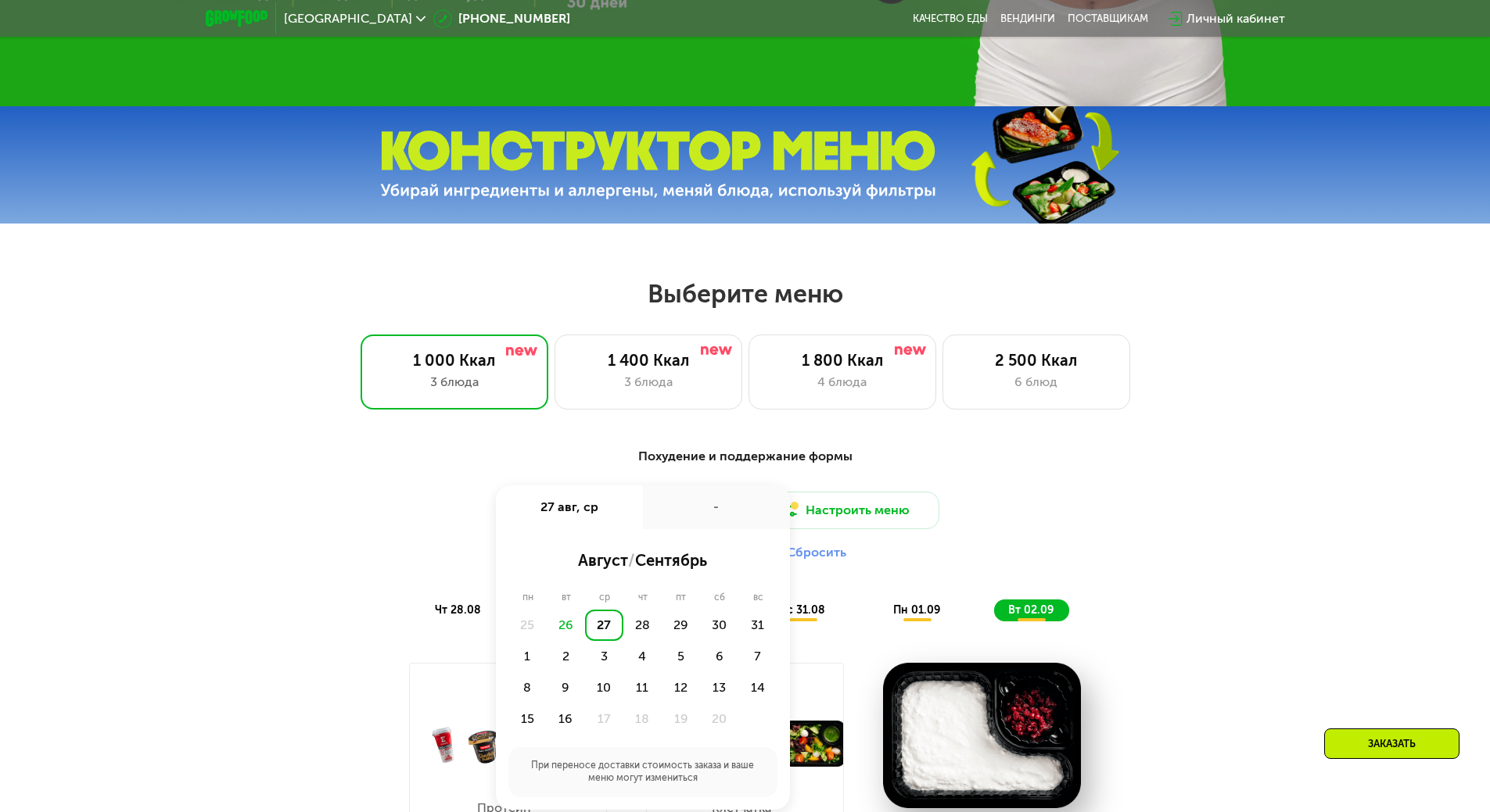
click at [707, 515] on div "-" at bounding box center [716, 507] width 147 height 43
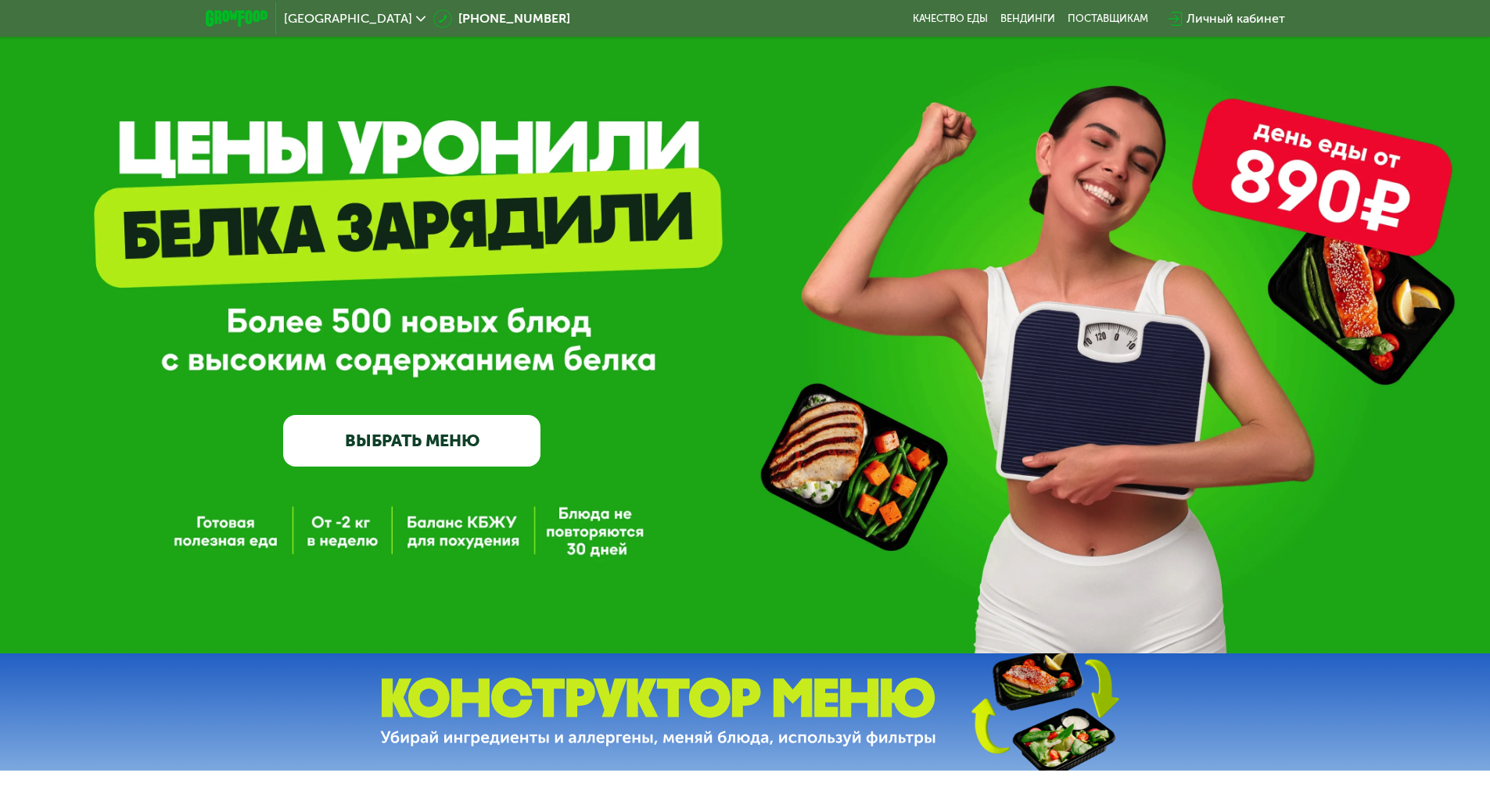
scroll to position [0, 0]
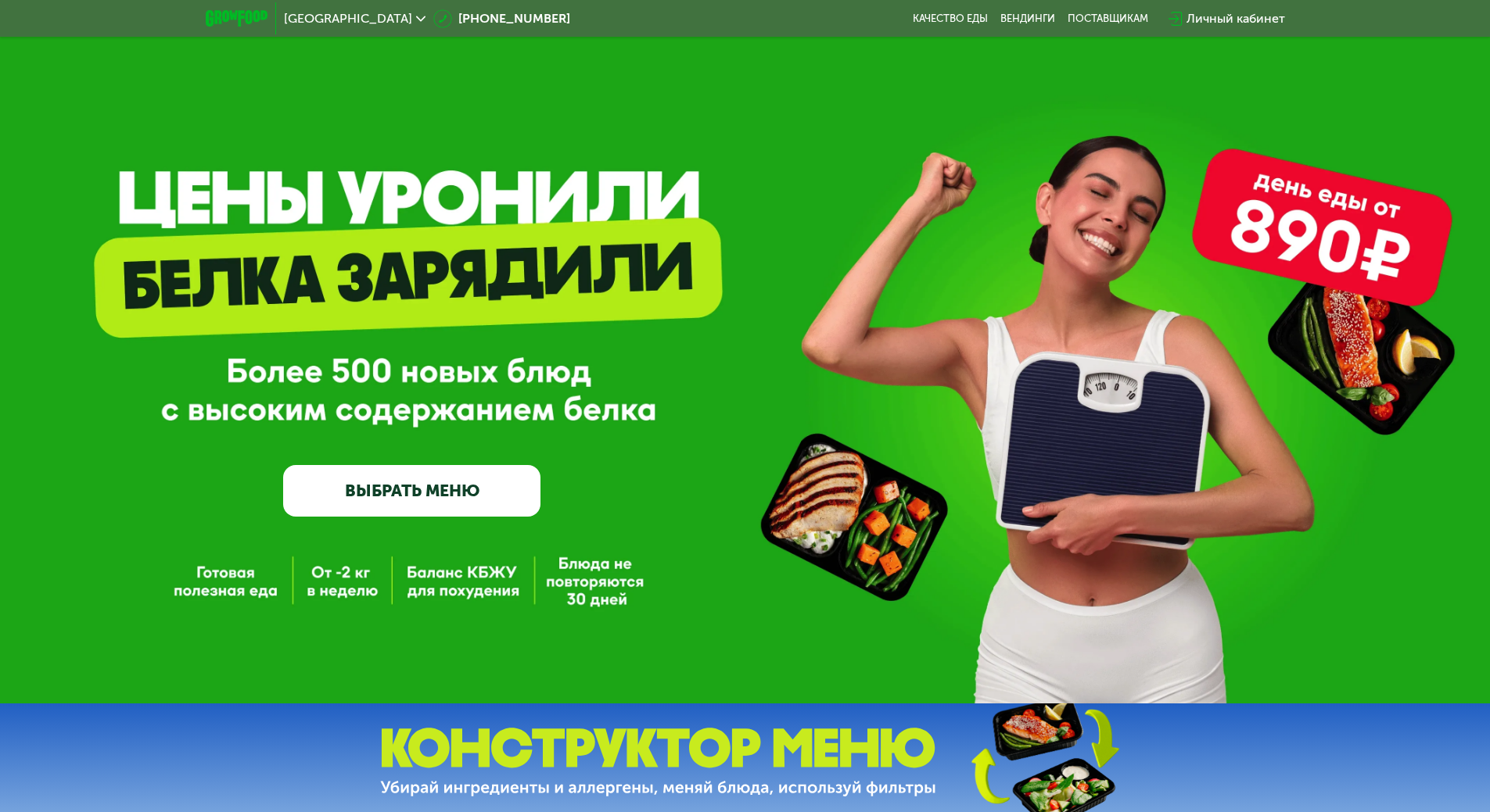
click at [1223, 12] on div "Личный кабинет" at bounding box center [1235, 19] width 98 height 19
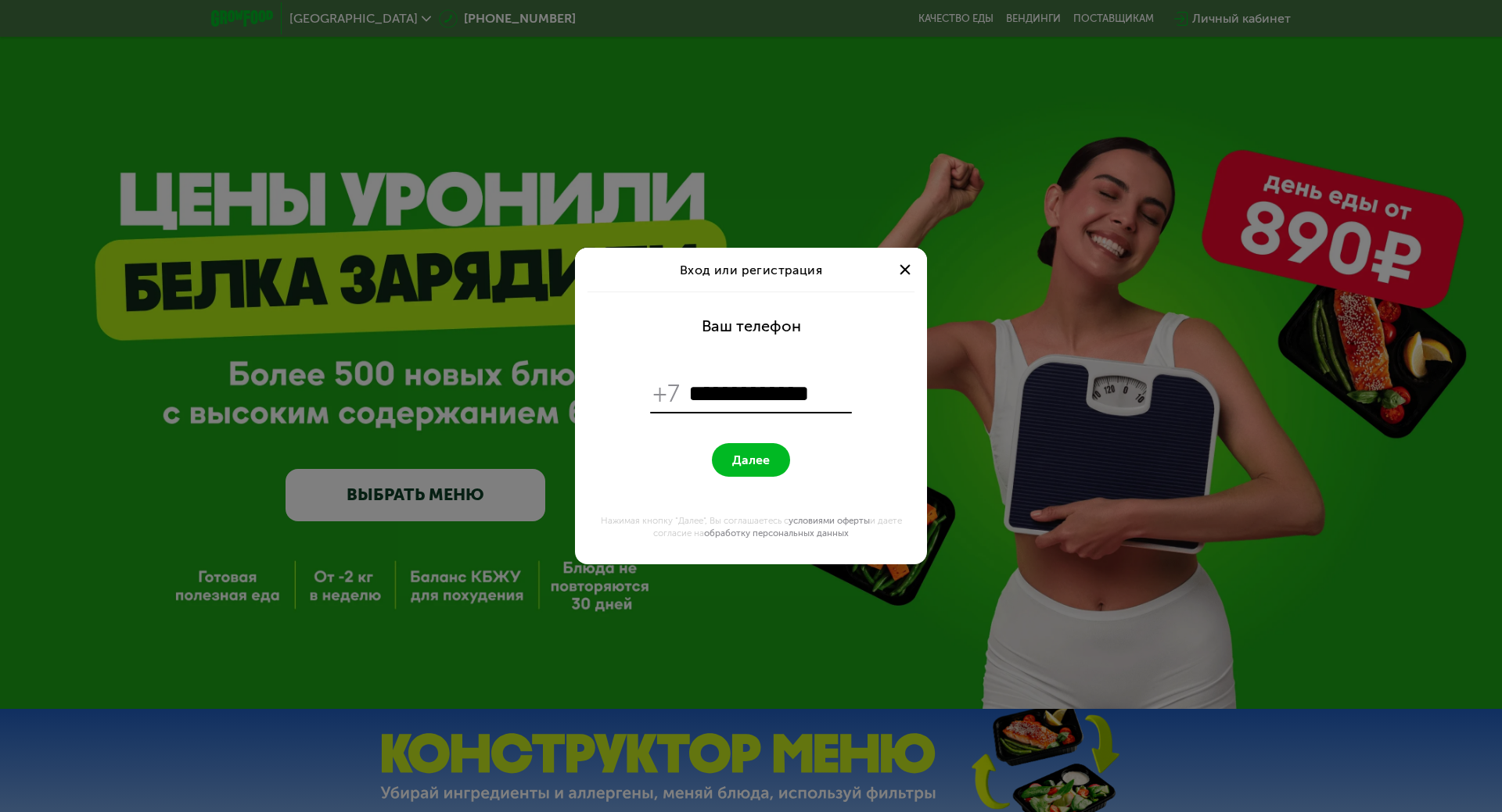
type input "**********"
click at [755, 463] on span "Далее" at bounding box center [751, 460] width 37 height 15
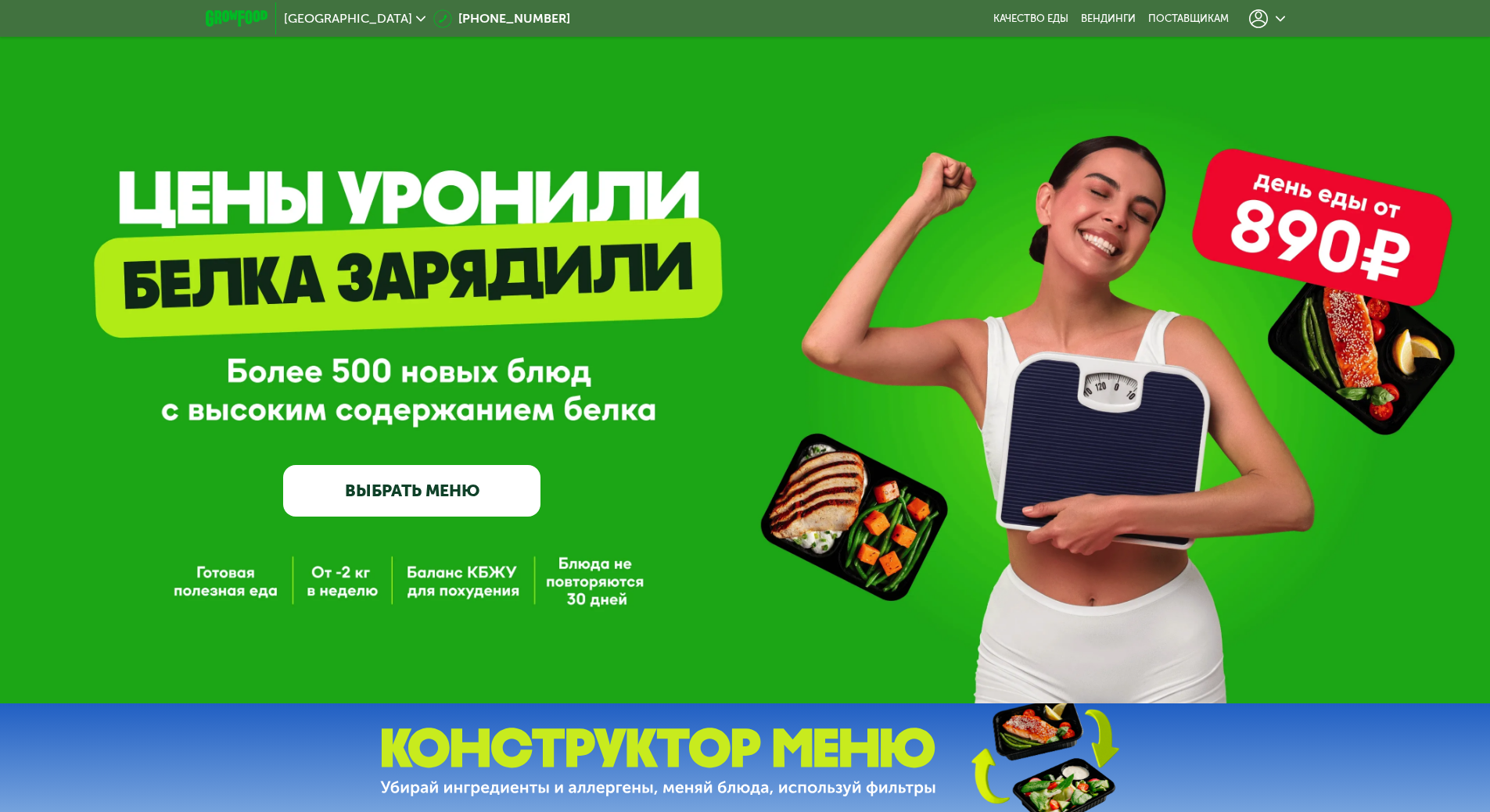
click at [1272, 18] on div at bounding box center [1266, 19] width 36 height 19
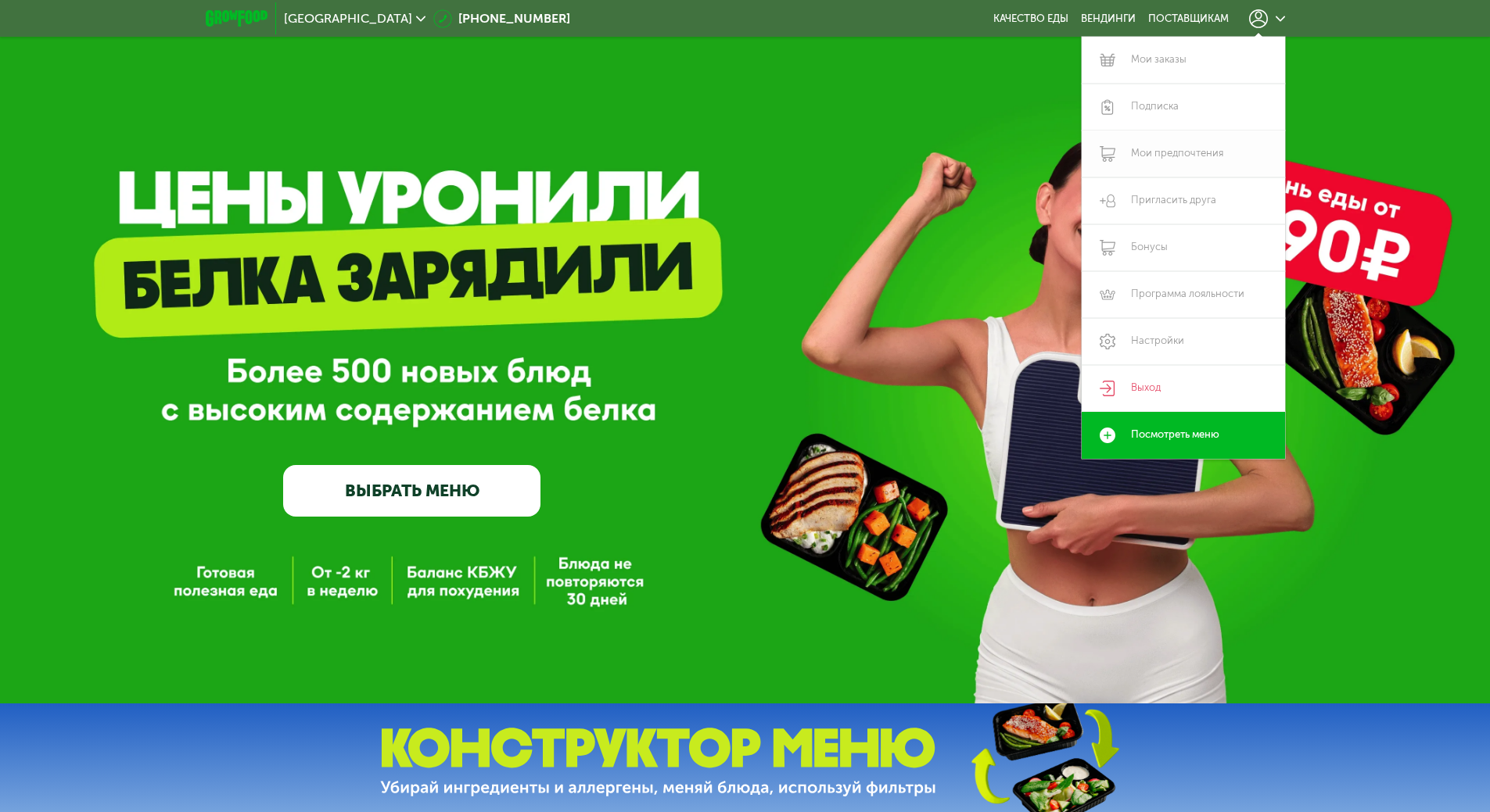
click at [1173, 155] on link "Мои предпочтения" at bounding box center [1184, 154] width 204 height 47
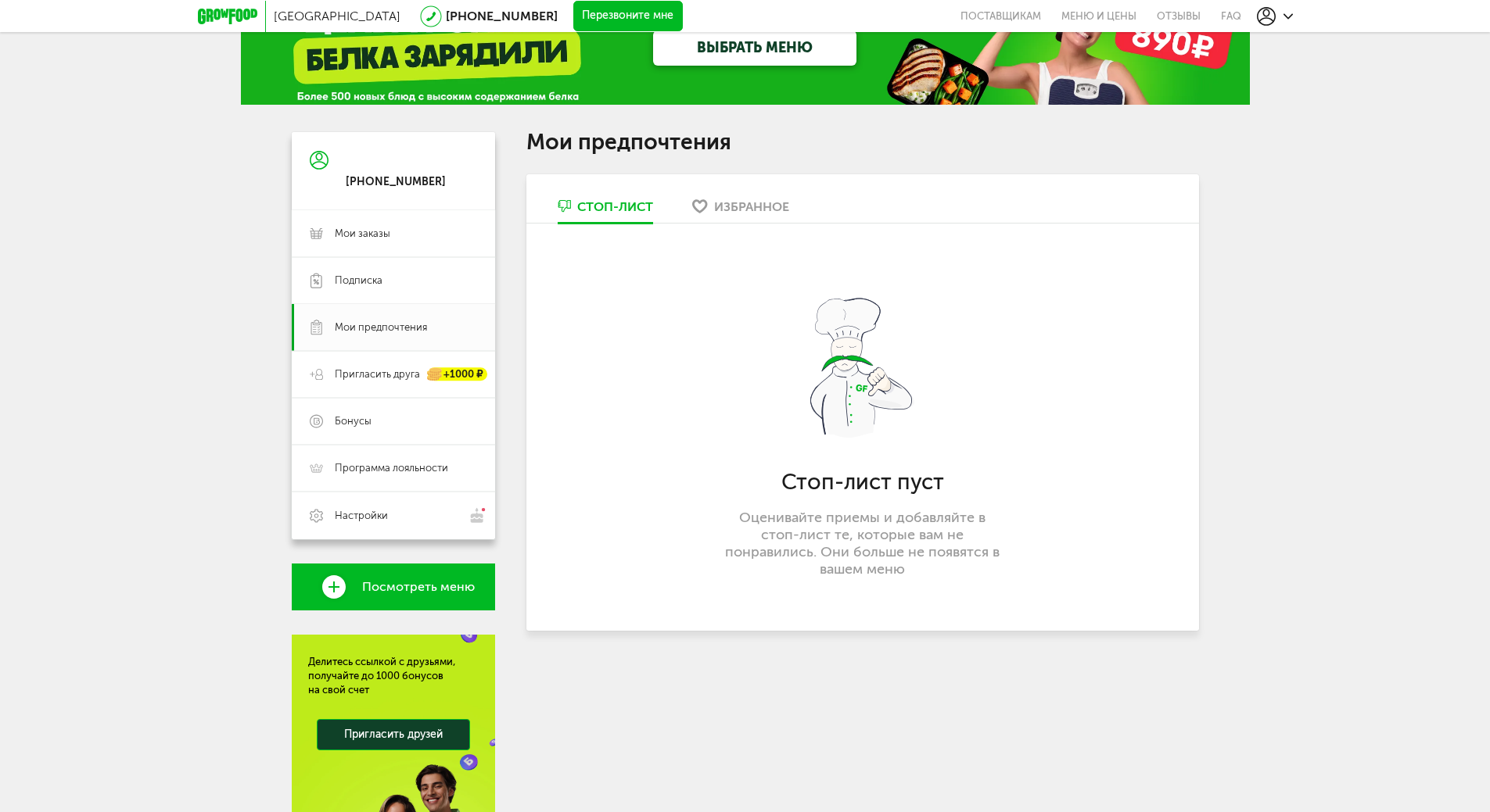
scroll to position [49, 0]
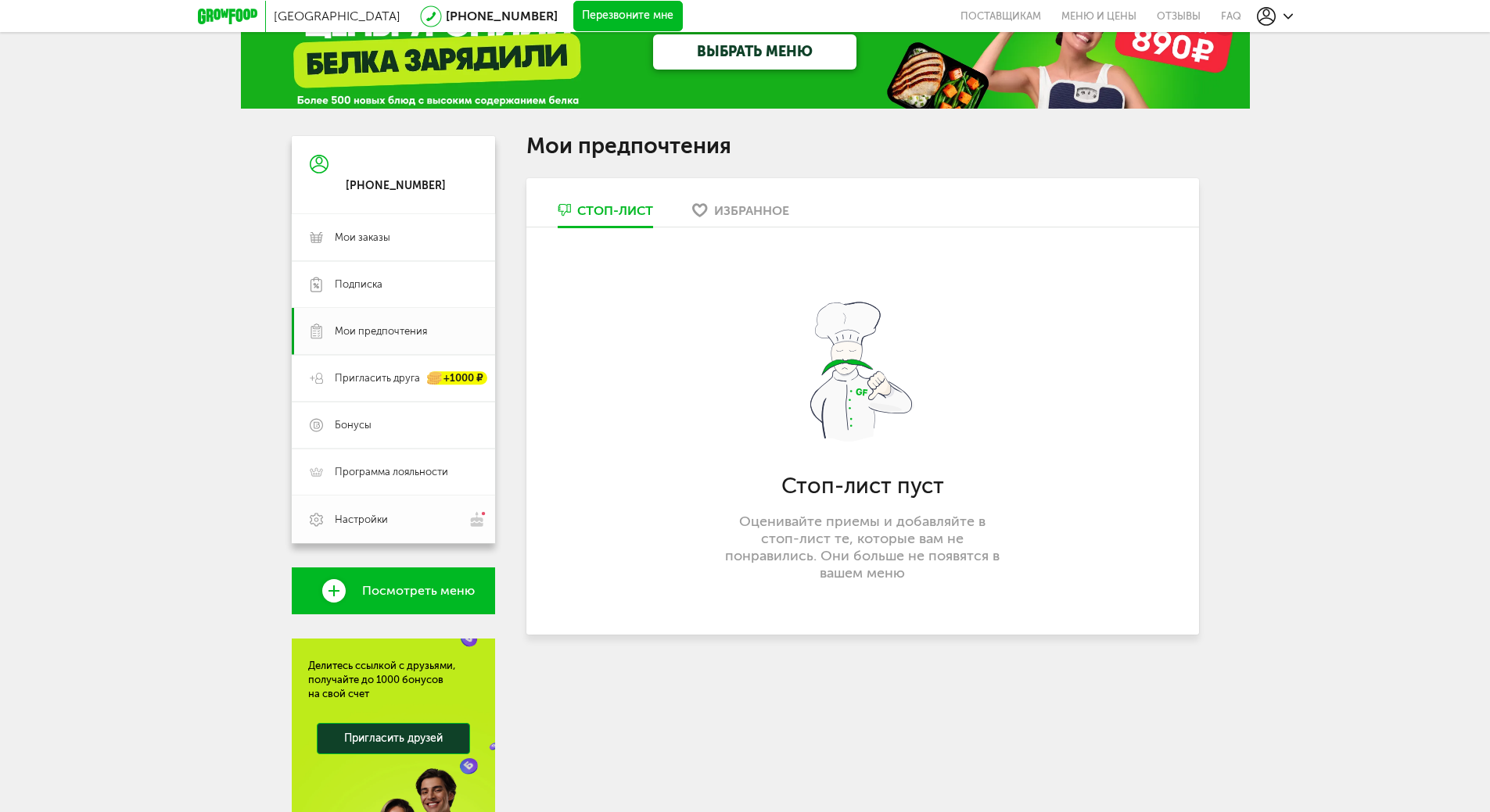
click at [475, 522] on img at bounding box center [478, 519] width 18 height 17
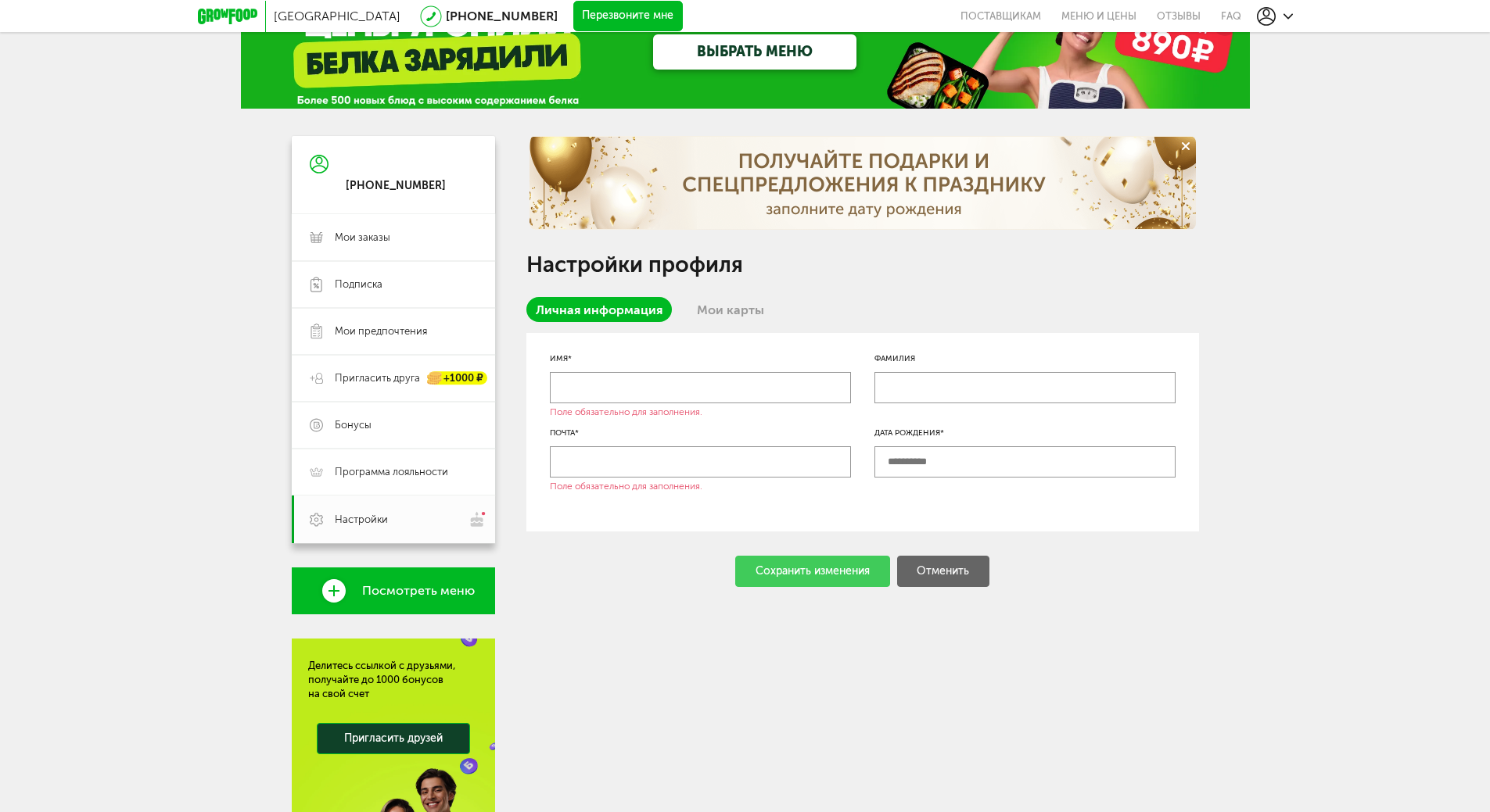
click at [623, 391] on input "text" at bounding box center [700, 388] width 301 height 31
type input "*****"
click at [778, 463] on input "text" at bounding box center [700, 462] width 301 height 31
type input "*"
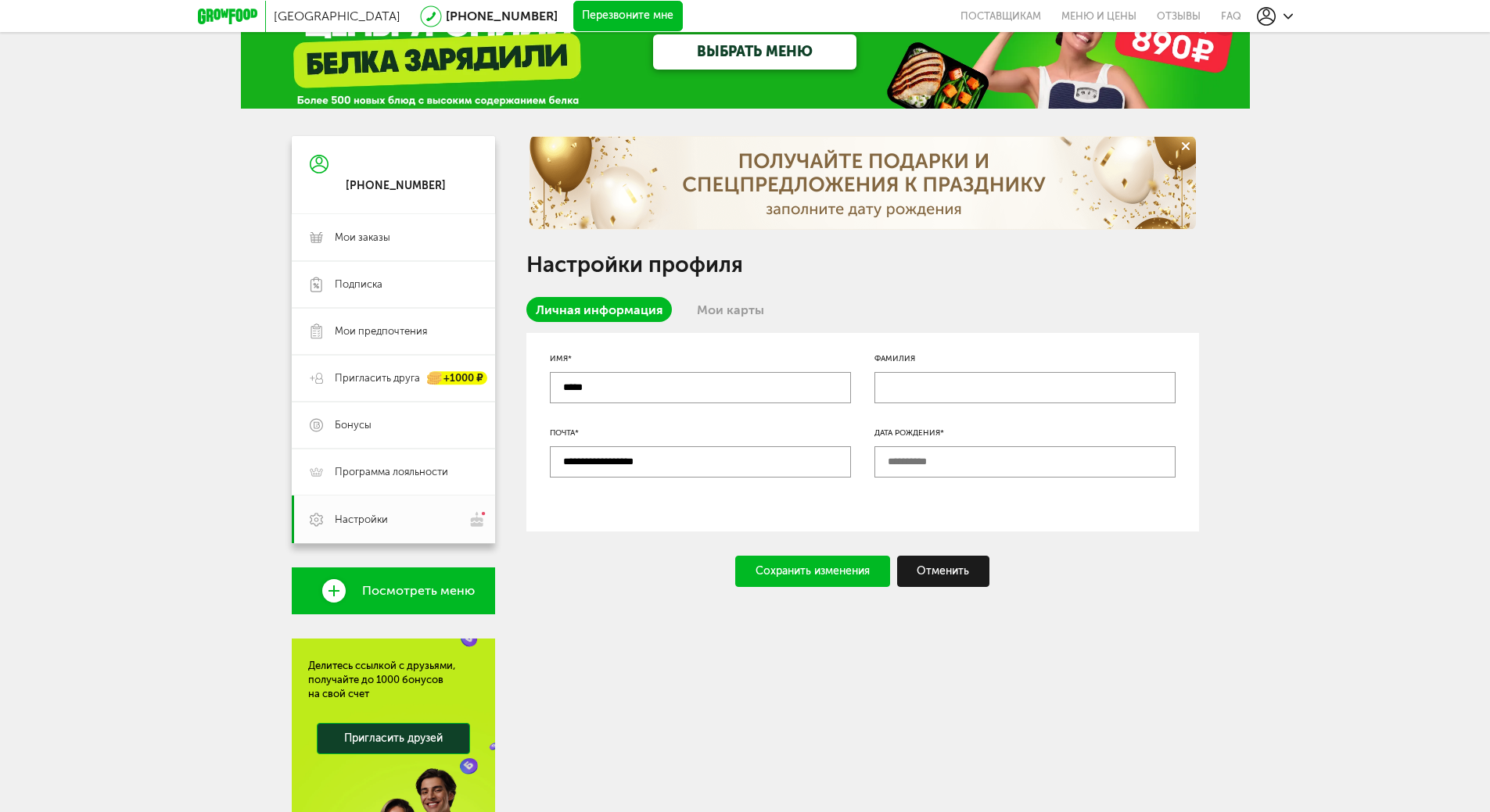
type input "**********"
click at [929, 456] on input "text" at bounding box center [1025, 462] width 301 height 31
click at [916, 458] on input "********" at bounding box center [1025, 462] width 301 height 31
type input "**********"
click at [800, 571] on div "Сохранить изменения" at bounding box center [812, 571] width 155 height 31
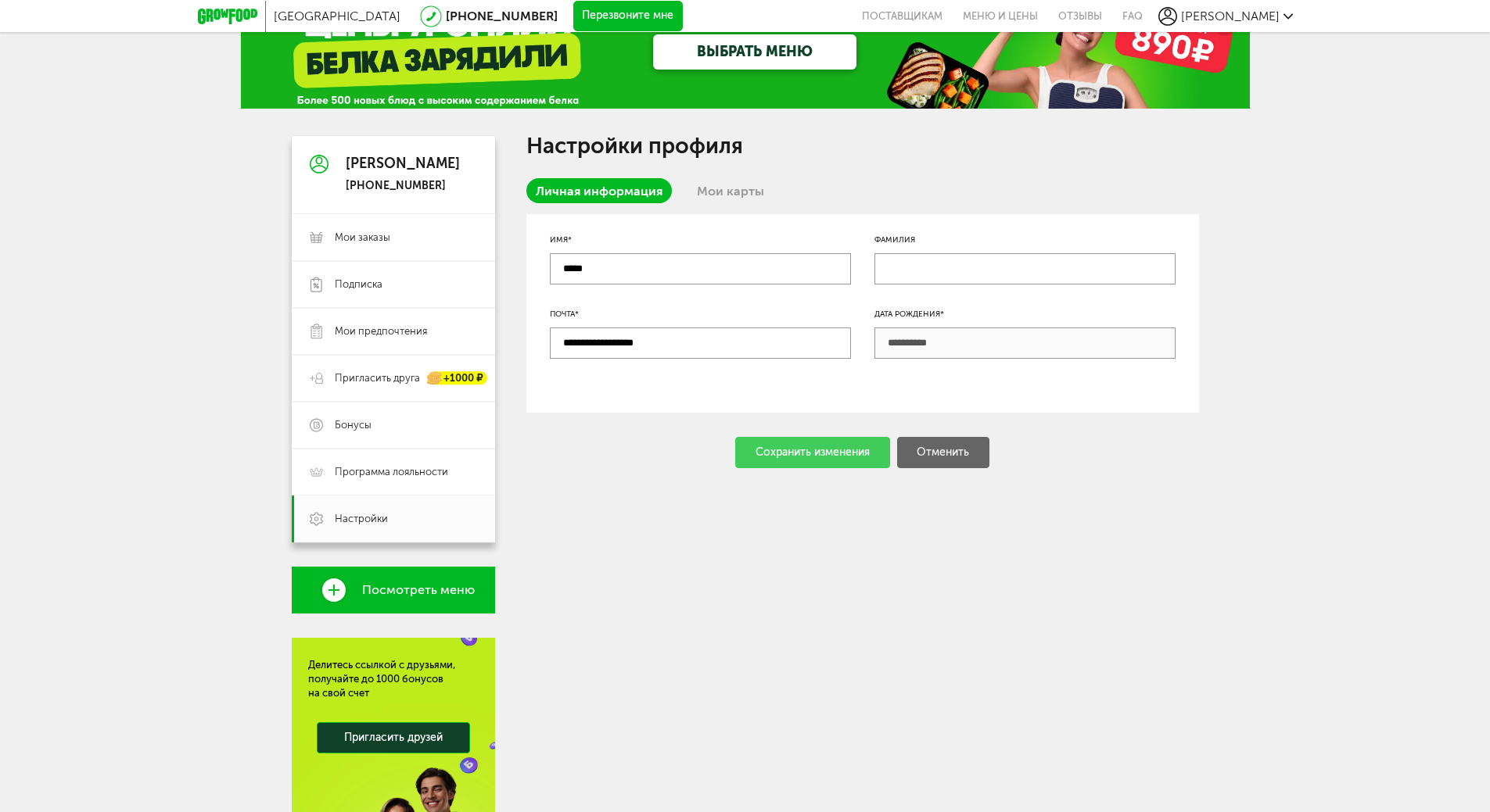
click at [728, 190] on link "Мои карты" at bounding box center [730, 190] width 86 height 25
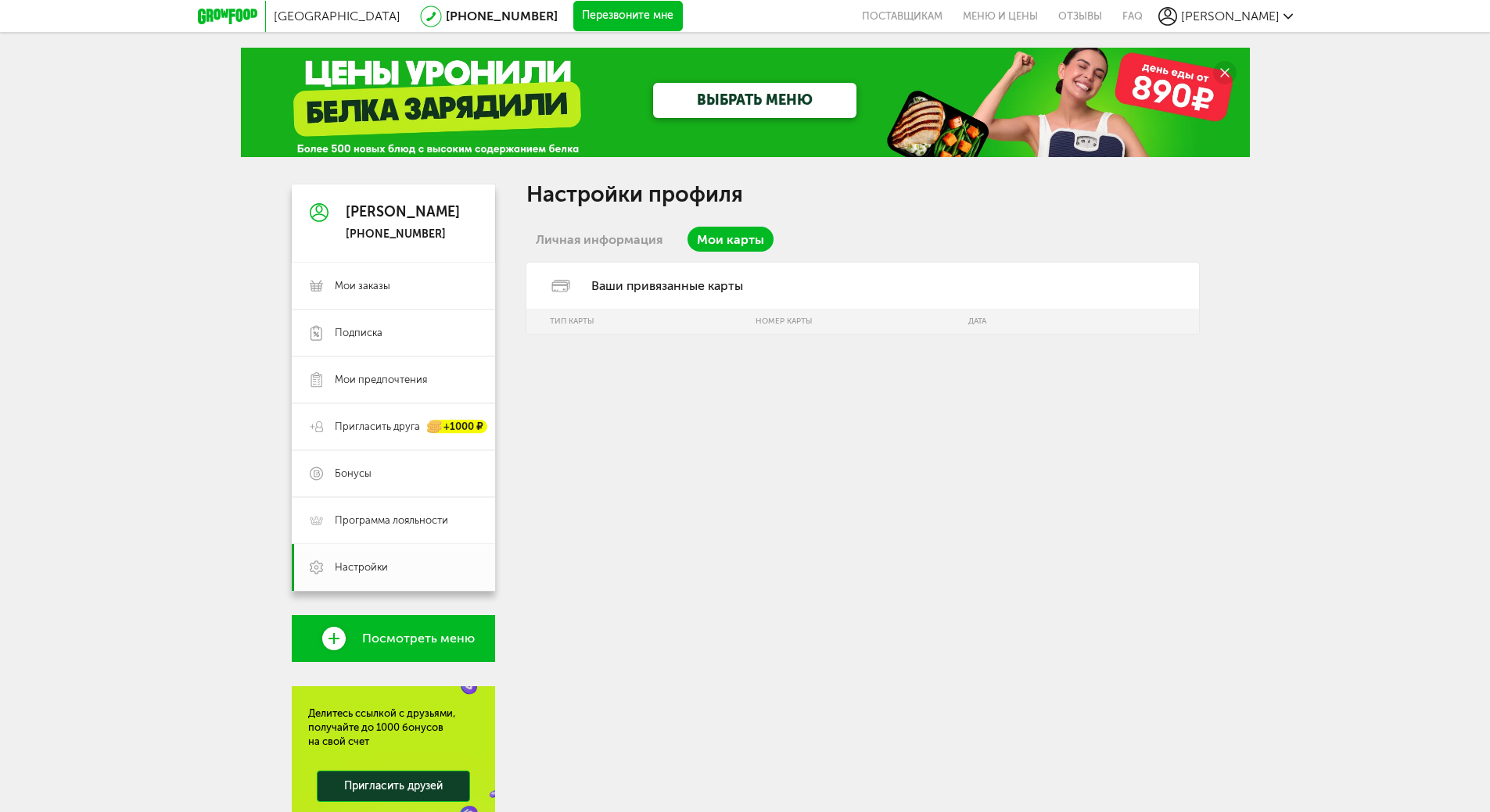
click at [733, 97] on link "ВЫБРАТЬ МЕНЮ" at bounding box center [755, 100] width 204 height 35
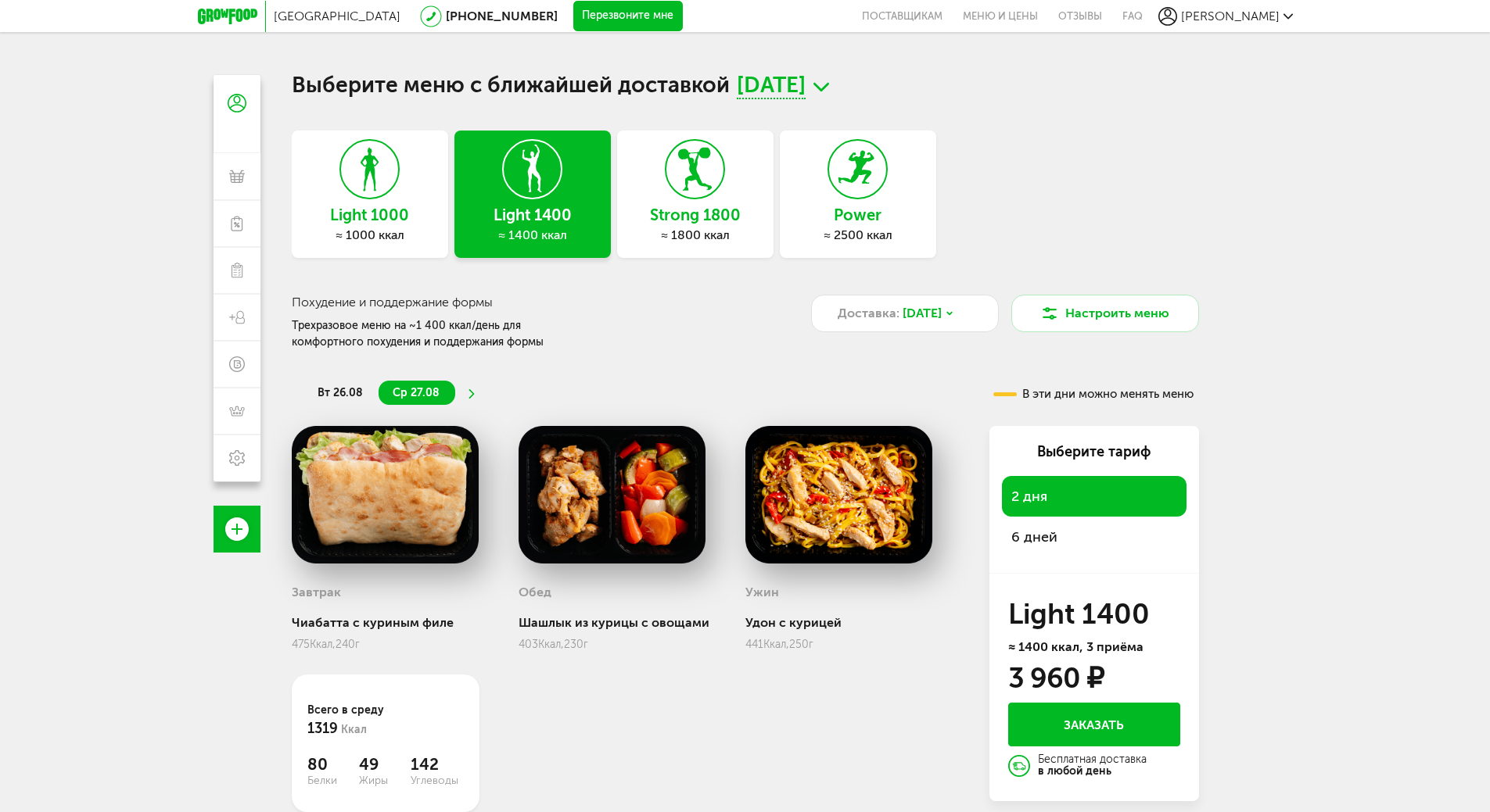
click at [341, 210] on h3 "Light 1000" at bounding box center [370, 215] width 157 height 17
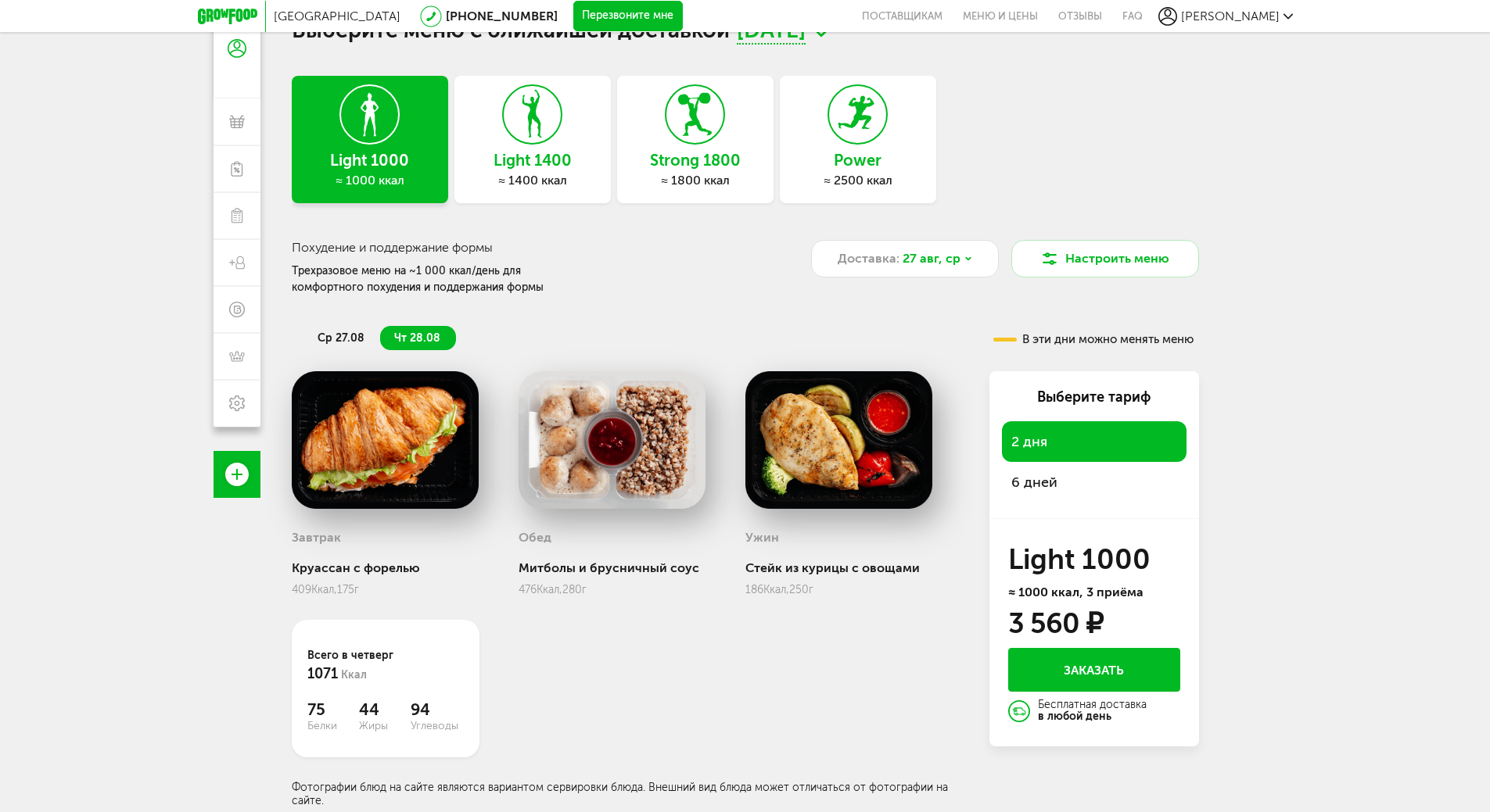
scroll to position [78, 0]
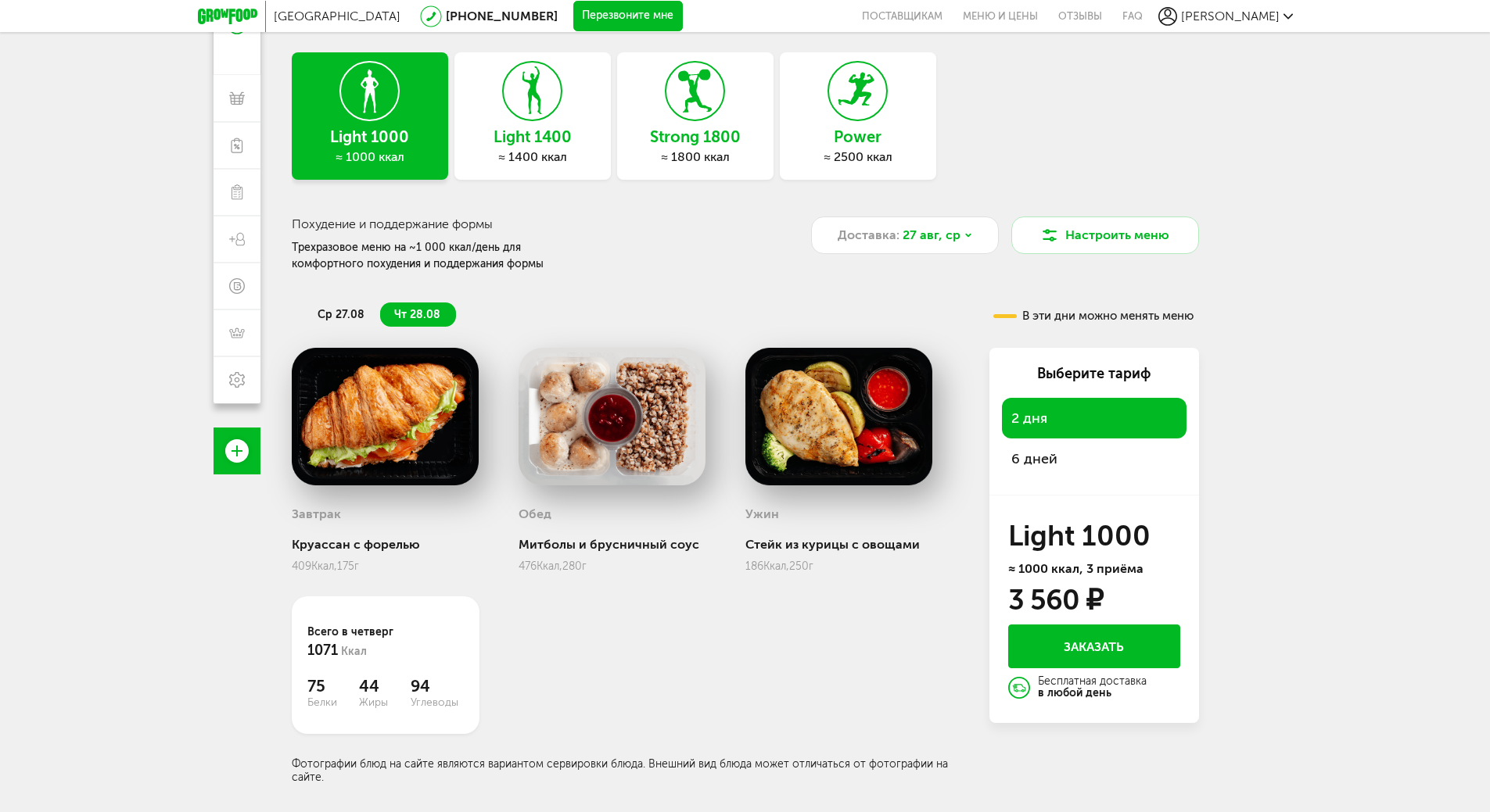
click at [1024, 458] on span "6 дней" at bounding box center [1034, 459] width 46 height 17
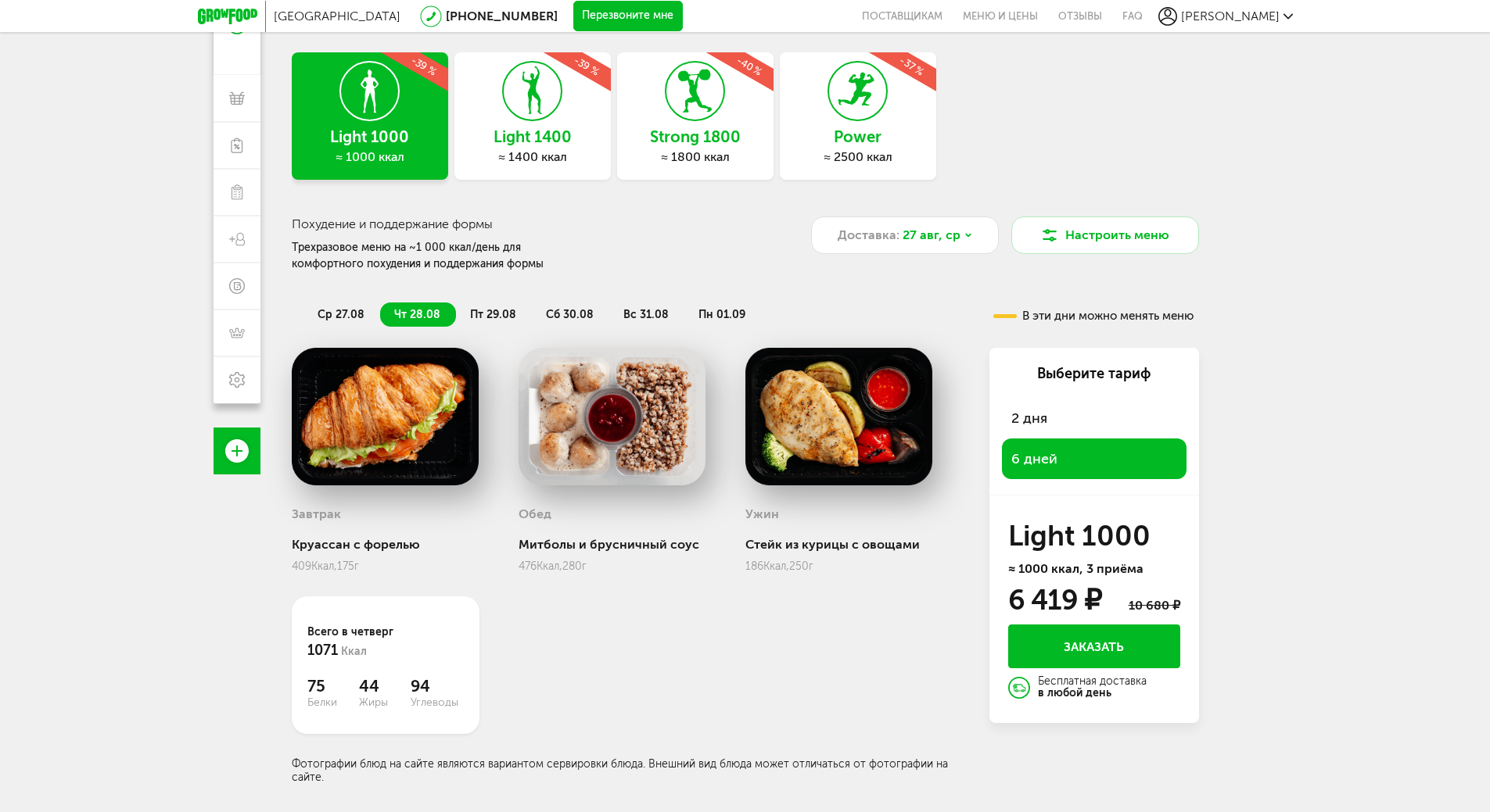
click at [1029, 415] on span "2 дня" at bounding box center [1029, 418] width 36 height 17
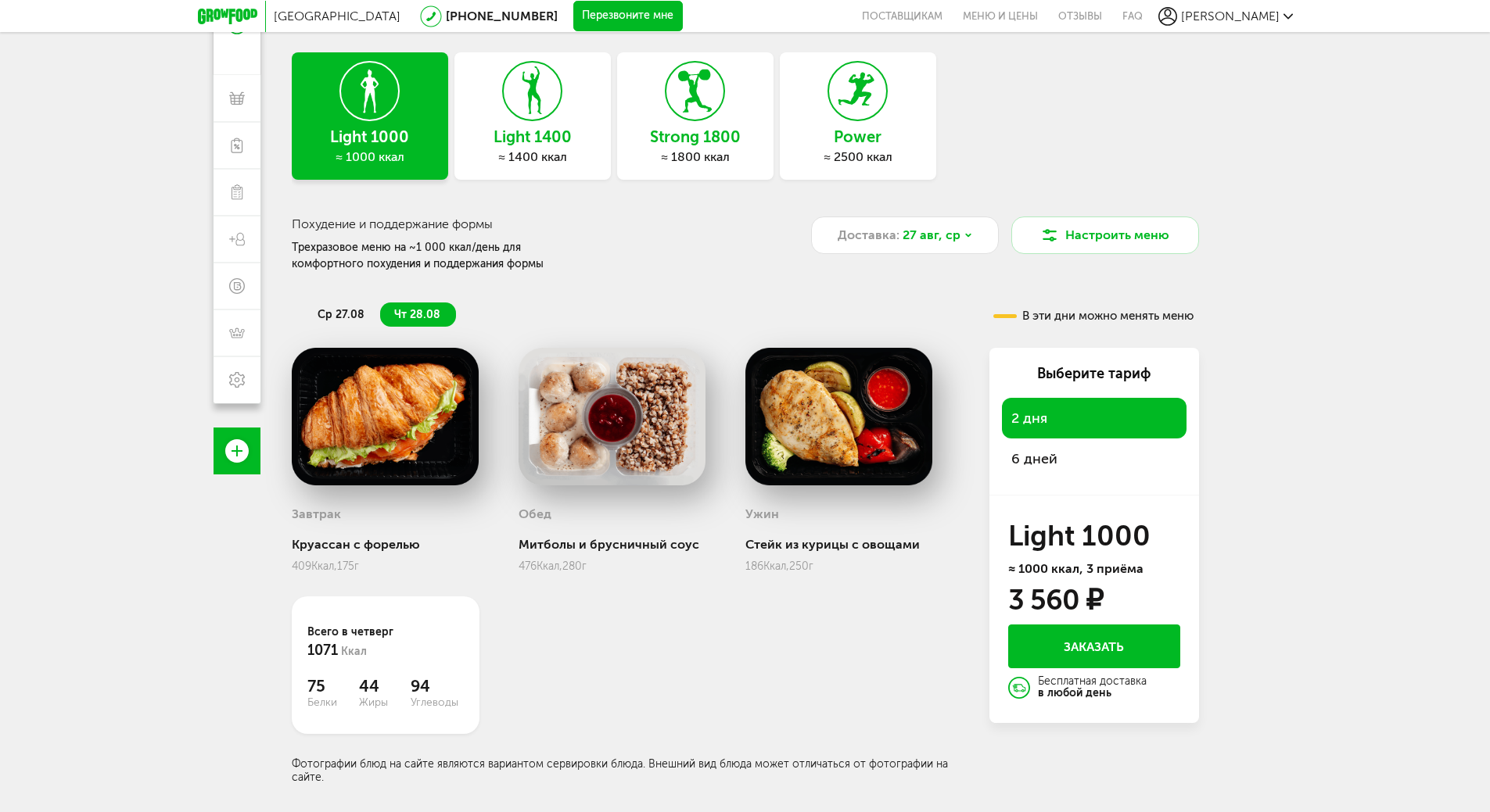
click at [1044, 452] on span "6 дней" at bounding box center [1034, 459] width 46 height 17
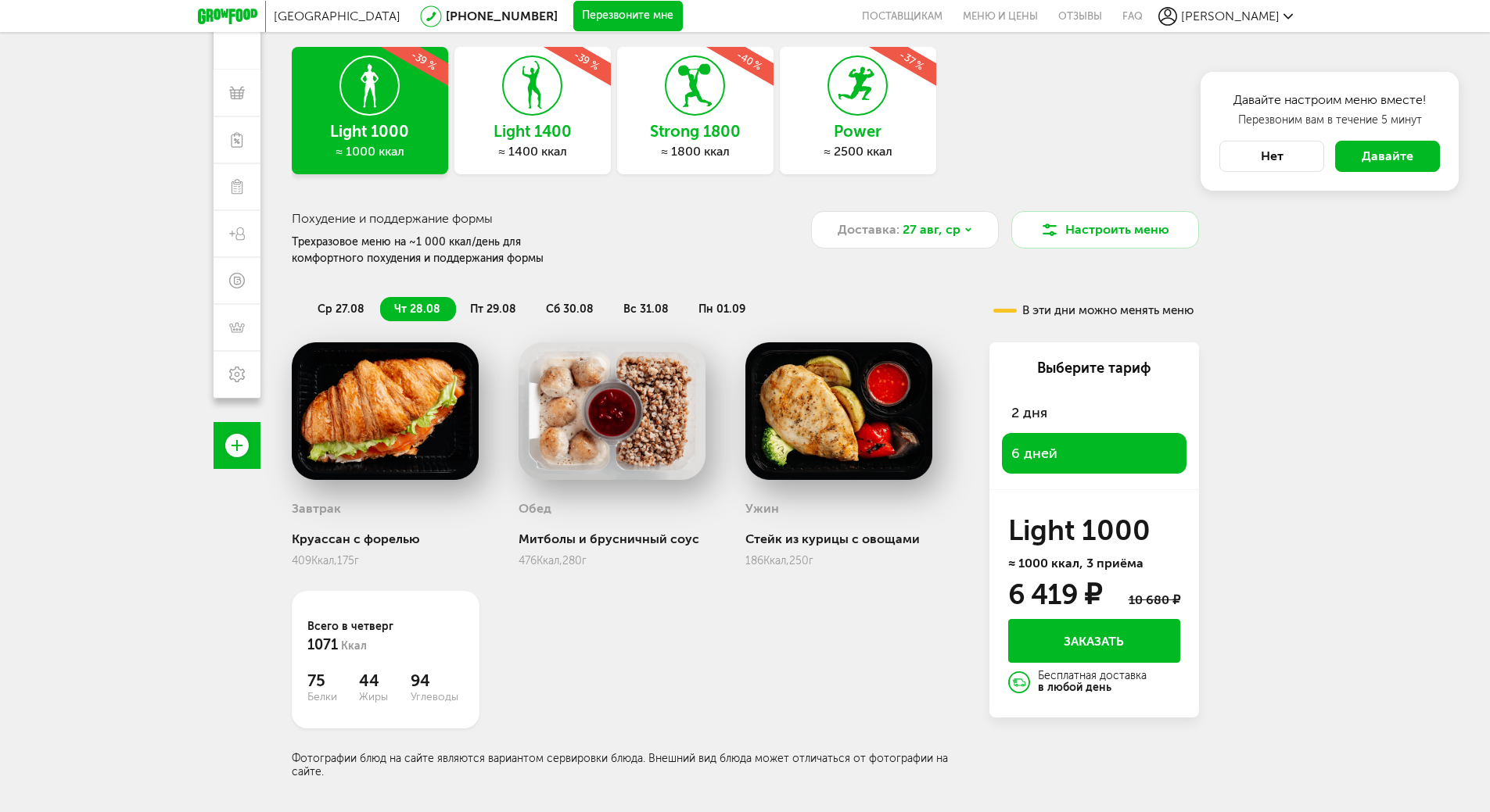
scroll to position [0, 0]
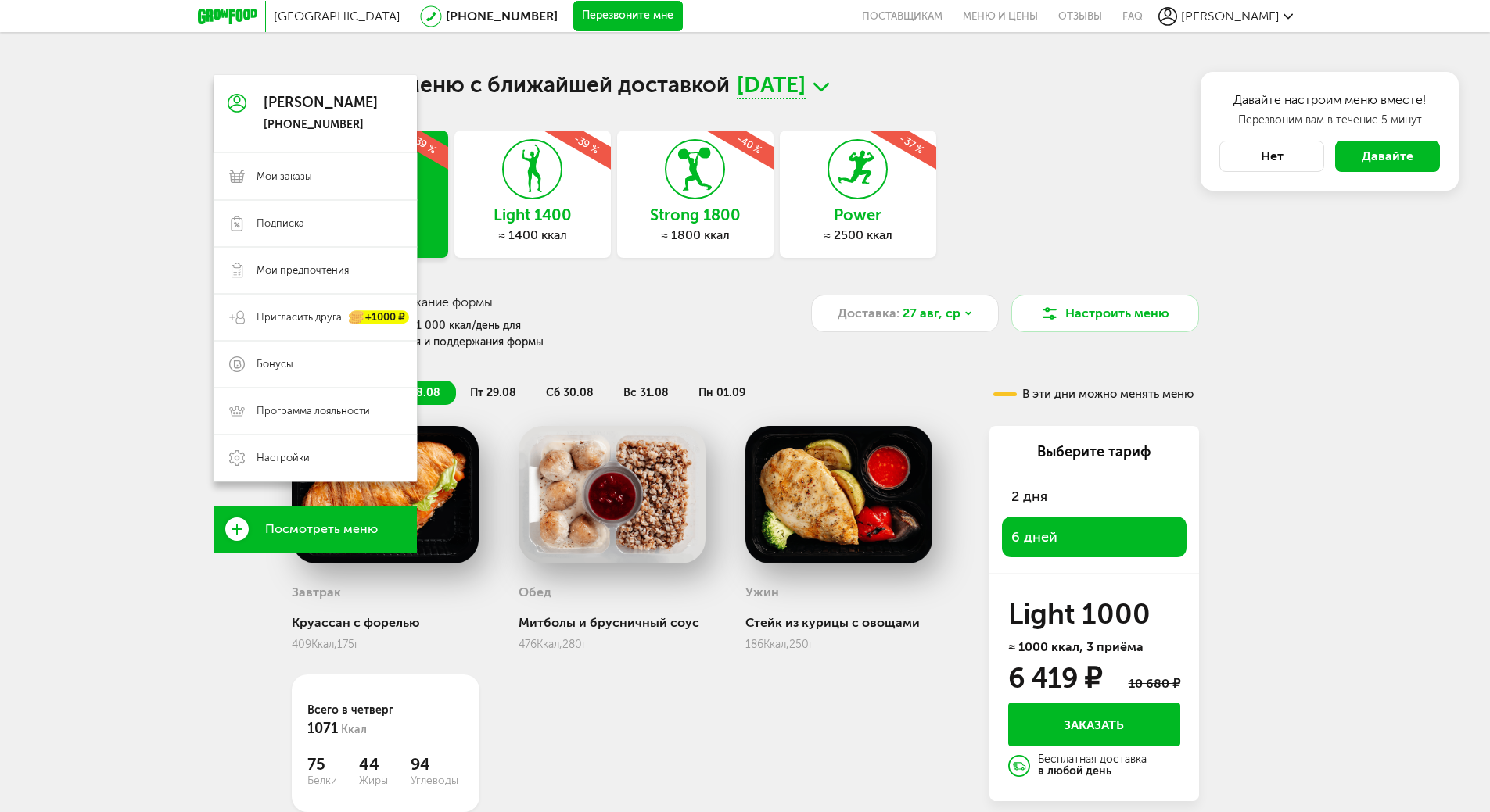
click at [321, 530] on span "Посмотреть меню" at bounding box center [321, 529] width 112 height 14
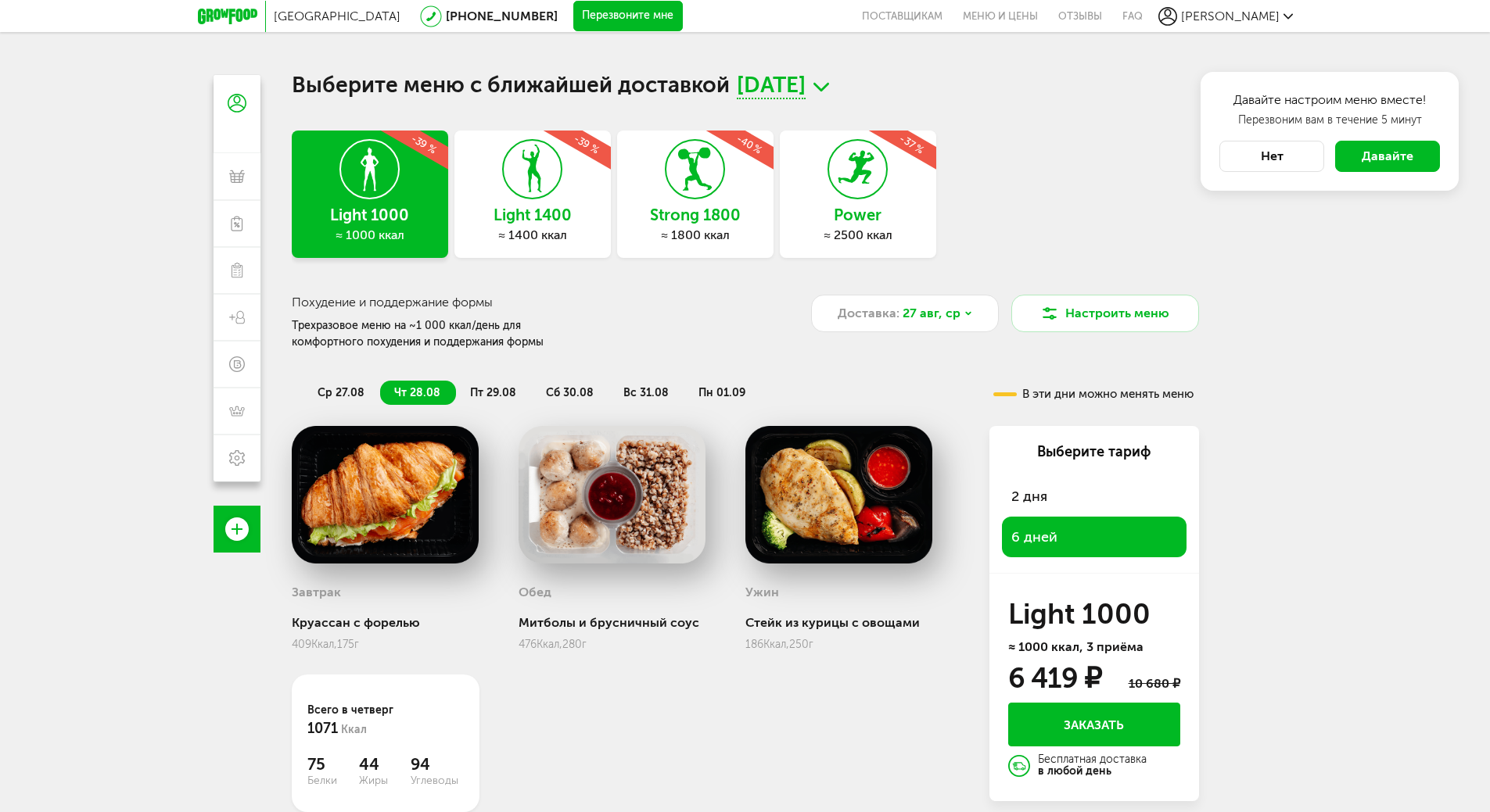
click at [235, 3] on div at bounding box center [232, 17] width 68 height 31
click at [234, 16] on icon at bounding box center [228, 17] width 59 height 16
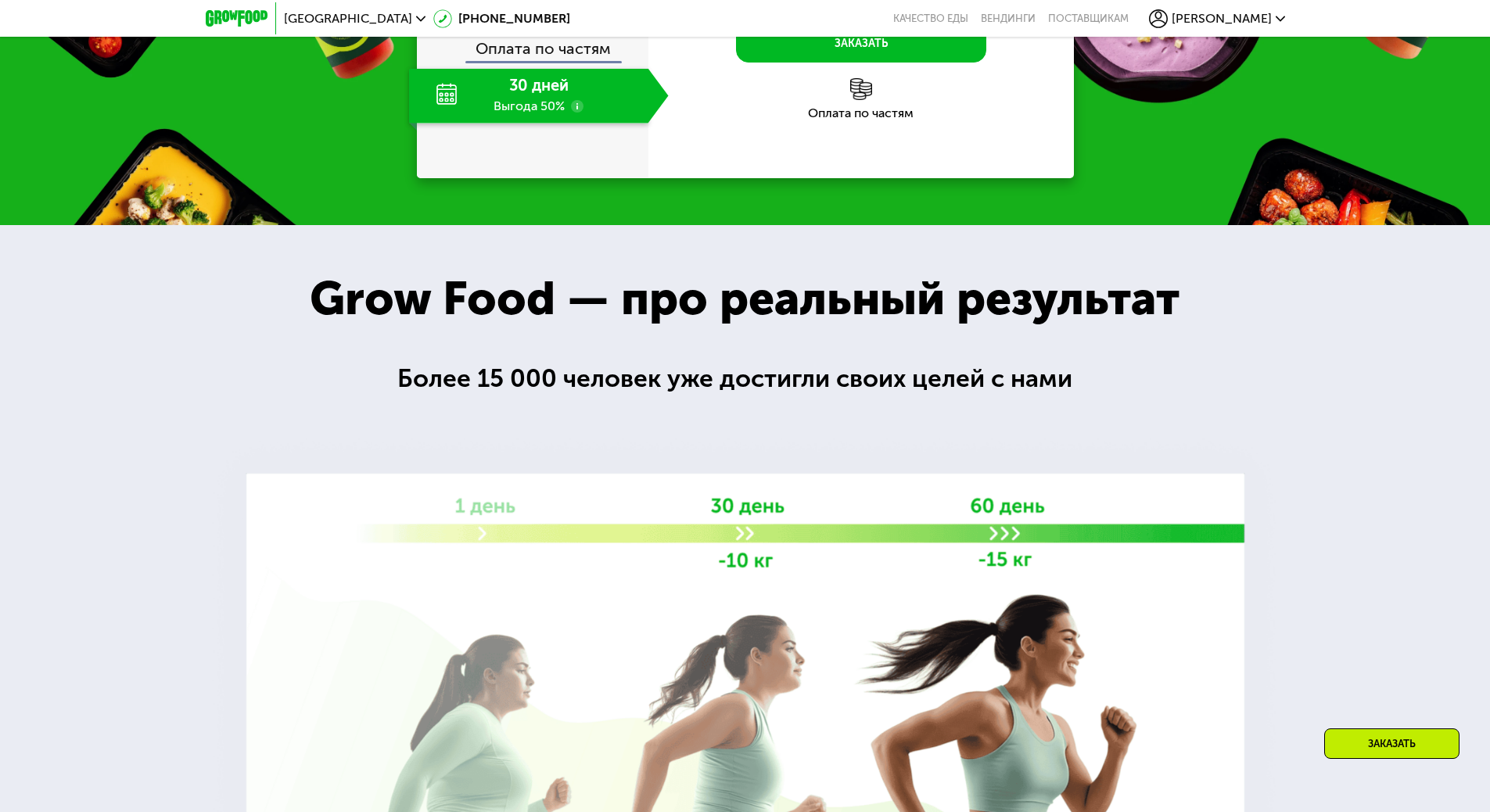
scroll to position [1876, 0]
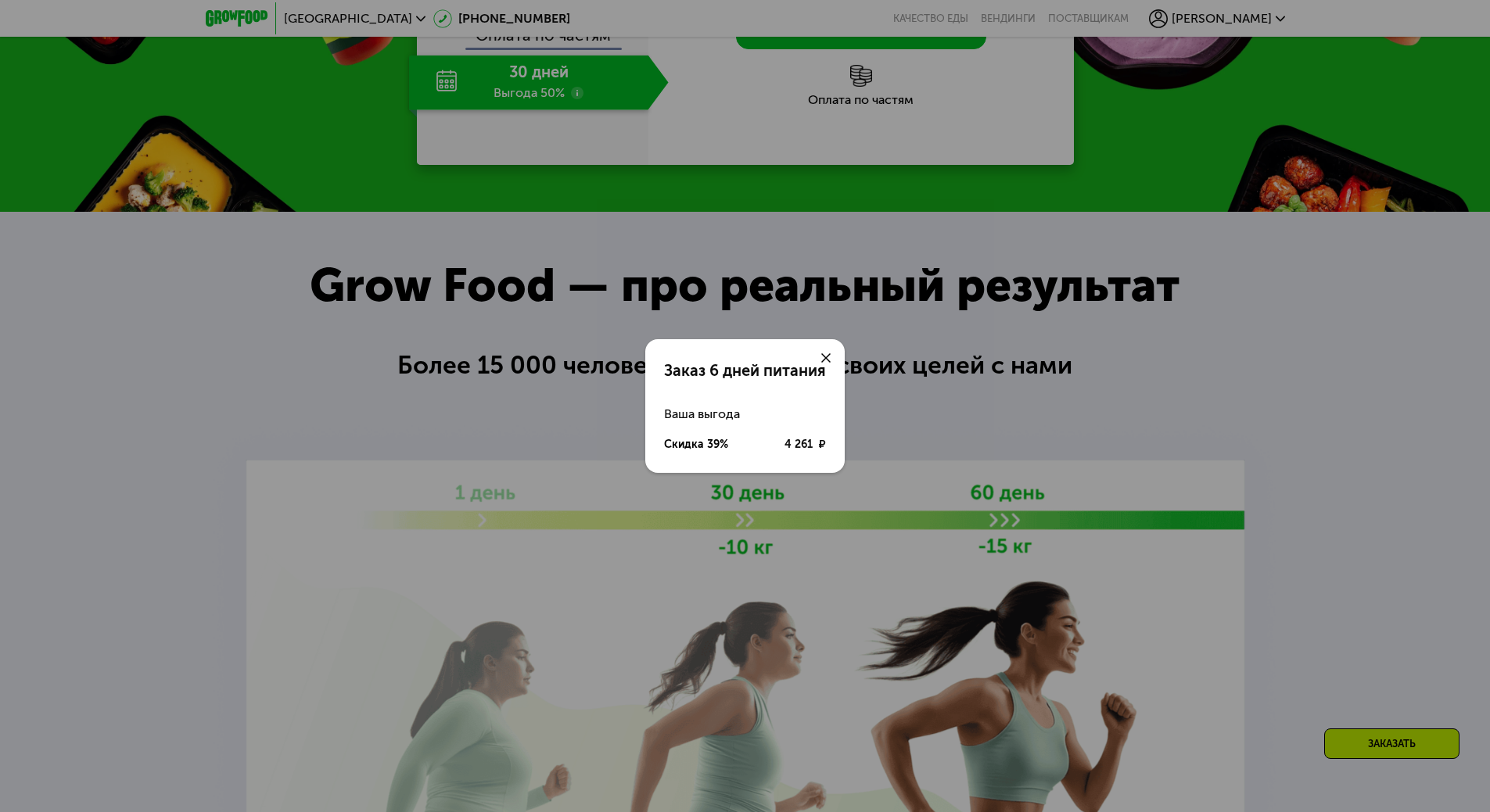
click at [826, 357] on use at bounding box center [825, 357] width 10 height 10
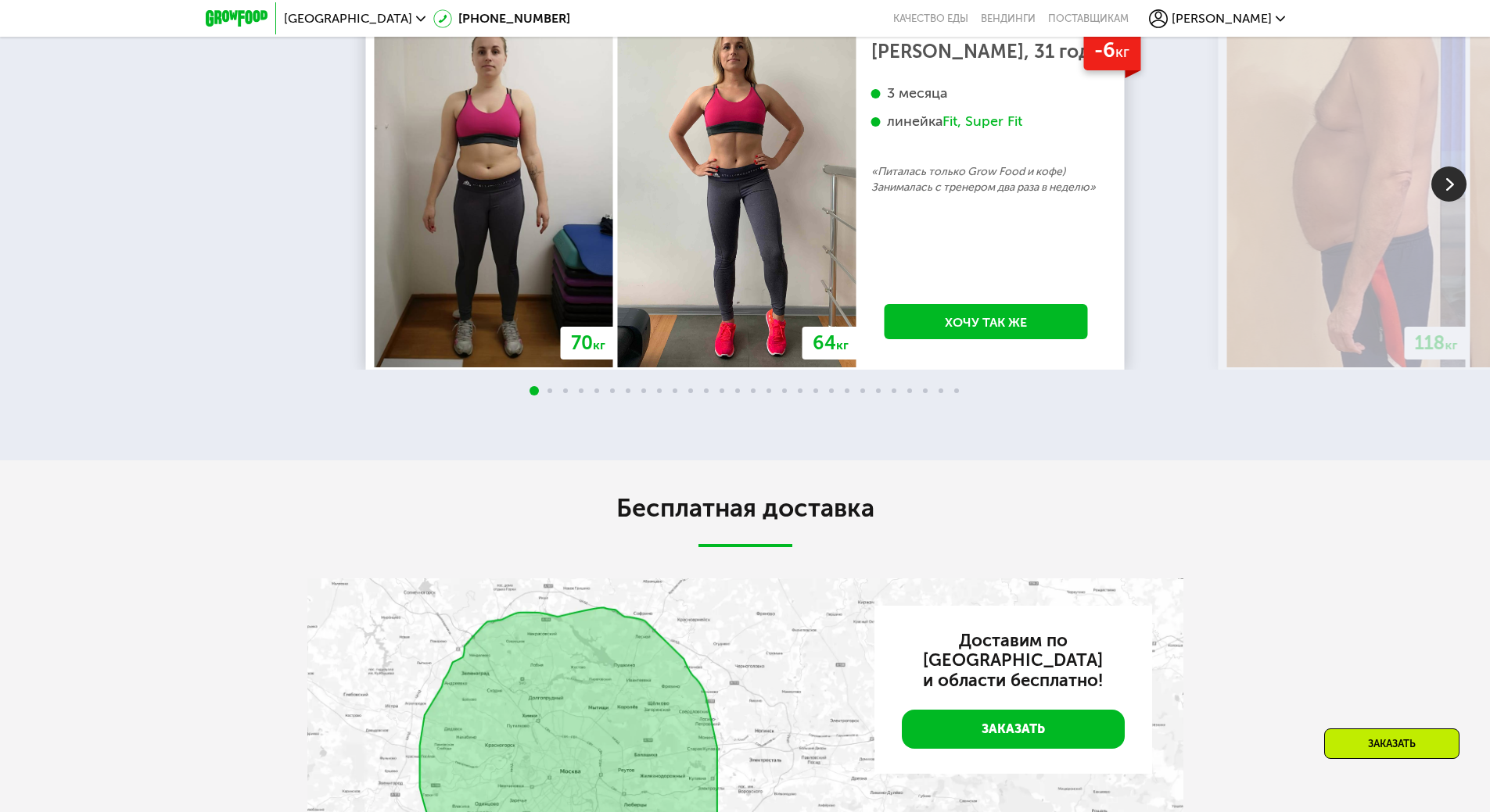
scroll to position [2971, 0]
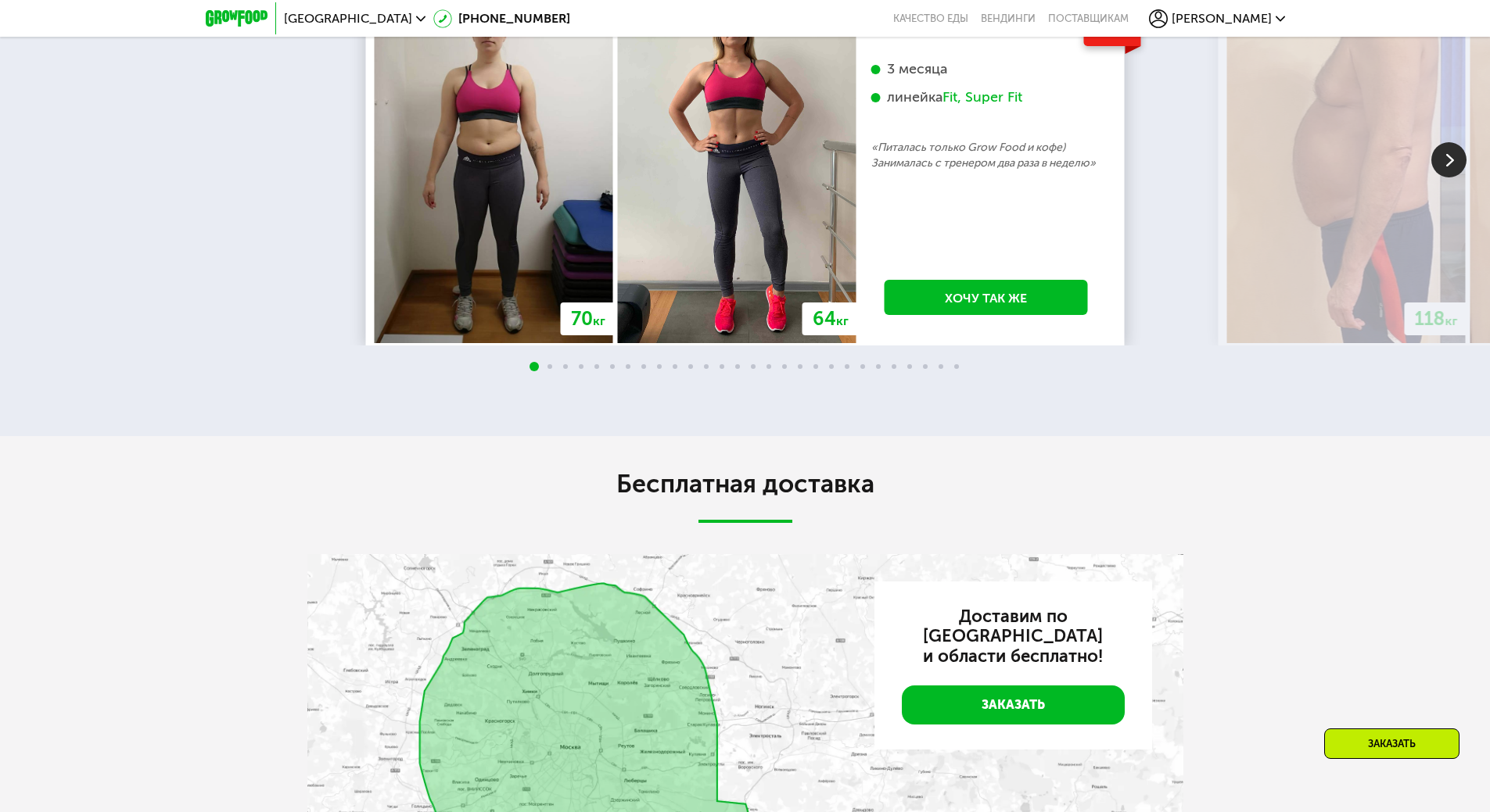
click at [1439, 177] on img at bounding box center [1449, 160] width 35 height 35
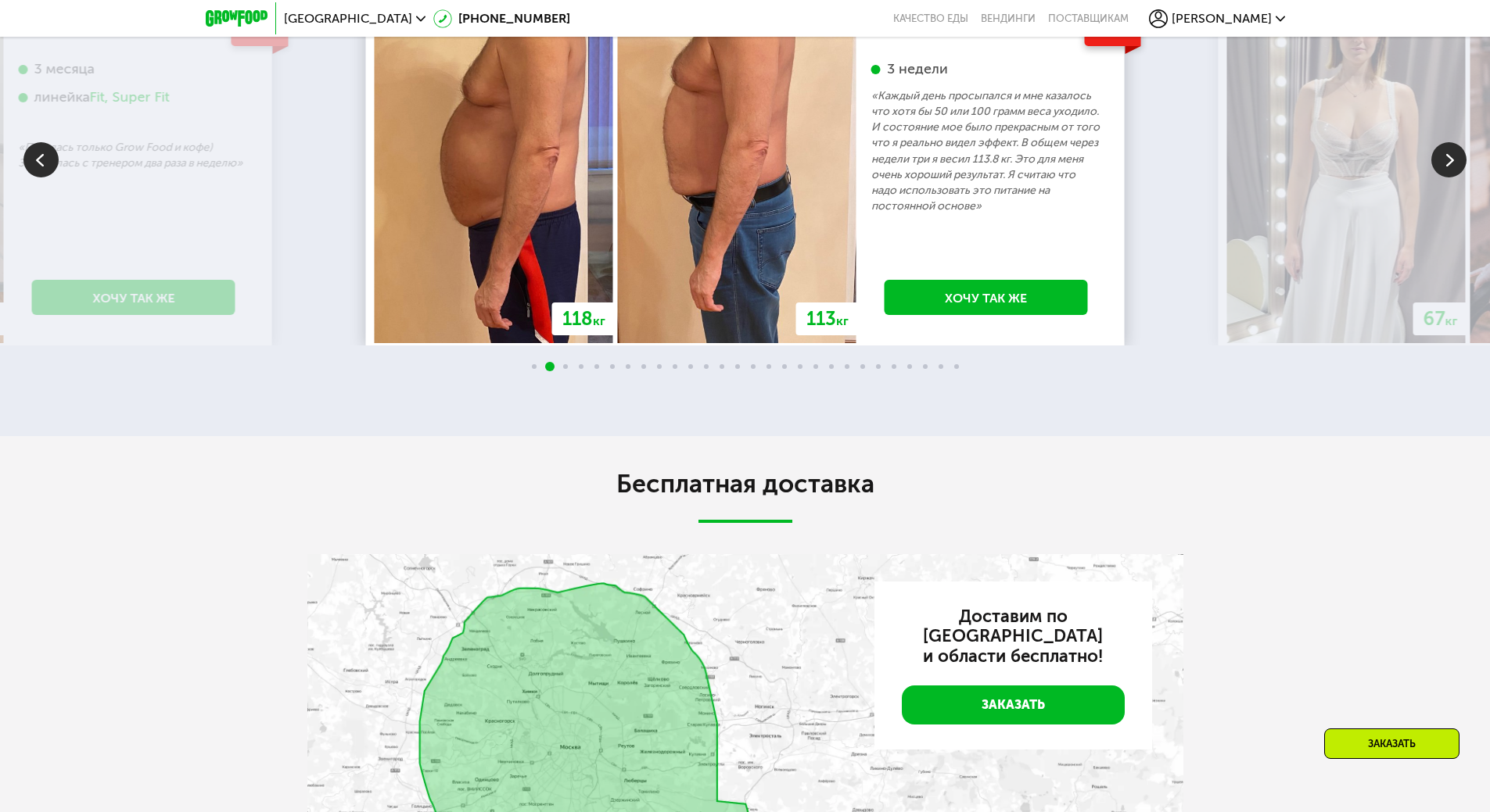
click at [1440, 177] on img at bounding box center [1449, 160] width 35 height 35
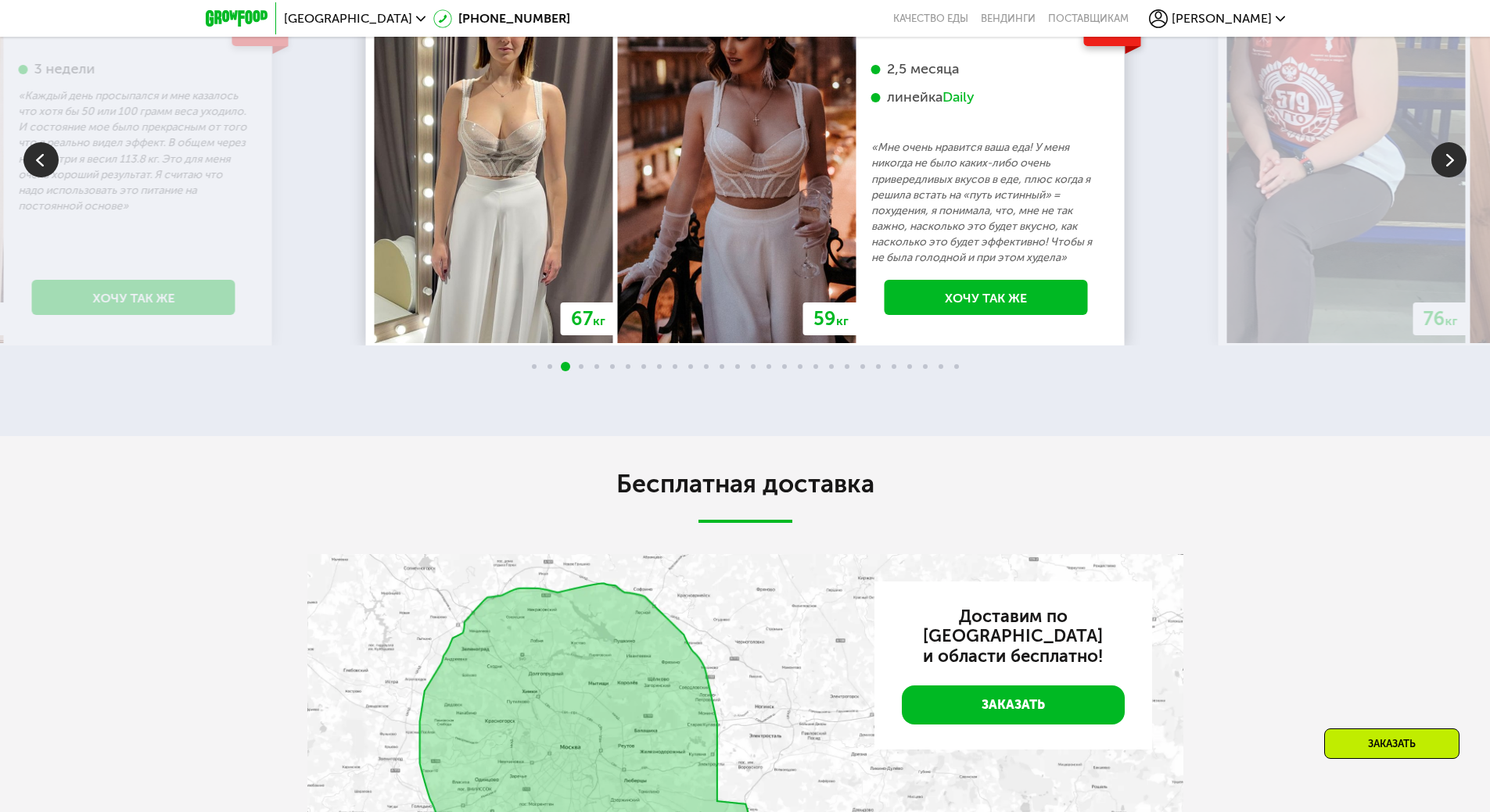
click at [1441, 177] on img at bounding box center [1449, 160] width 35 height 35
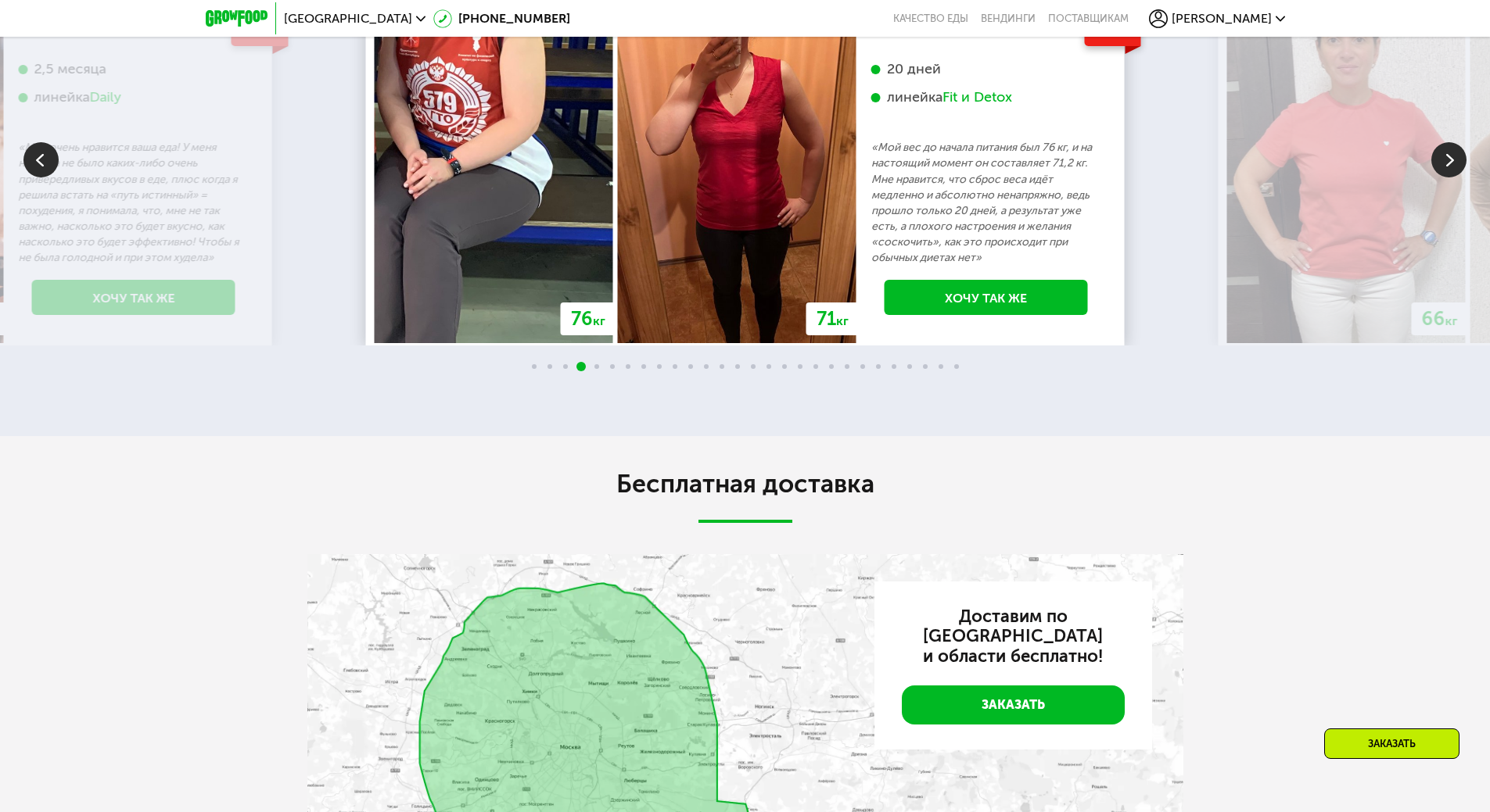
click at [1441, 177] on img at bounding box center [1449, 160] width 35 height 35
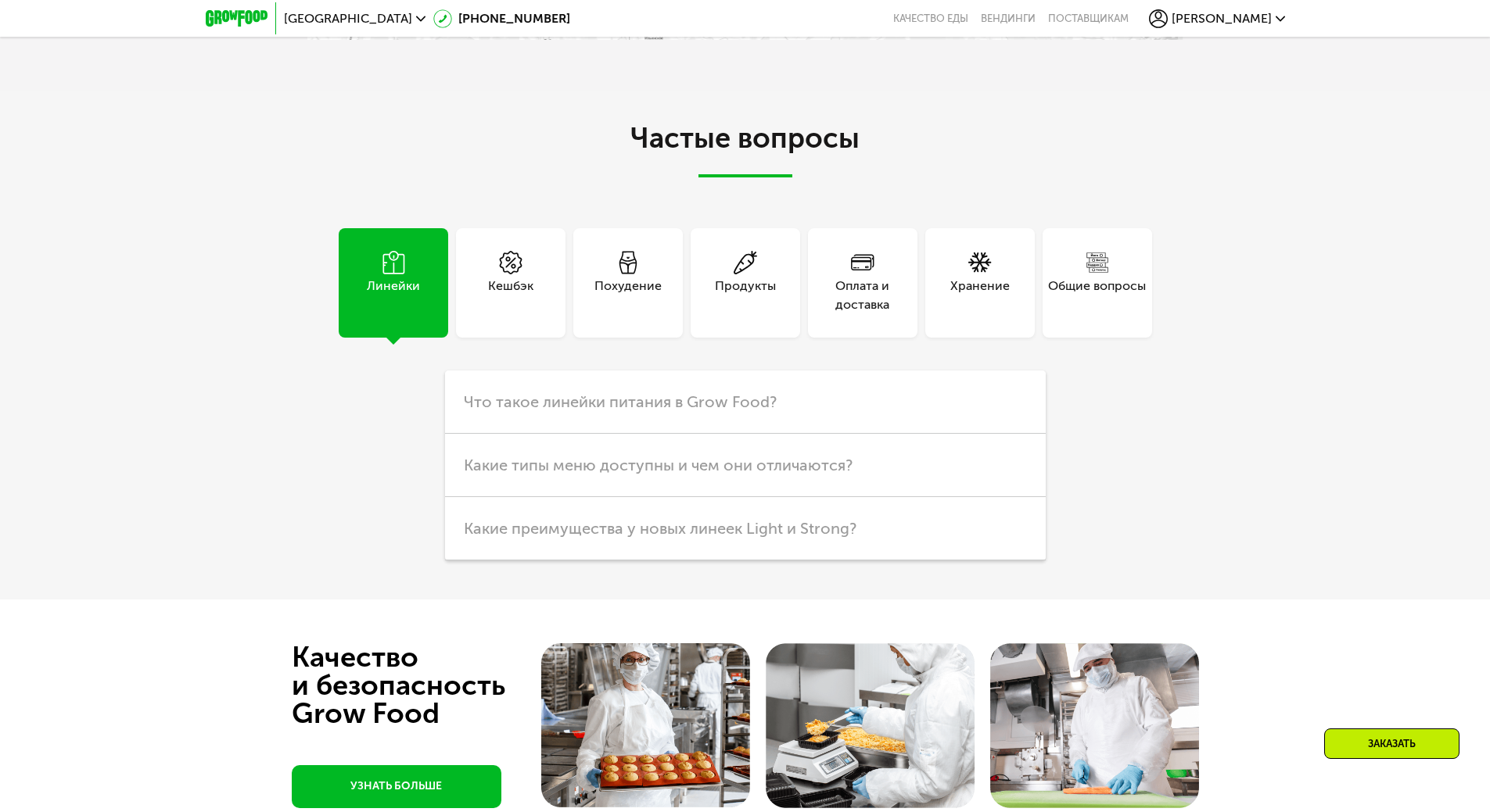
scroll to position [3987, 0]
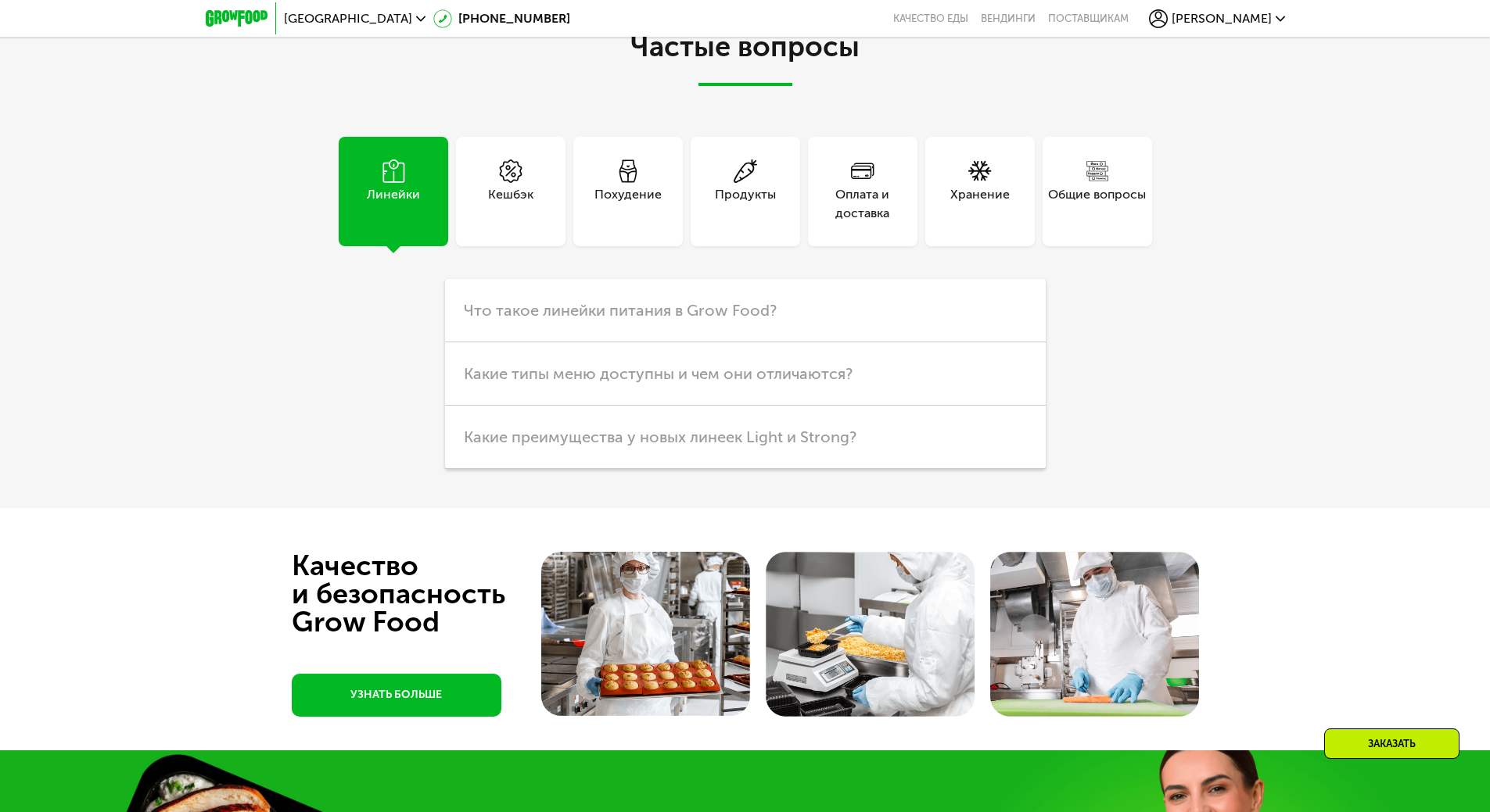
click at [861, 223] on div "Оплата и доставка" at bounding box center [863, 203] width 110 height 37
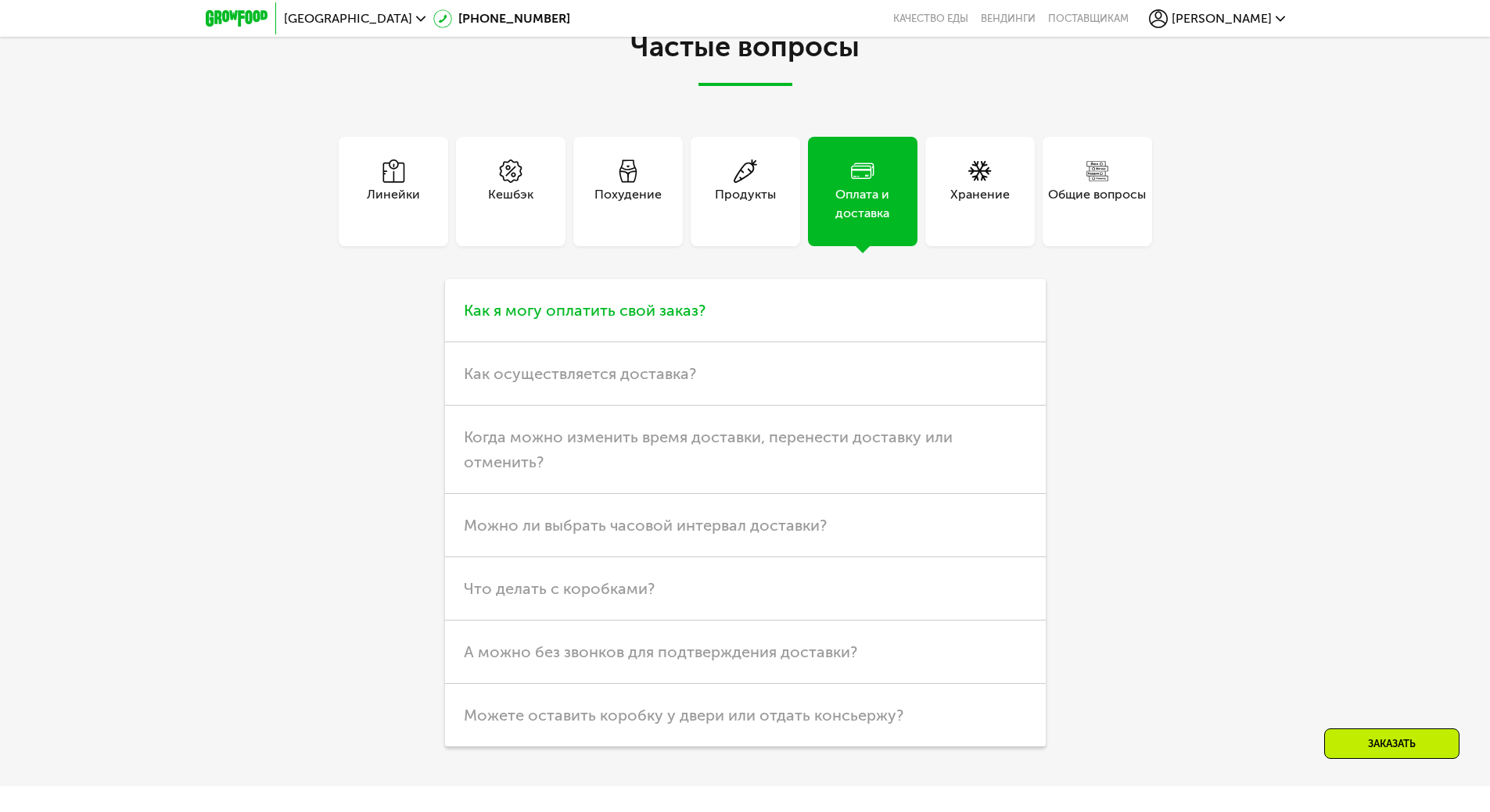
click at [703, 320] on span "Как я могу оплатить свой заказ?" at bounding box center [585, 310] width 242 height 19
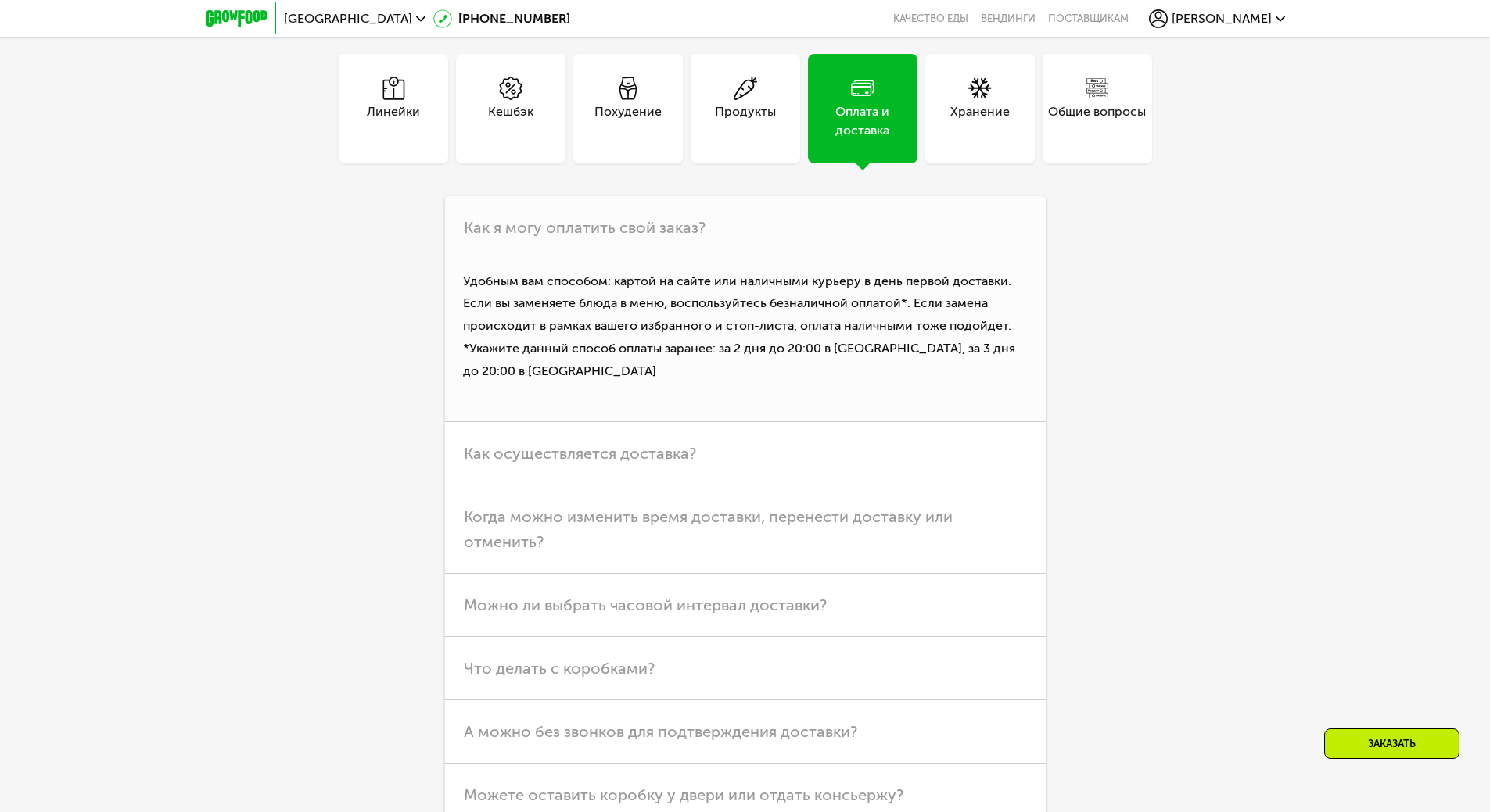
scroll to position [4143, 0]
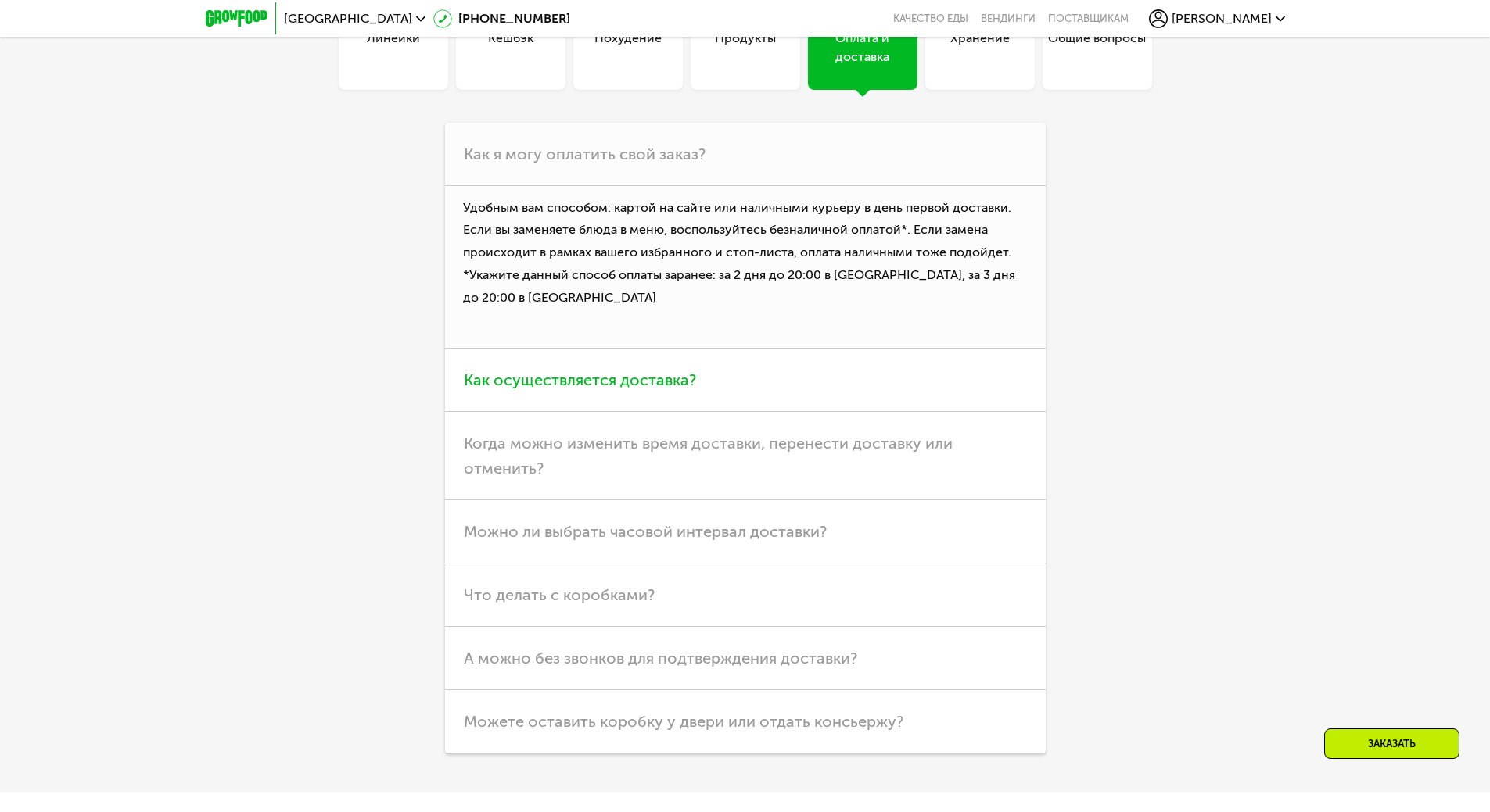
click at [853, 412] on h3 "Как осуществляется доставка?" at bounding box center [745, 380] width 601 height 63
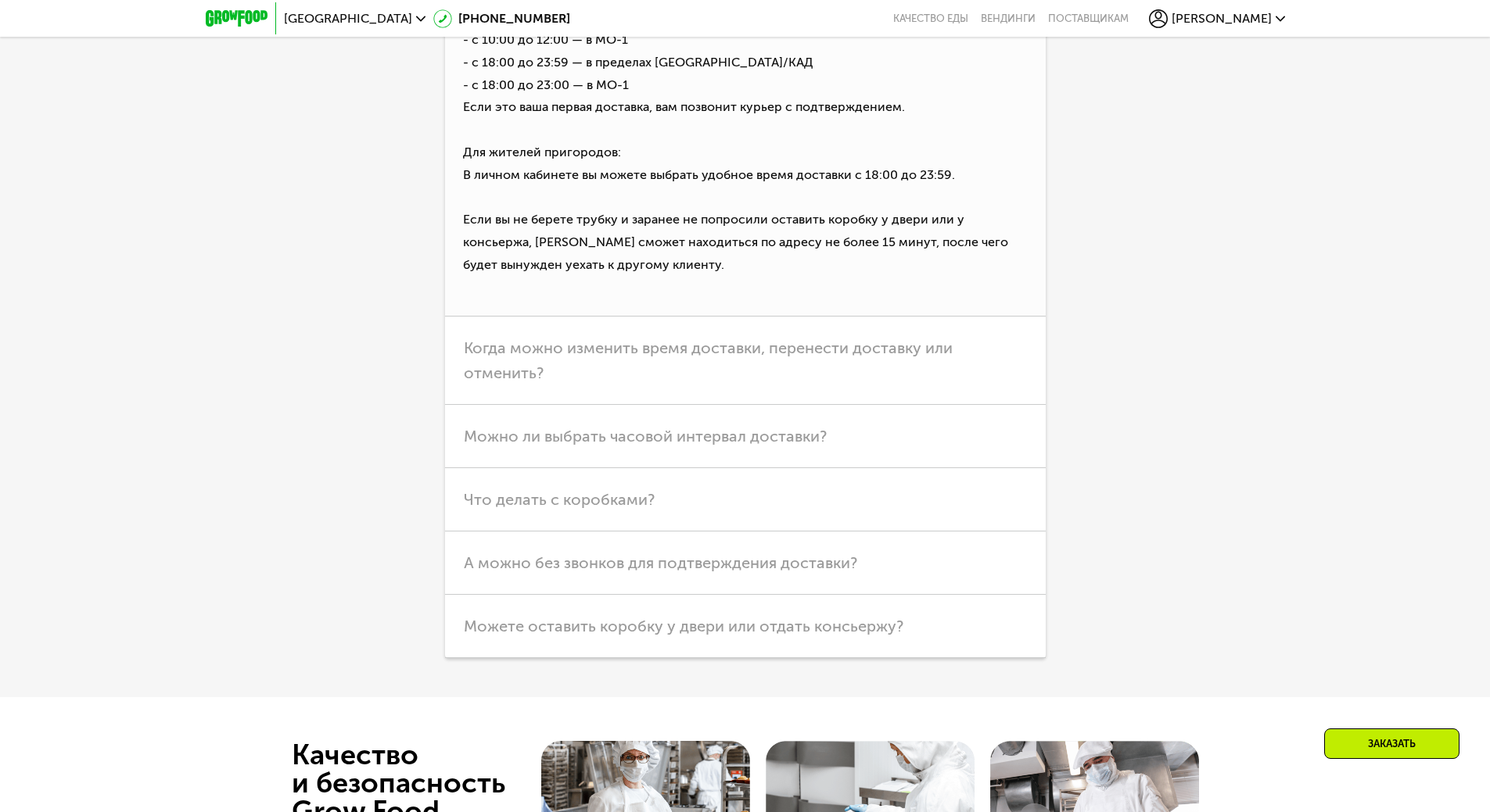
scroll to position [4456, 0]
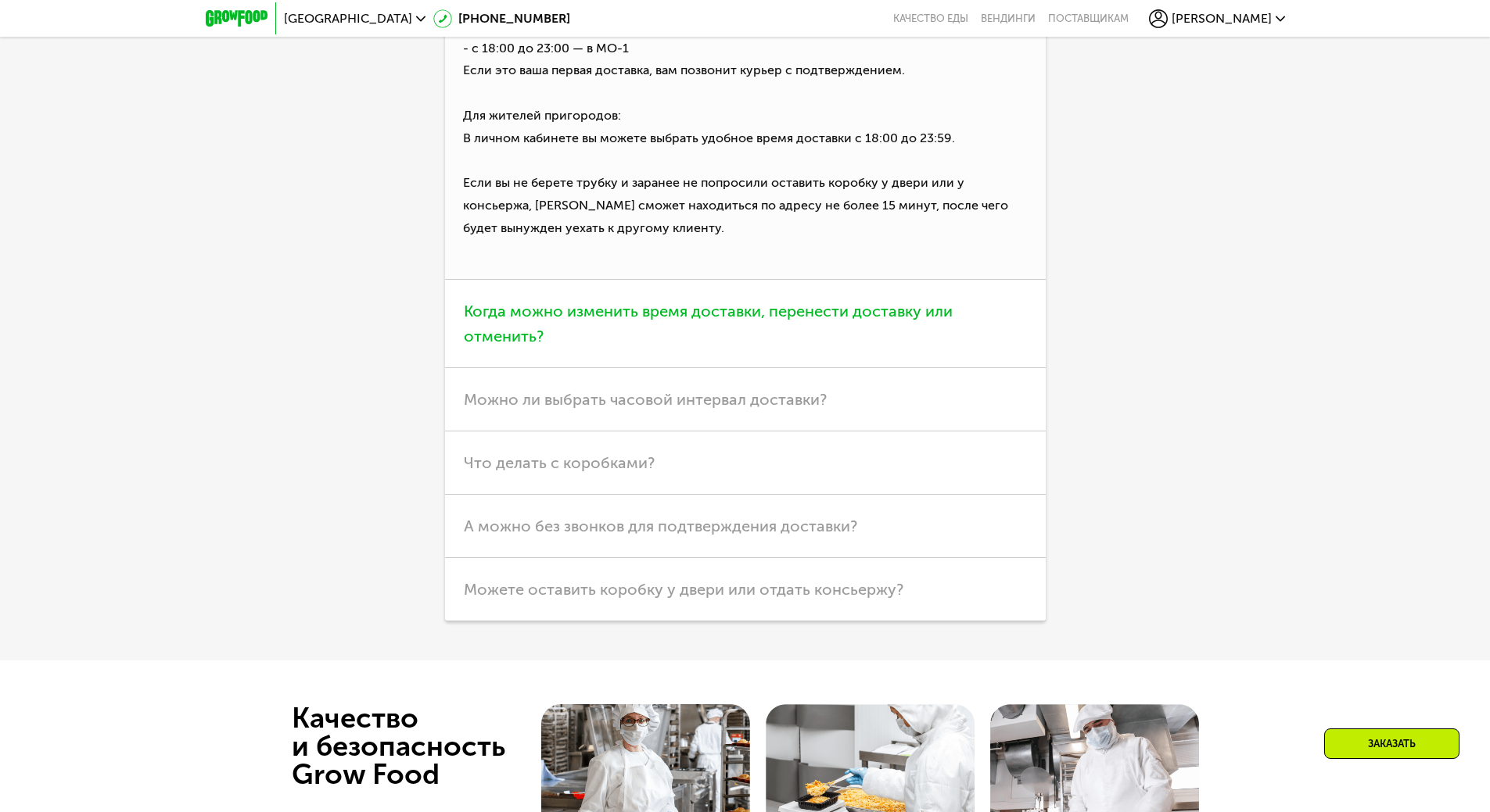
click at [845, 369] on h3 "Когда можно изменить время доставки, перенести доставку или отменить?" at bounding box center [745, 324] width 601 height 89
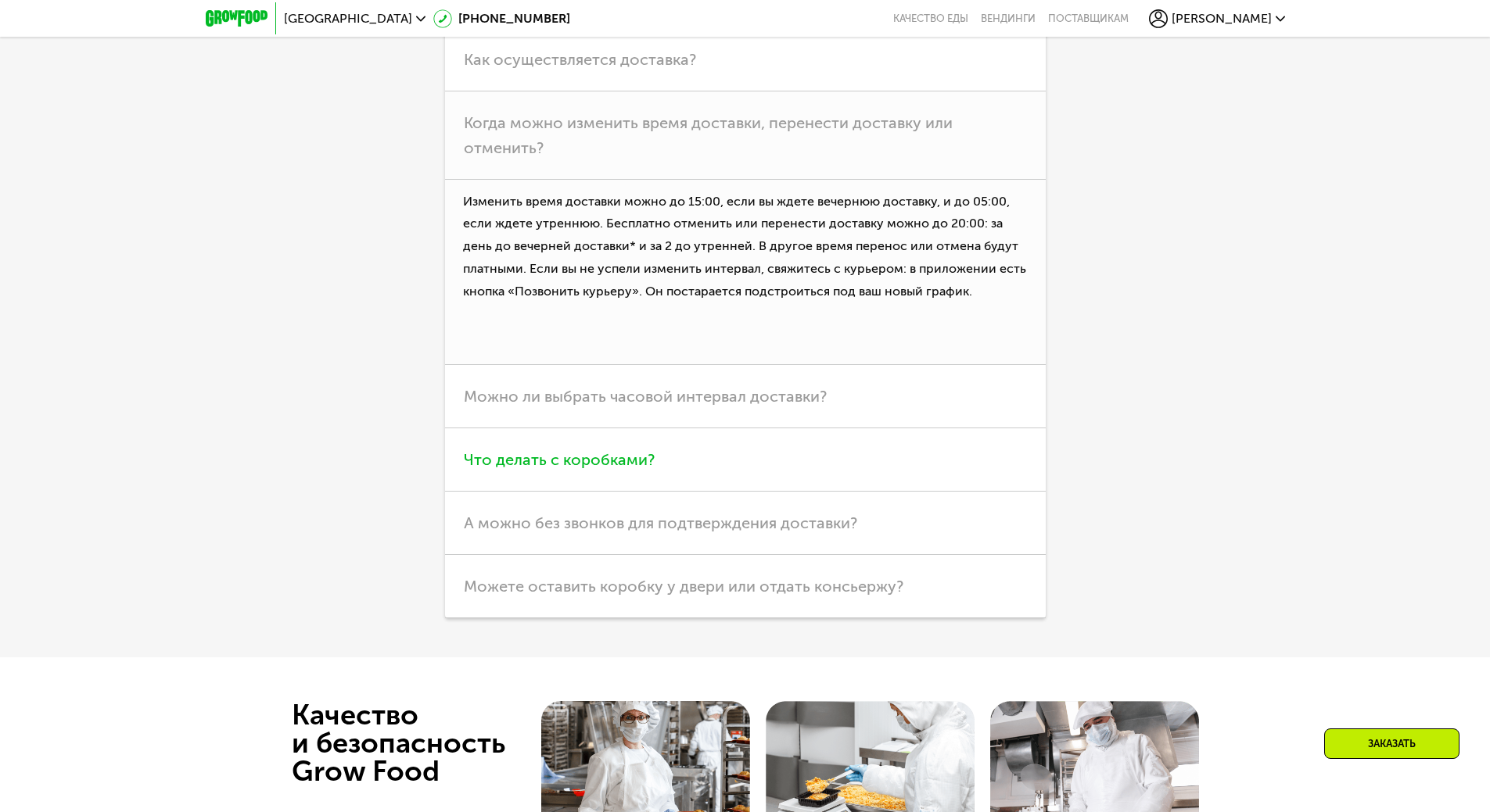
scroll to position [4300, 0]
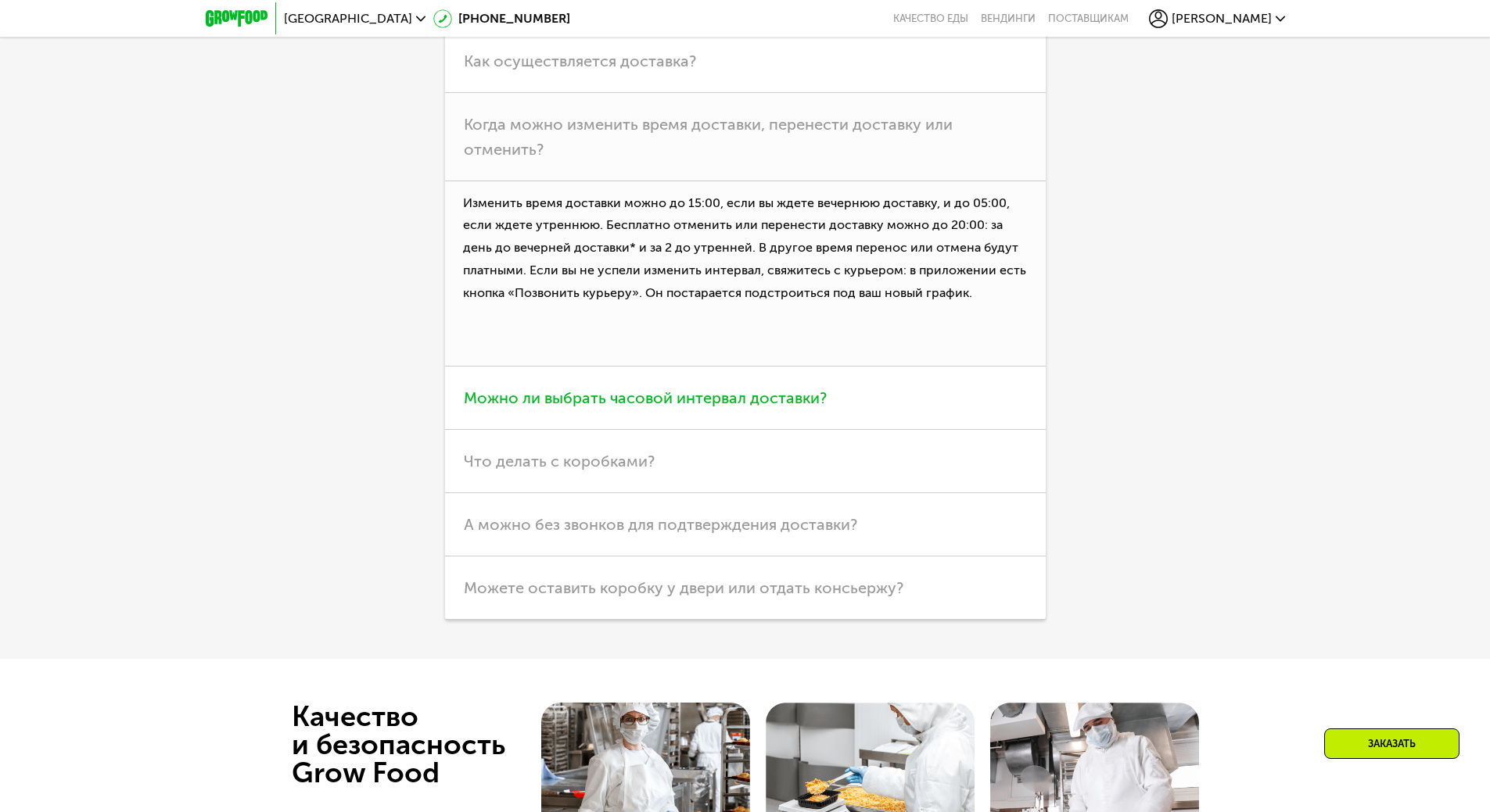
click at [779, 430] on h3 "Можно ли выбрать часовой интервал доставки?" at bounding box center [745, 398] width 601 height 63
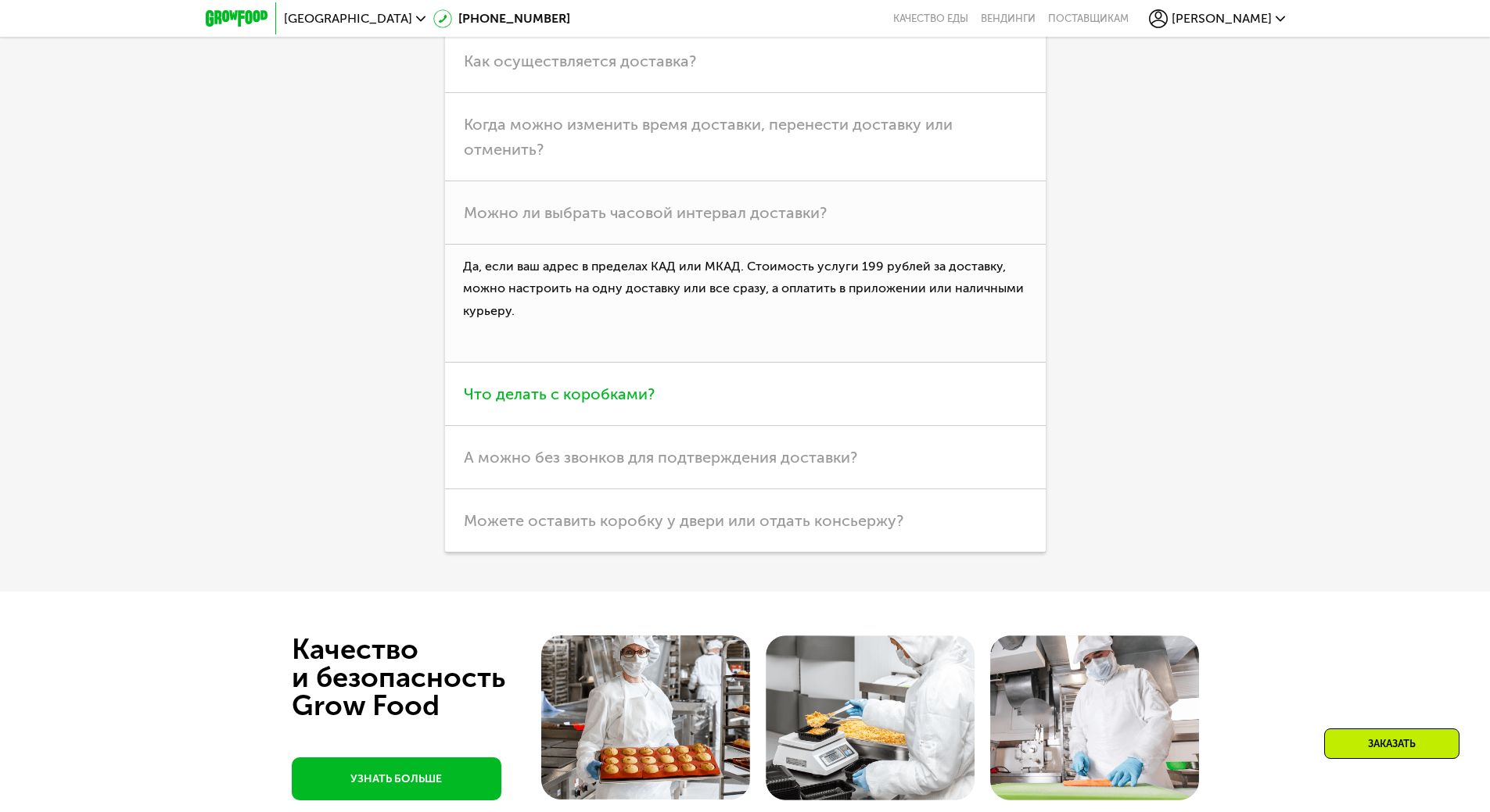
click at [605, 403] on span "Что делать с коробками?" at bounding box center [558, 394] width 190 height 19
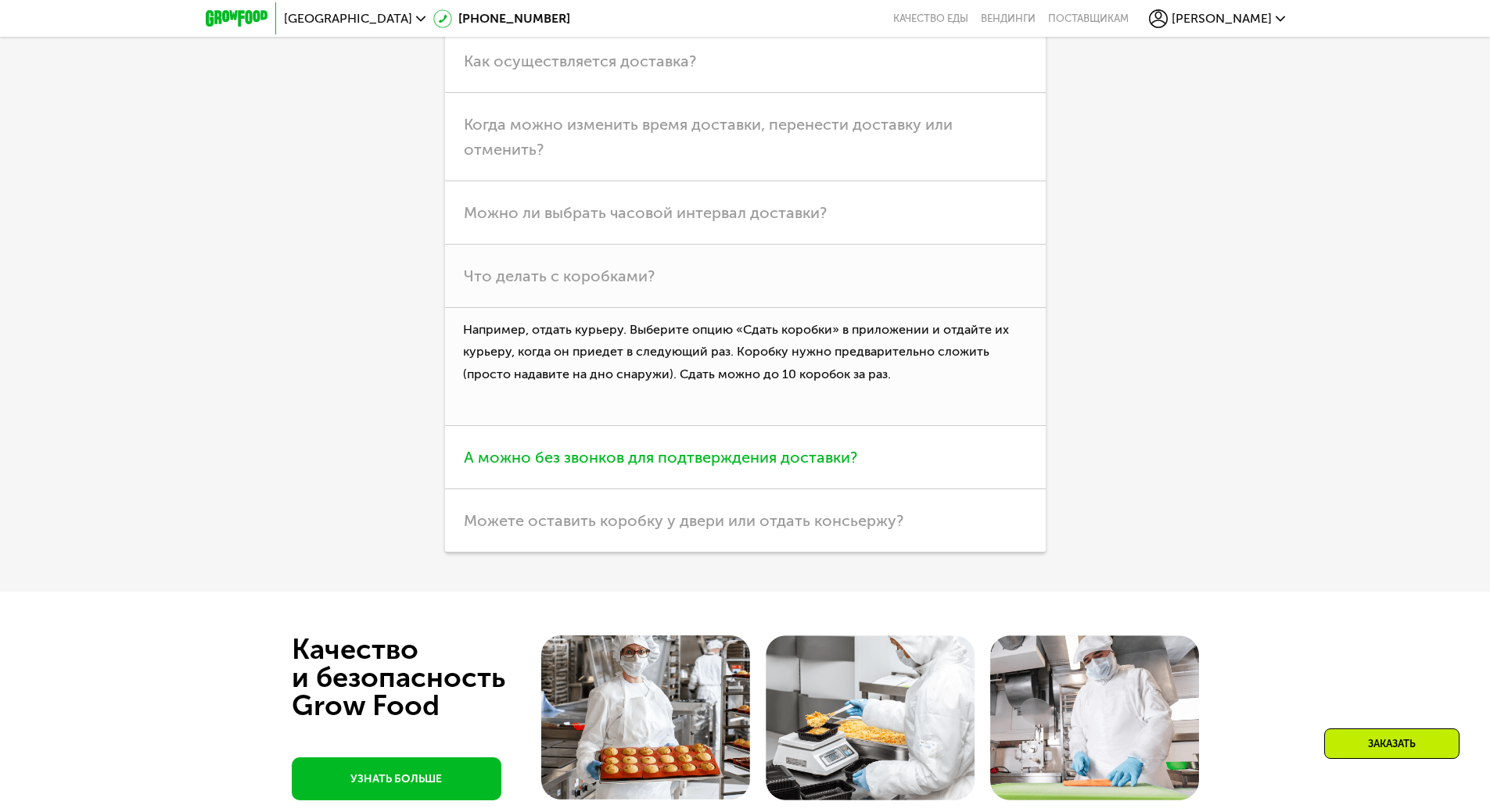
click at [736, 467] on span "А можно без звонков для подтверждения доставки?" at bounding box center [660, 457] width 393 height 19
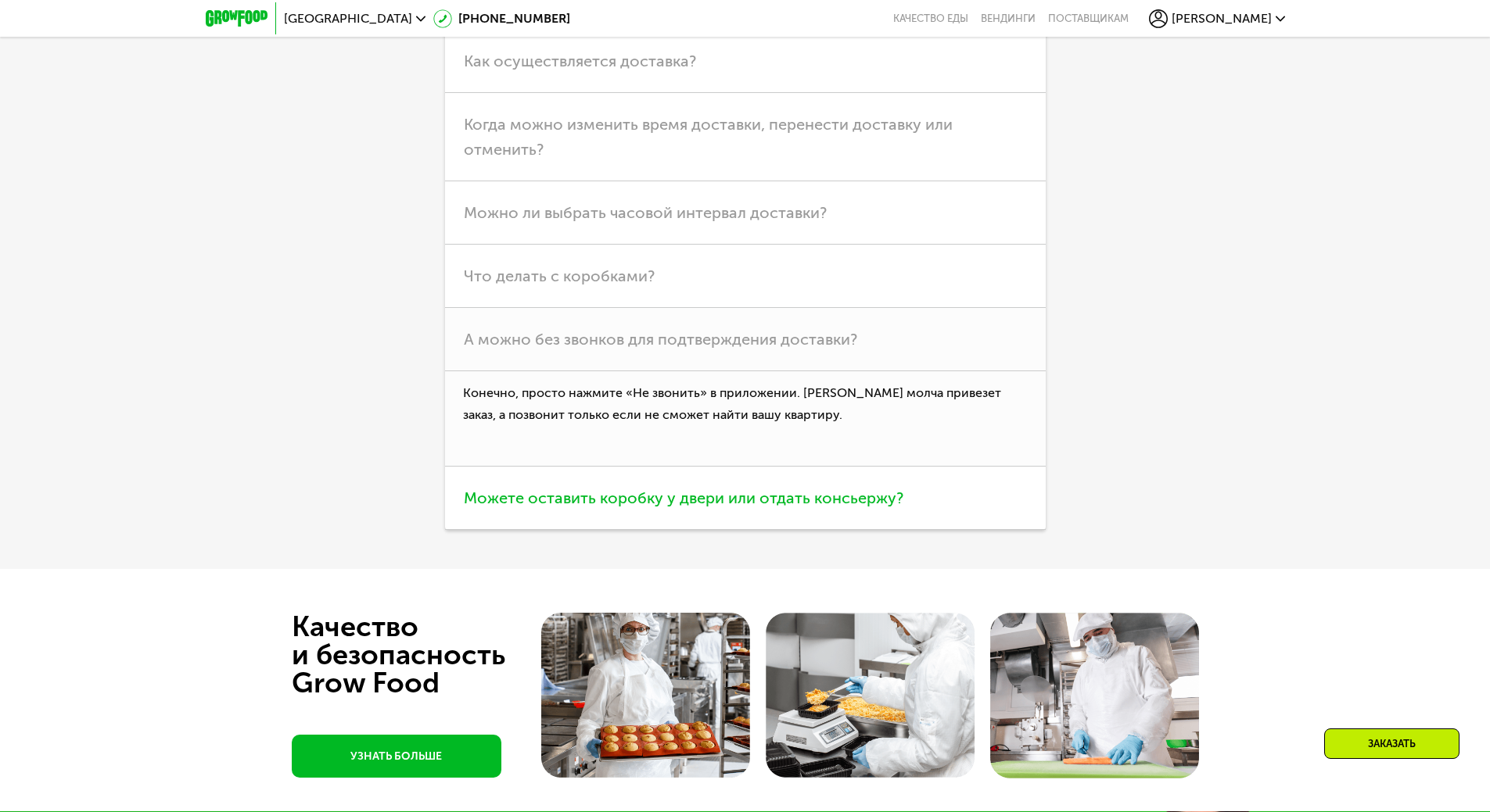
click at [798, 530] on h3 "Можете оставить коробку у двери или отдать консьержу?" at bounding box center [745, 498] width 601 height 63
